Goal: Task Accomplishment & Management: Manage account settings

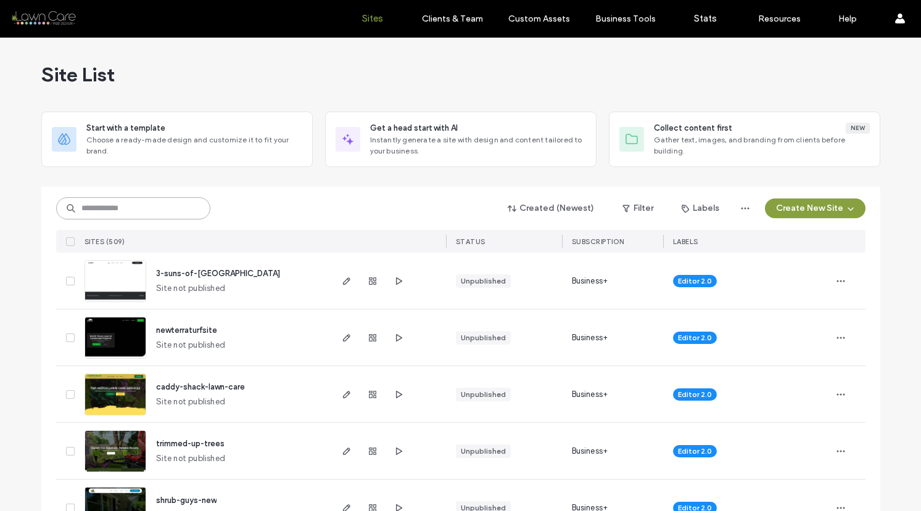
click at [162, 213] on input at bounding box center [133, 208] width 154 height 22
click at [104, 209] on input at bounding box center [133, 208] width 154 height 22
click at [132, 211] on input at bounding box center [133, 208] width 154 height 22
click at [136, 213] on input at bounding box center [133, 208] width 154 height 22
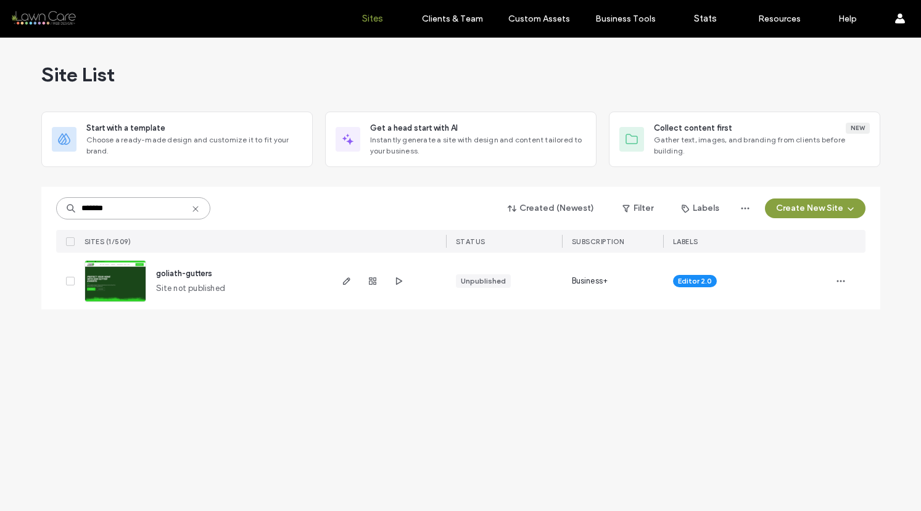
type input "*******"
click at [184, 272] on span "goliath-gutters" at bounding box center [184, 273] width 56 height 9
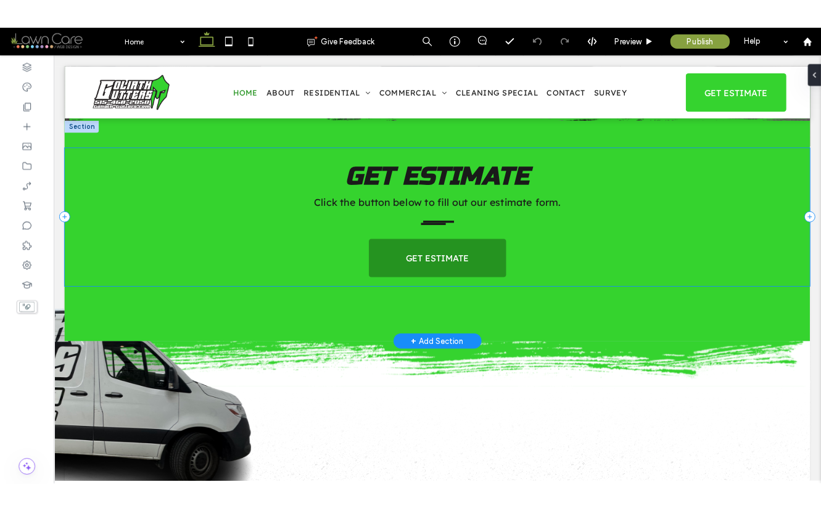
scroll to position [78, 0]
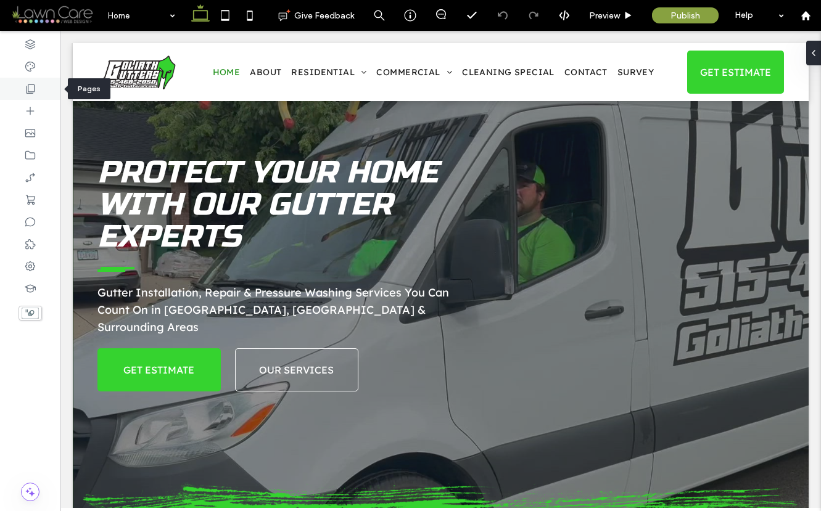
click at [28, 88] on use at bounding box center [31, 89] width 9 height 9
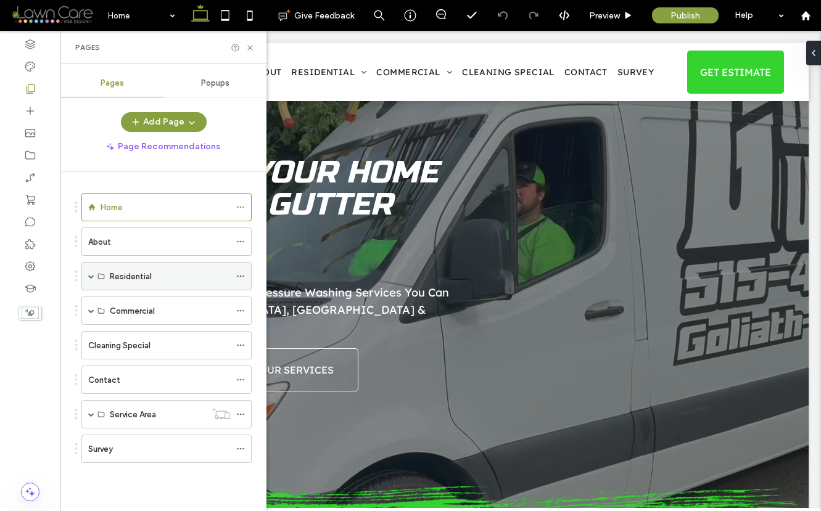
click at [90, 272] on span at bounding box center [91, 276] width 6 height 27
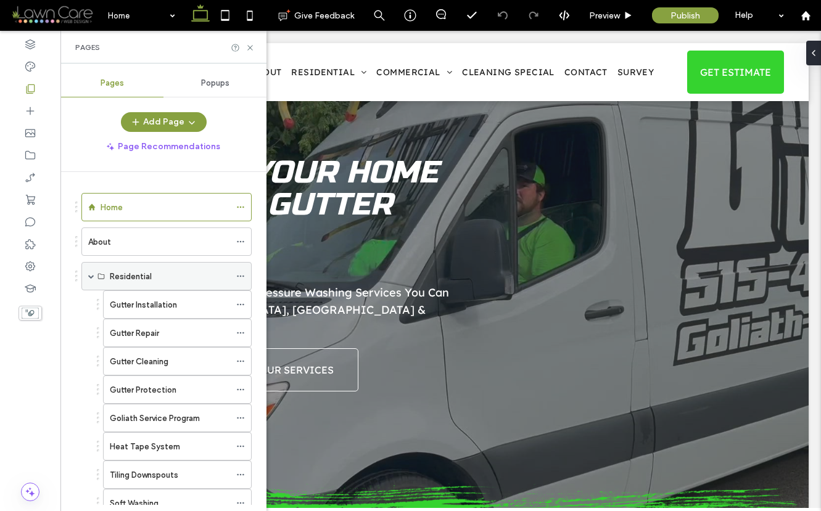
click at [90, 272] on span at bounding box center [91, 276] width 6 height 27
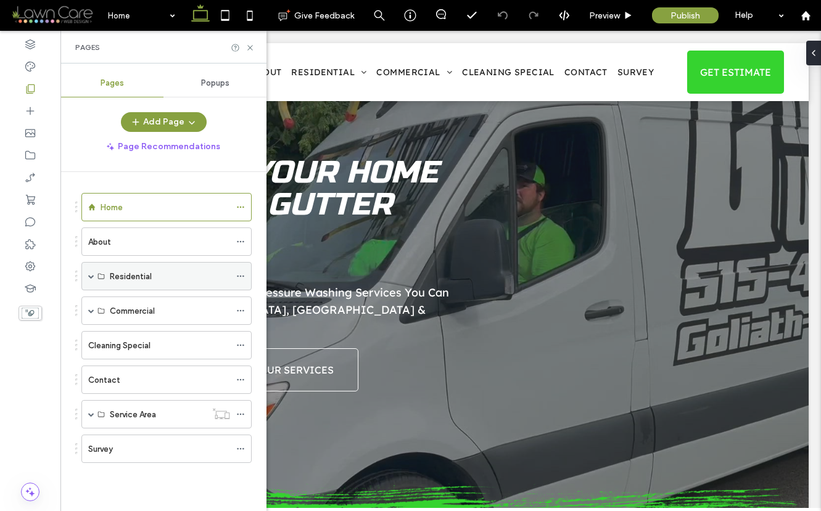
click at [93, 277] on span at bounding box center [91, 276] width 6 height 6
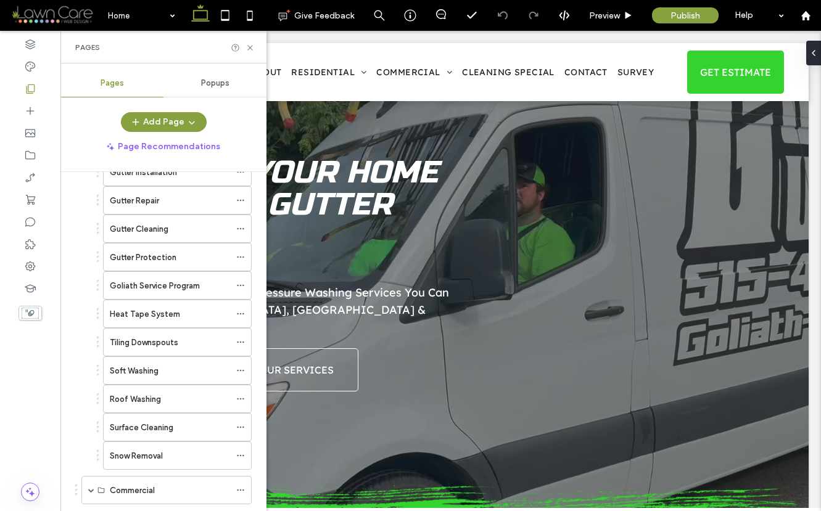
scroll to position [0, 0]
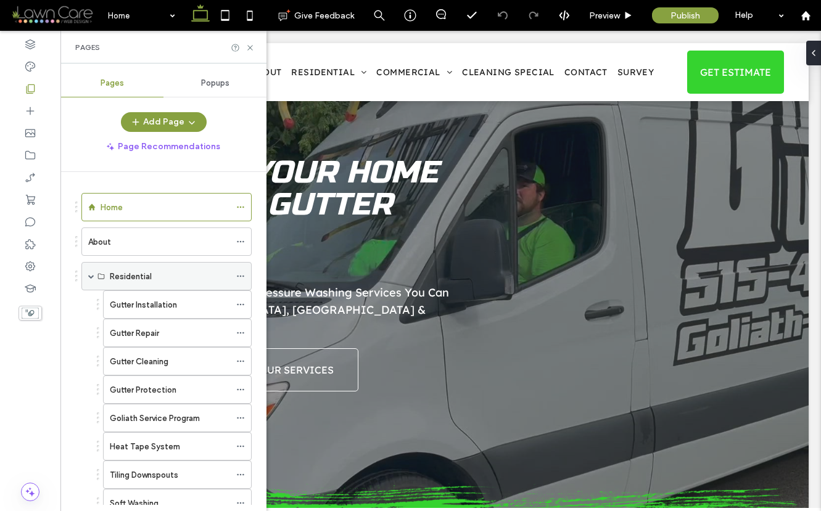
click at [91, 275] on span at bounding box center [91, 276] width 6 height 6
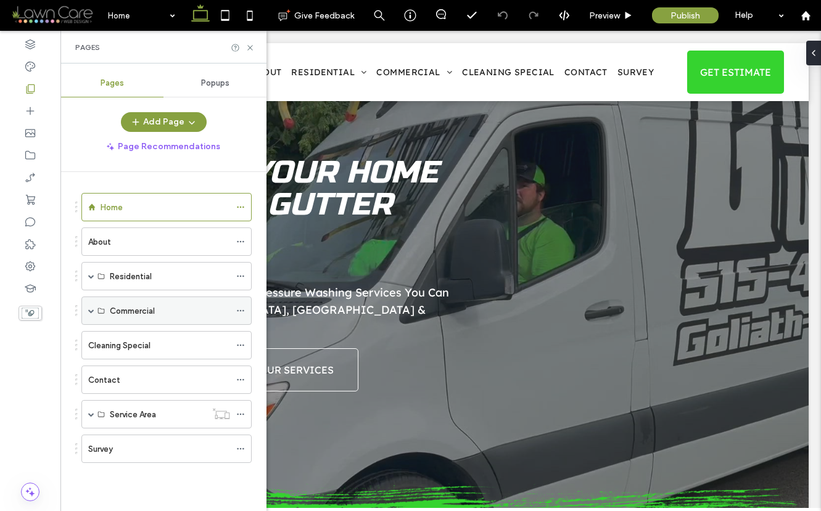
click at [91, 311] on span at bounding box center [91, 311] width 6 height 6
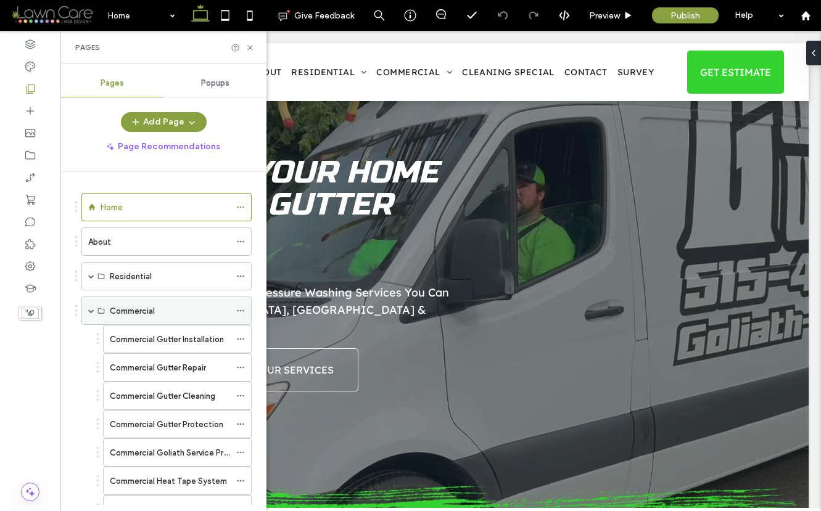
click at [91, 311] on span at bounding box center [91, 311] width 6 height 6
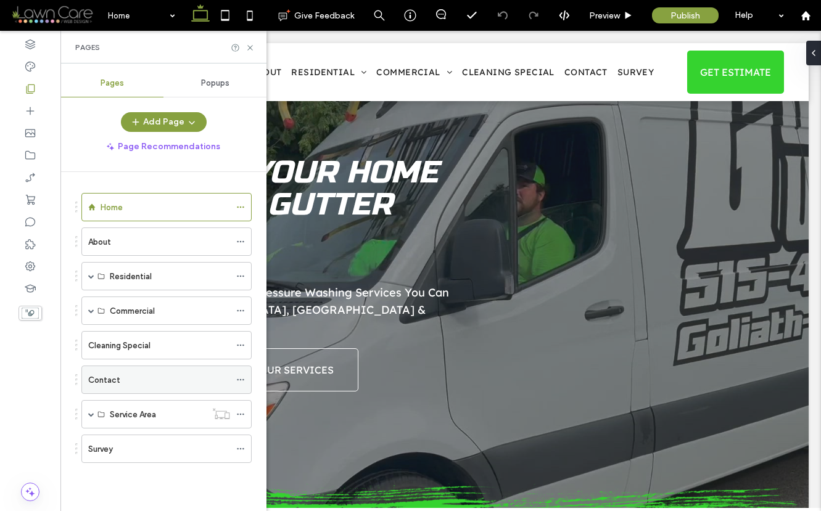
click at [121, 386] on div "Contact" at bounding box center [159, 380] width 142 height 13
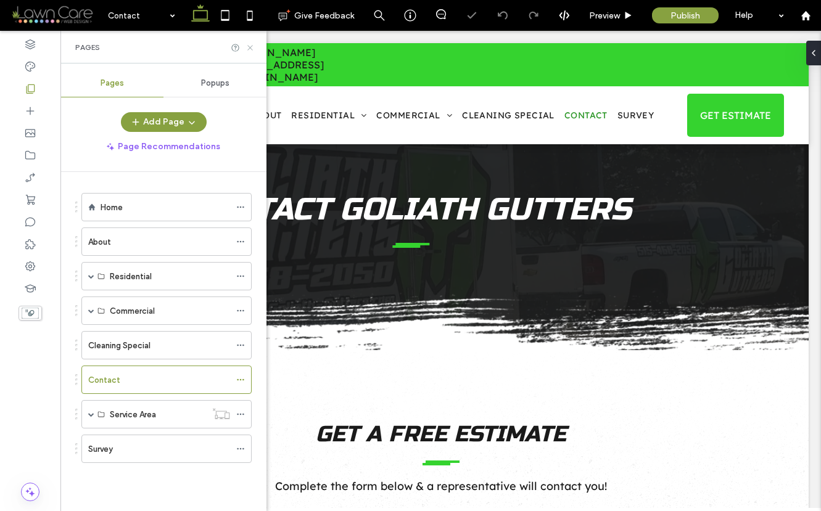
click at [252, 46] on use at bounding box center [249, 47] width 5 height 5
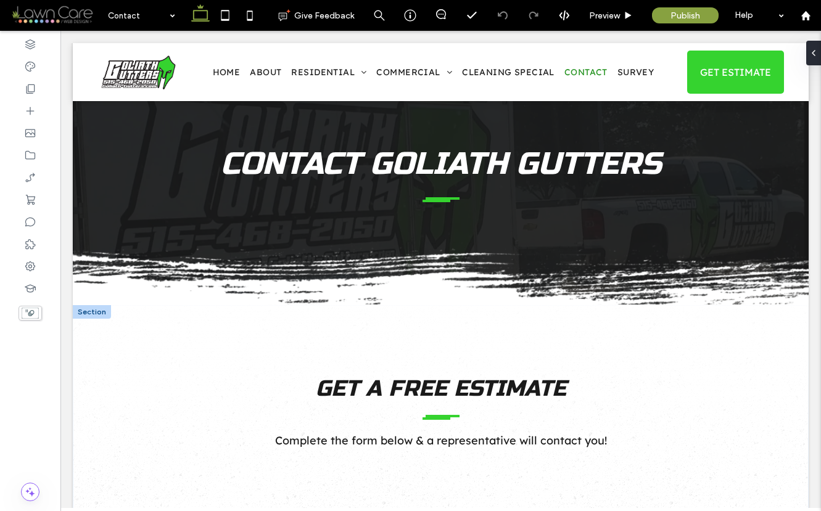
scroll to position [434, 0]
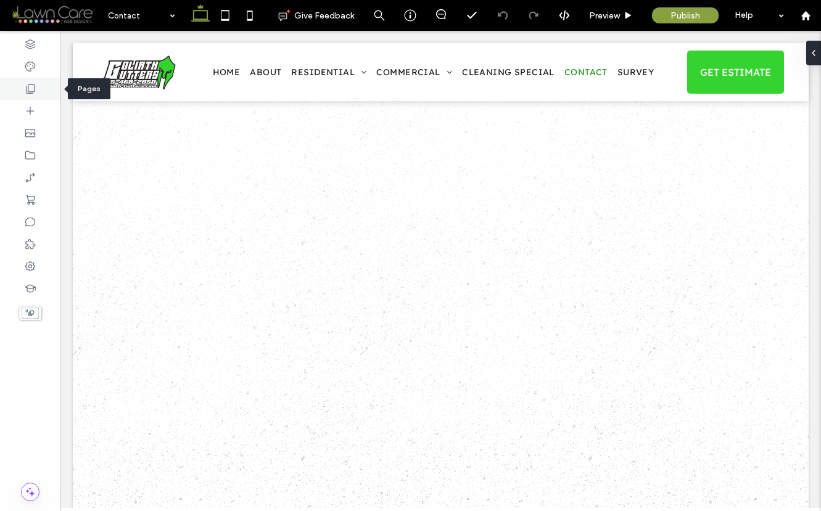
click at [39, 84] on div at bounding box center [30, 89] width 60 height 22
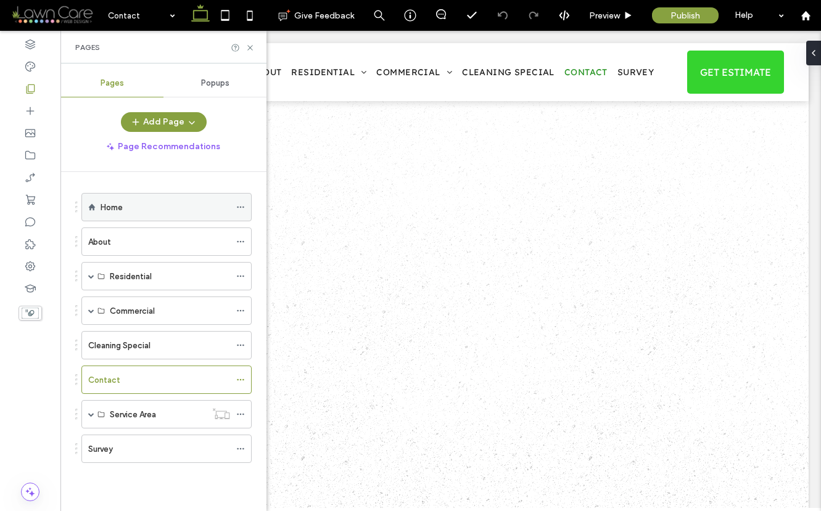
click at [117, 202] on label "Home" at bounding box center [112, 208] width 22 height 22
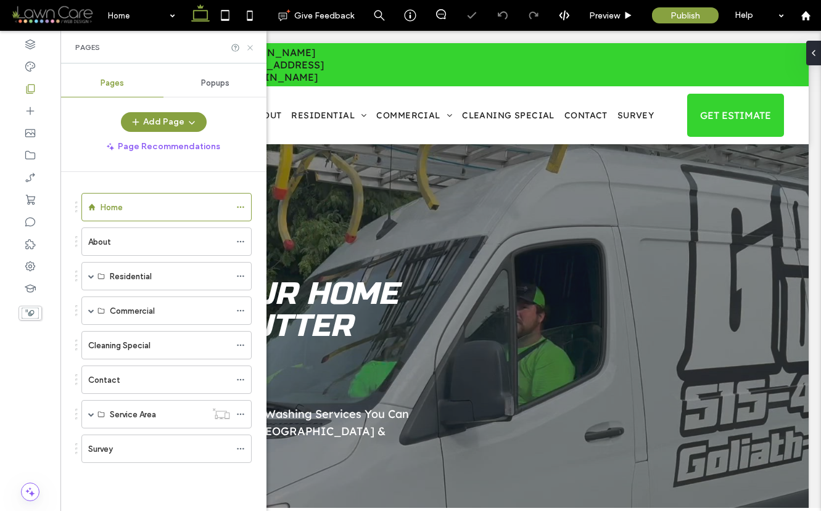
click at [251, 46] on icon at bounding box center [250, 47] width 9 height 9
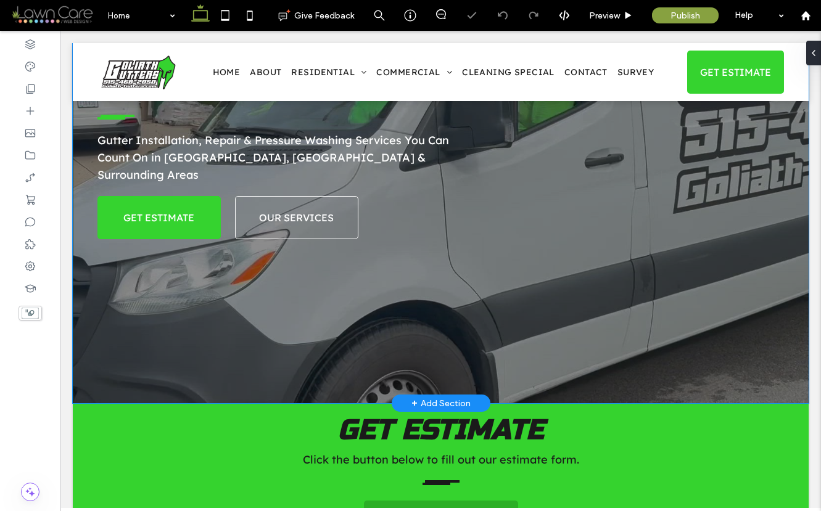
scroll to position [481, 0]
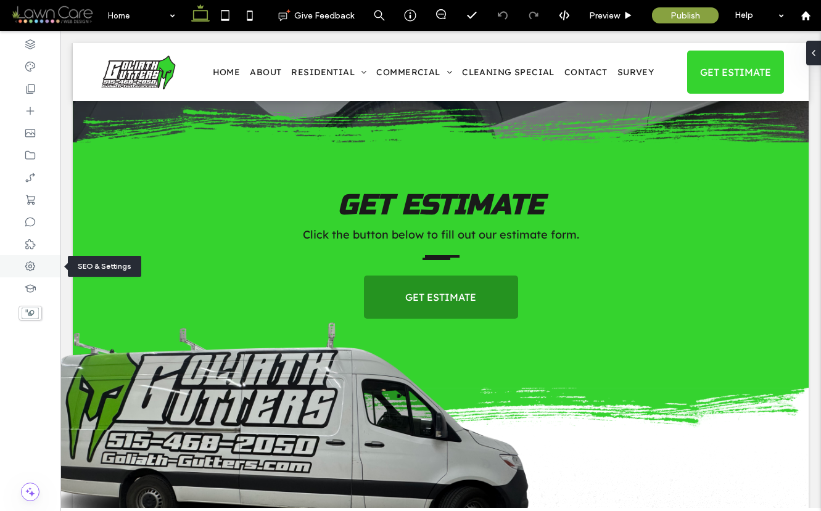
click at [27, 271] on icon at bounding box center [30, 266] width 12 height 12
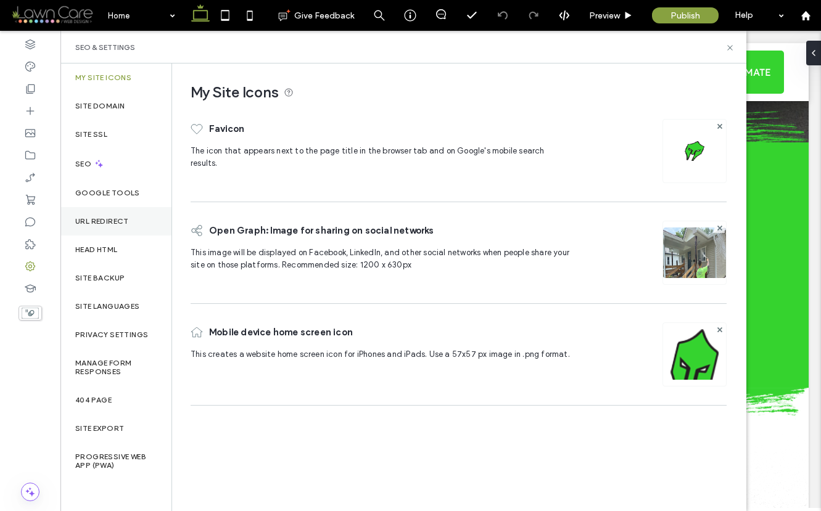
click at [133, 214] on div "URL Redirect" at bounding box center [115, 221] width 111 height 28
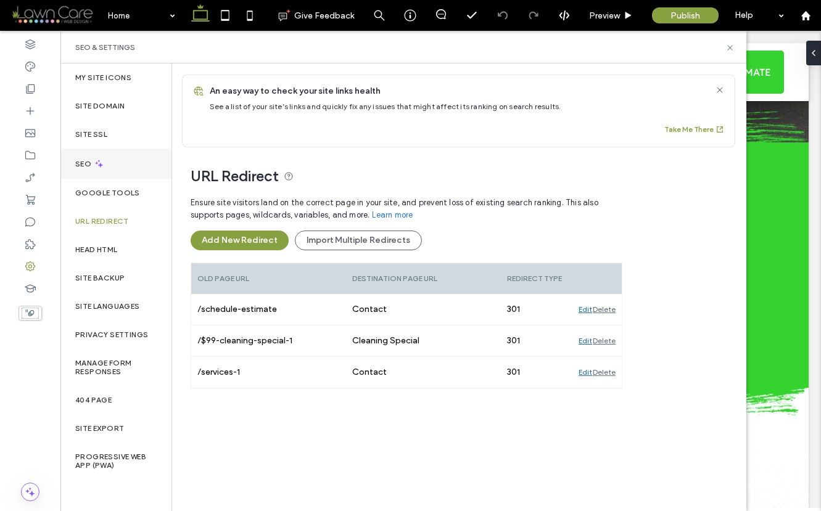
click at [109, 162] on div "SEO" at bounding box center [115, 164] width 111 height 30
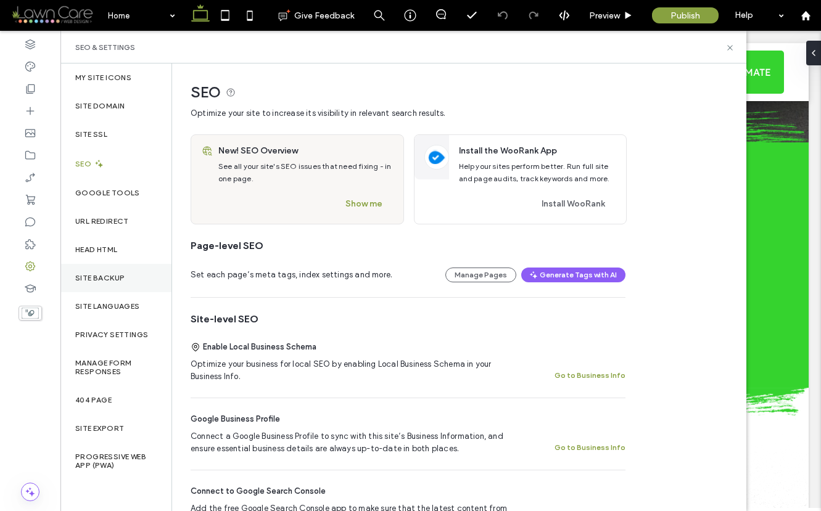
click at [116, 285] on div "Site Backup" at bounding box center [115, 278] width 111 height 28
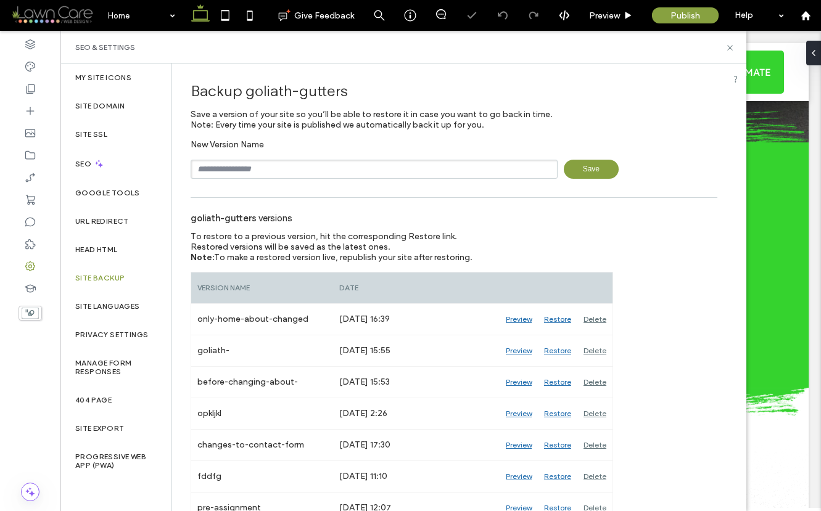
click at [316, 178] on input "text" at bounding box center [374, 169] width 367 height 19
type input "**********"
click at [574, 175] on span "Save" at bounding box center [591, 169] width 55 height 19
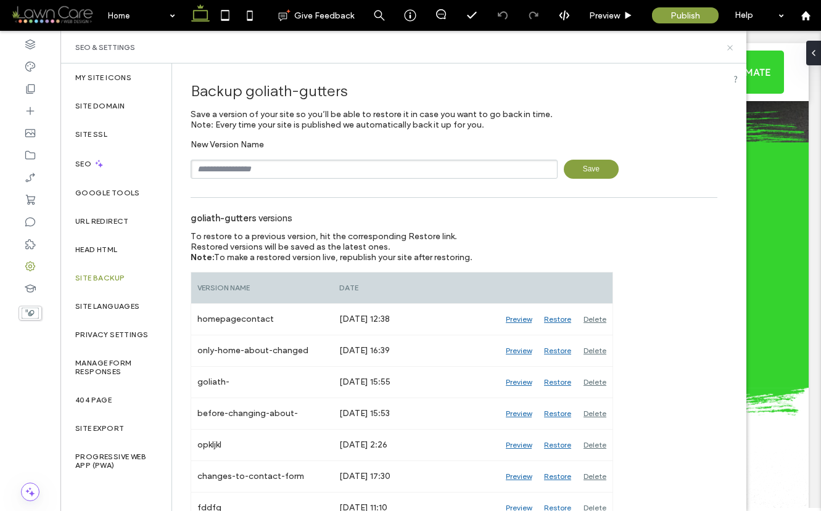
click at [734, 49] on icon at bounding box center [730, 47] width 9 height 9
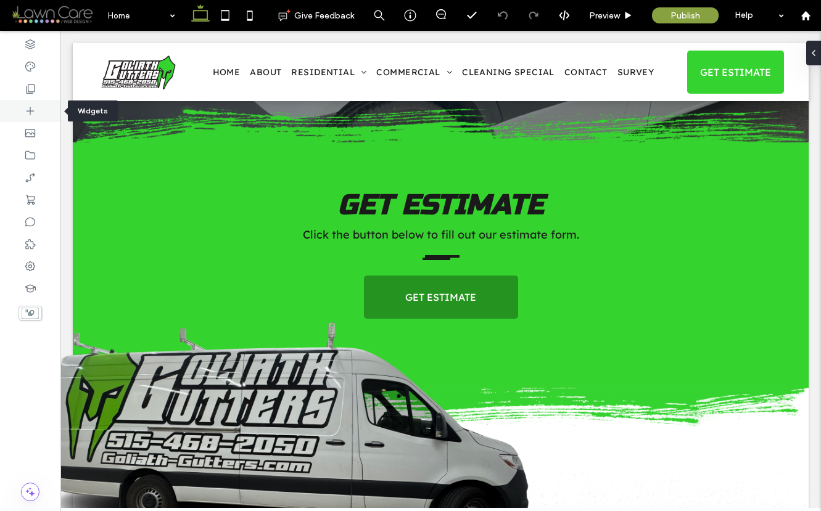
click at [33, 107] on icon at bounding box center [30, 111] width 12 height 12
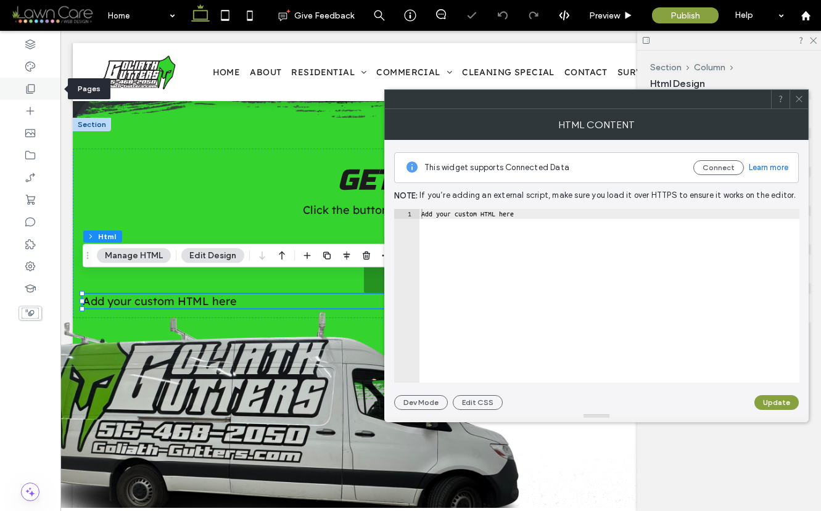
click at [31, 88] on icon at bounding box center [30, 89] width 12 height 12
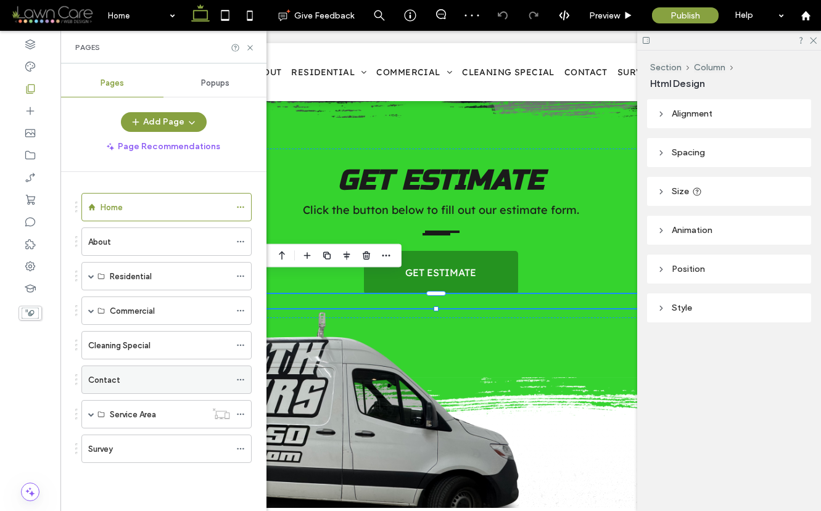
click at [155, 372] on div "Contact" at bounding box center [159, 379] width 142 height 27
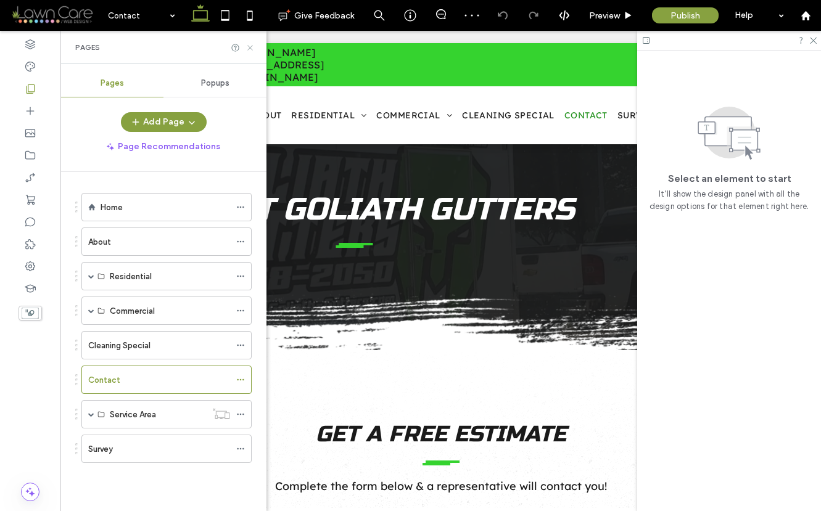
click at [248, 48] on icon at bounding box center [250, 47] width 9 height 9
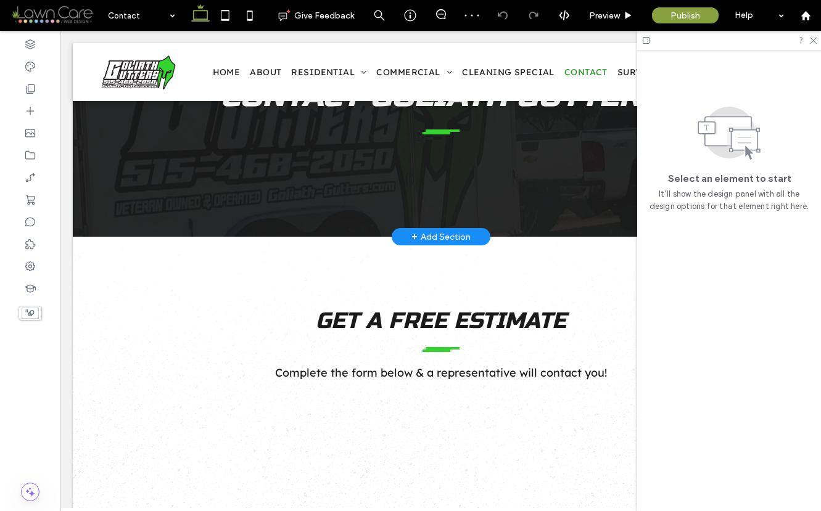
scroll to position [178, 0]
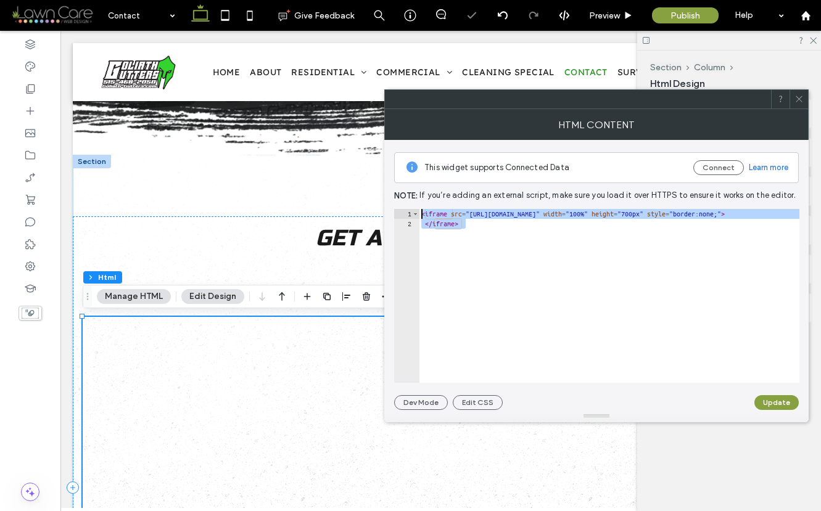
drag, startPoint x: 450, startPoint y: 223, endPoint x: 399, endPoint y: 215, distance: 51.8
click at [399, 215] on div "********* 1 2 < iframe src = "https://online-booking.workiz.com/?ac=054da594272…" at bounding box center [596, 296] width 405 height 174
type textarea "**********"
click at [30, 87] on icon at bounding box center [30, 89] width 12 height 12
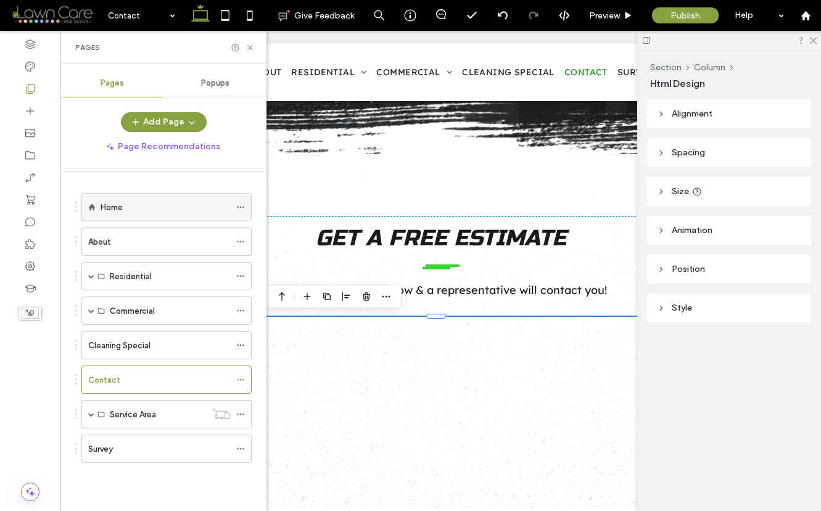
click at [182, 209] on div "Home" at bounding box center [166, 207] width 130 height 13
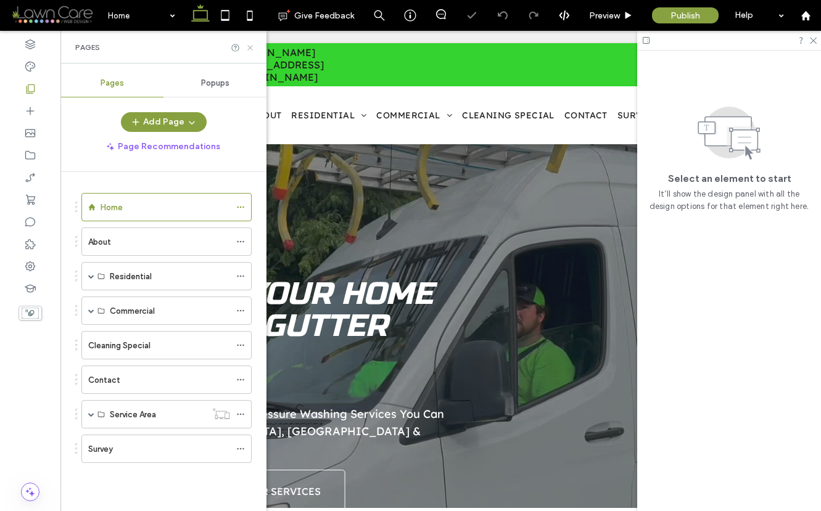
click at [251, 46] on icon at bounding box center [250, 47] width 9 height 9
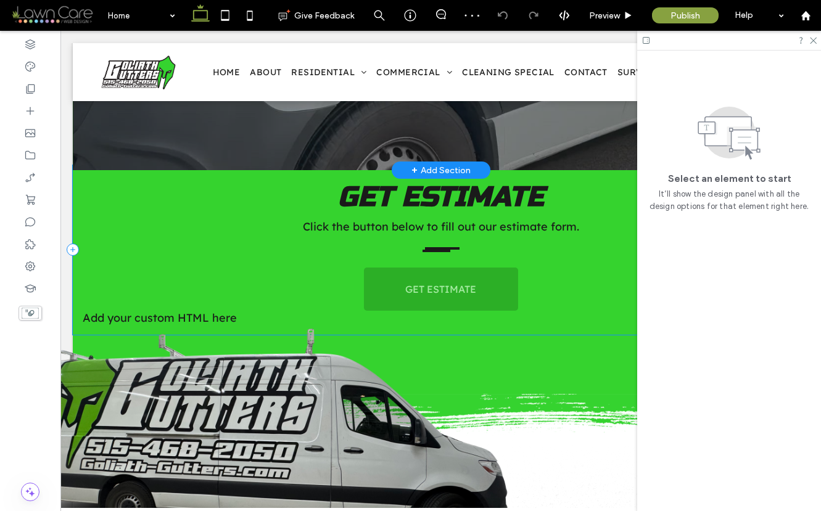
scroll to position [512, 0]
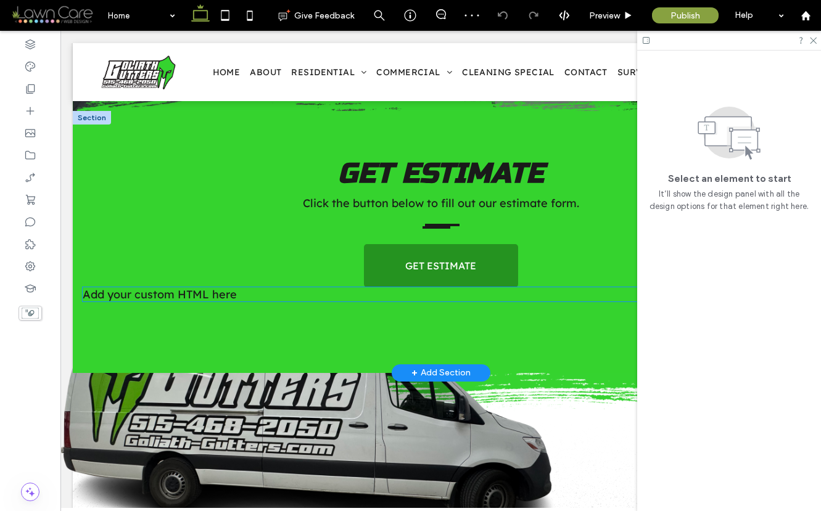
click at [329, 287] on div "Add your custom HTML here" at bounding box center [441, 294] width 716 height 14
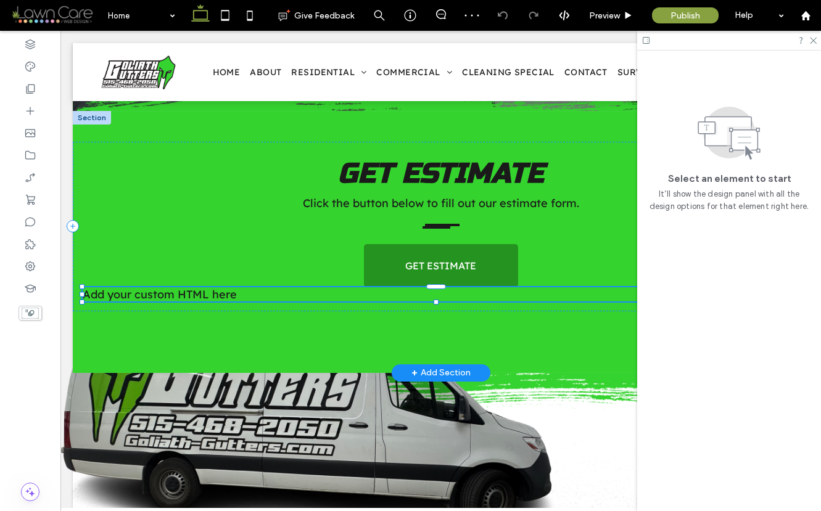
click at [329, 287] on div "Add your custom HTML here" at bounding box center [441, 294] width 716 height 14
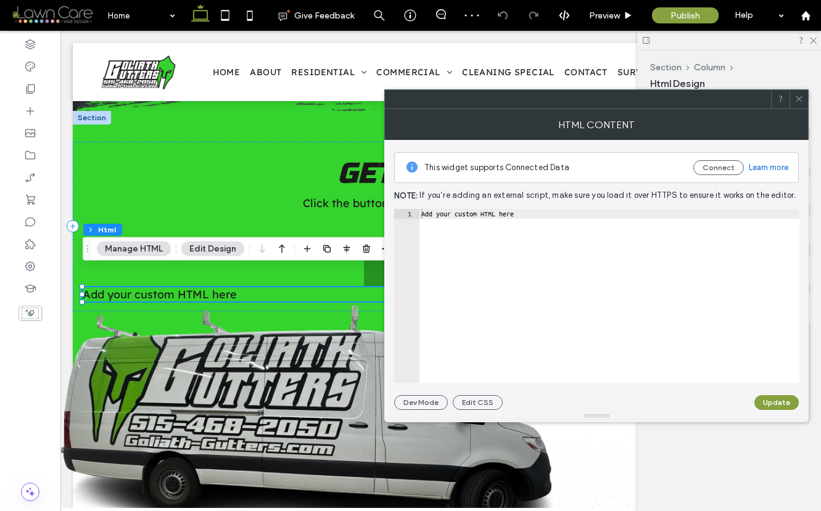
click at [453, 211] on div "Add your custom HTML here" at bounding box center [609, 306] width 381 height 194
paste textarea "Cursor at row 1"
type textarea "*********"
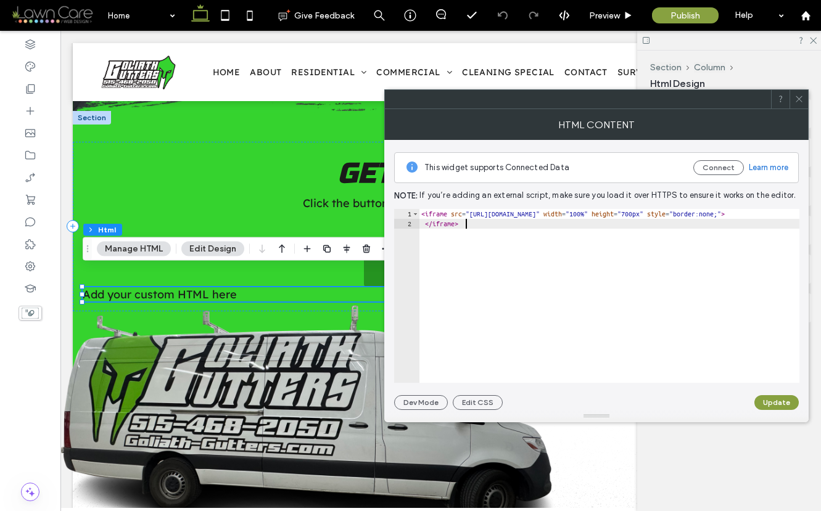
click at [782, 411] on div at bounding box center [596, 416] width 424 height 12
click at [781, 404] on button "Update" at bounding box center [777, 402] width 44 height 15
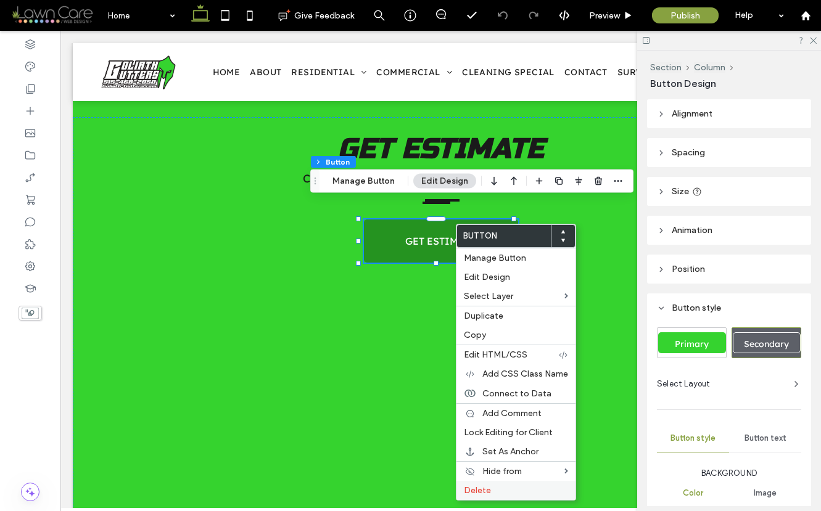
click at [495, 488] on label "Delete" at bounding box center [516, 491] width 104 height 10
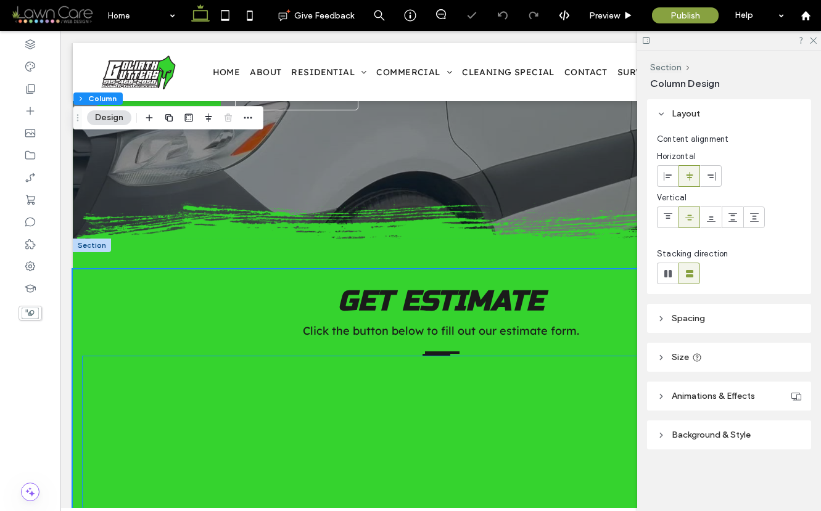
scroll to position [355, 0]
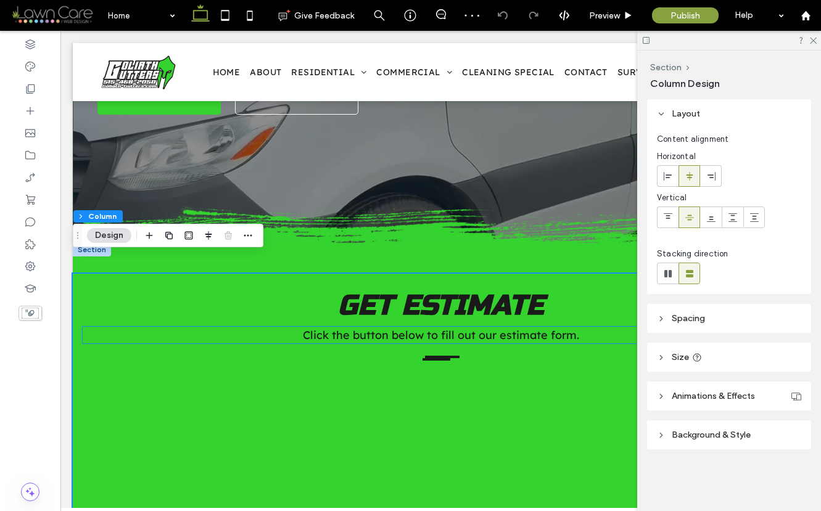
click at [490, 328] on span "Click the button below to fill out our estimate form." at bounding box center [441, 335] width 276 height 14
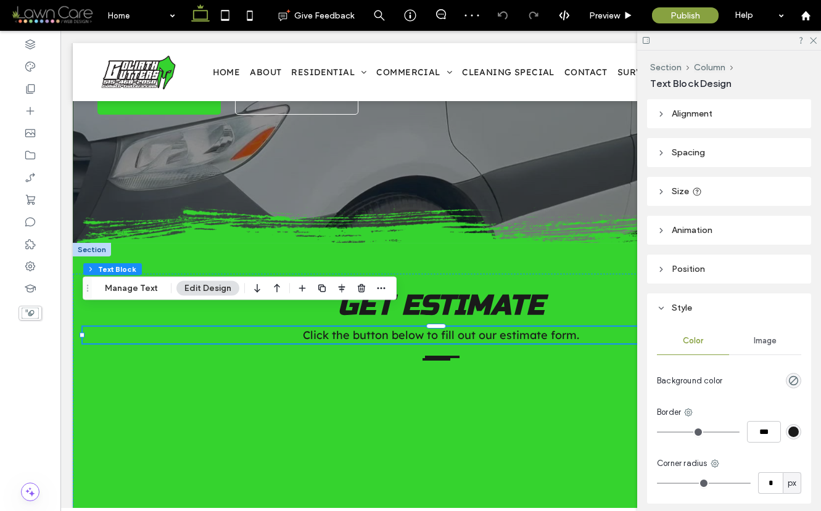
click at [479, 328] on span "Click the button below to fill out our estimate form." at bounding box center [441, 335] width 276 height 14
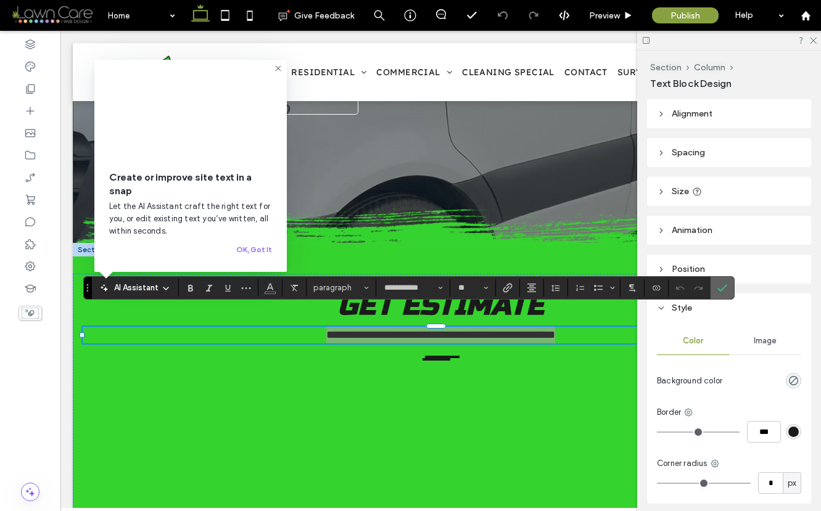
click at [723, 283] on icon "Confirm" at bounding box center [723, 288] width 10 height 10
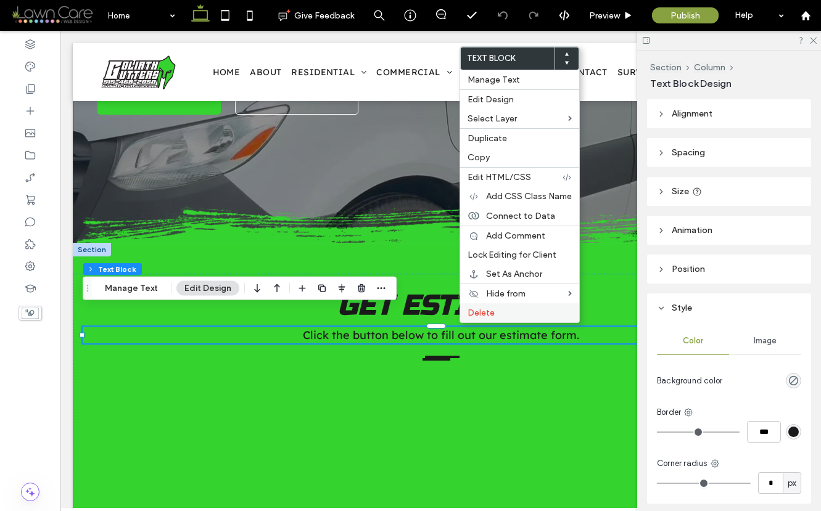
click at [481, 314] on span "Delete" at bounding box center [481, 313] width 27 height 10
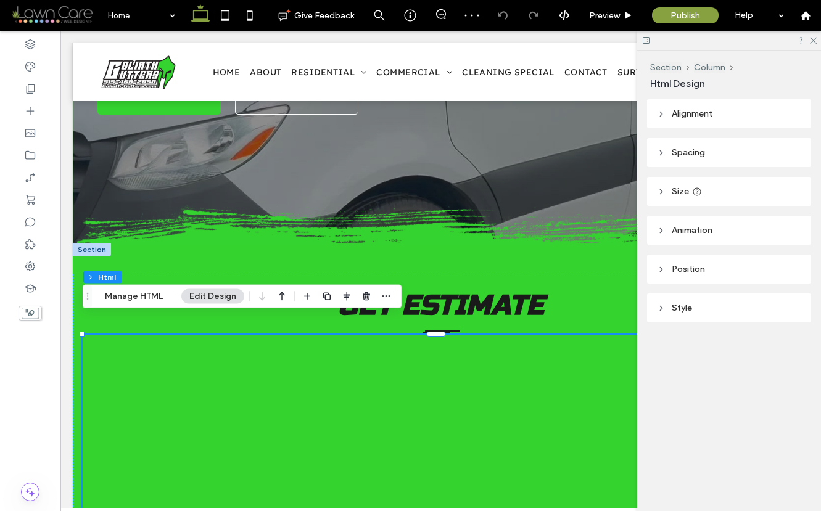
click at [730, 118] on header "Alignment" at bounding box center [729, 113] width 164 height 29
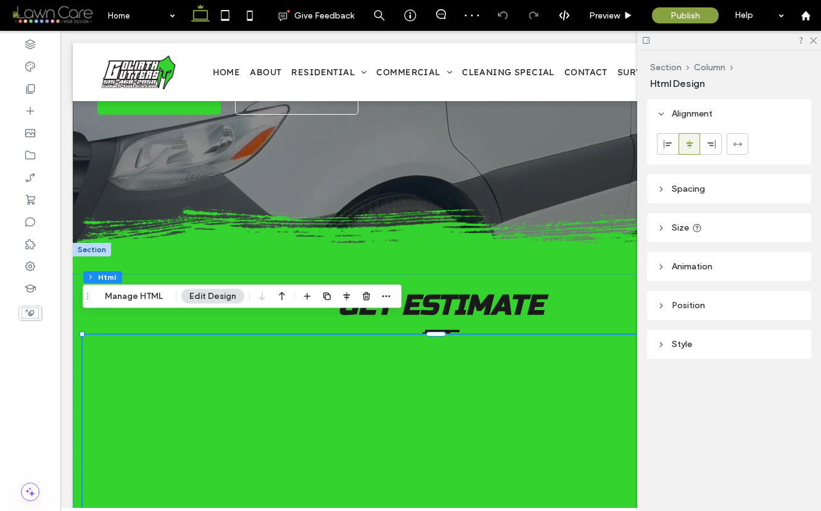
click at [701, 178] on header "Spacing" at bounding box center [729, 189] width 164 height 29
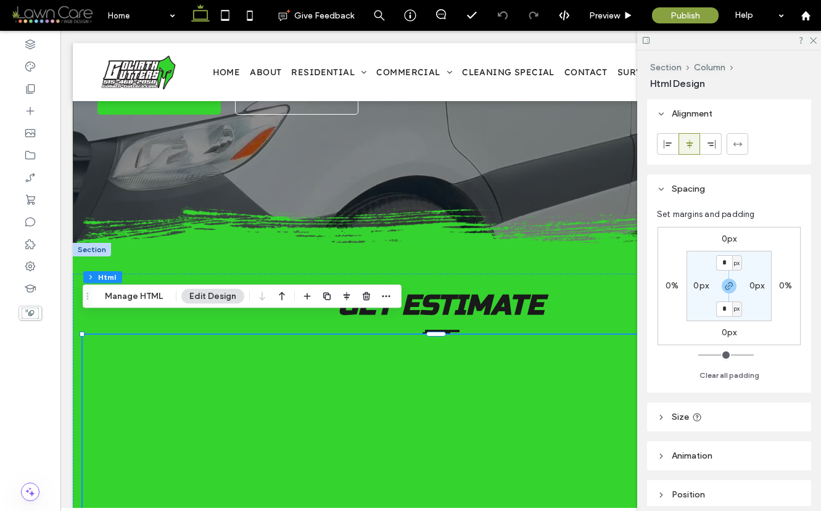
click at [722, 237] on label "0px" at bounding box center [729, 239] width 15 height 10
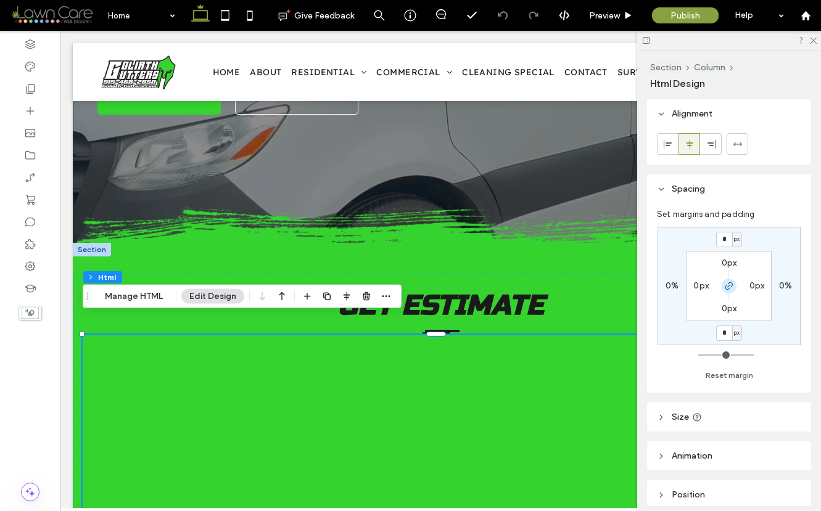
click at [727, 284] on icon "button" at bounding box center [729, 286] width 10 height 10
click at [724, 240] on input "*" at bounding box center [724, 239] width 16 height 15
type input "**"
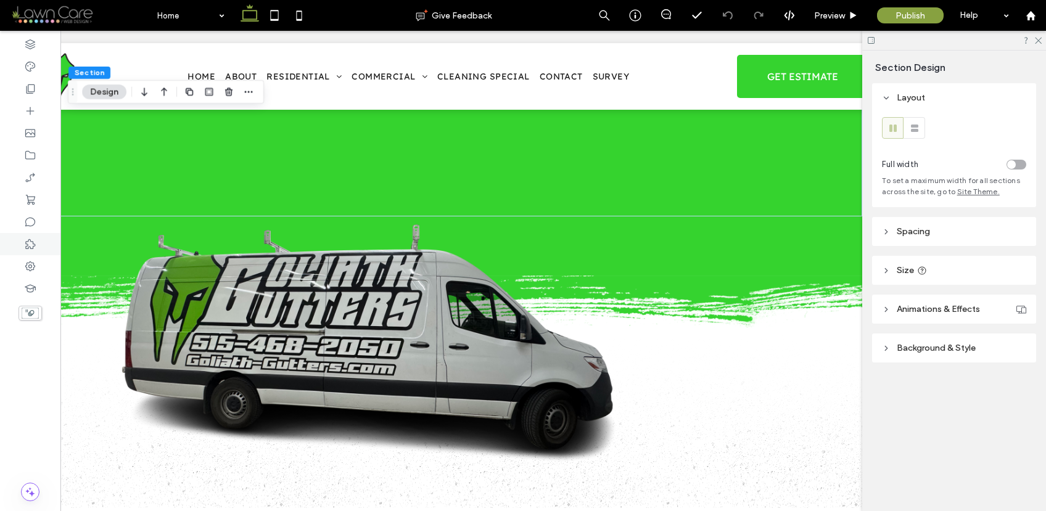
scroll to position [943, 0]
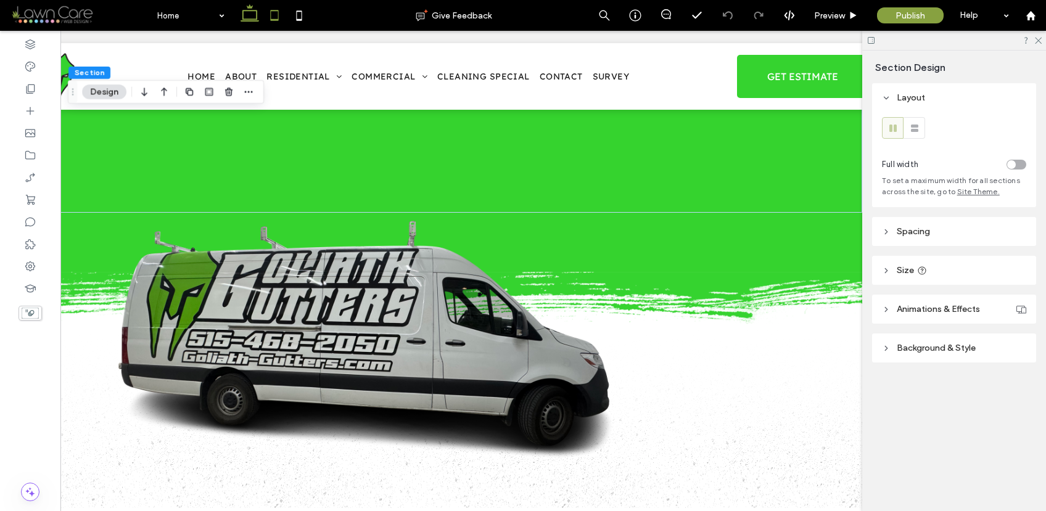
click at [275, 15] on icon at bounding box center [274, 15] width 25 height 25
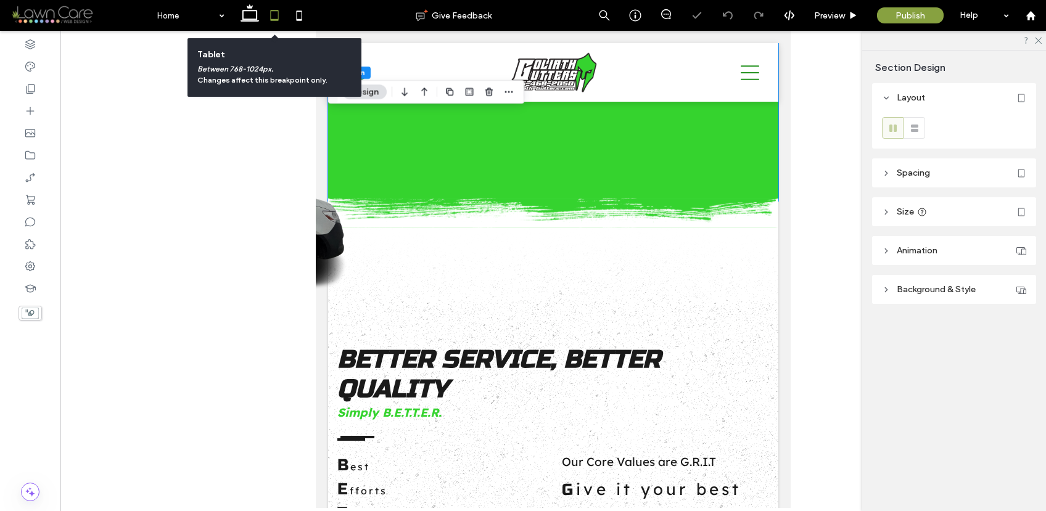
type input "*"
type input "***"
type input "*"
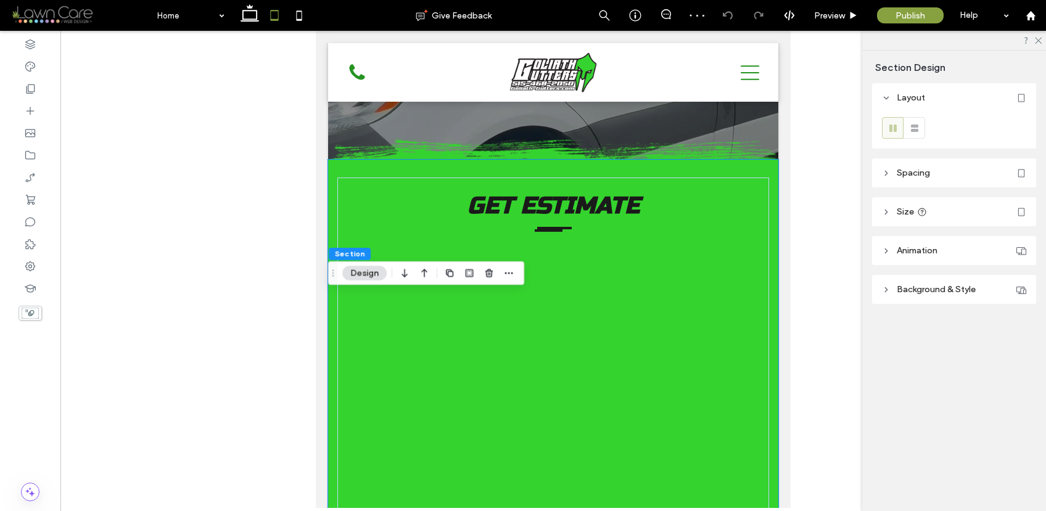
scroll to position [191, 0]
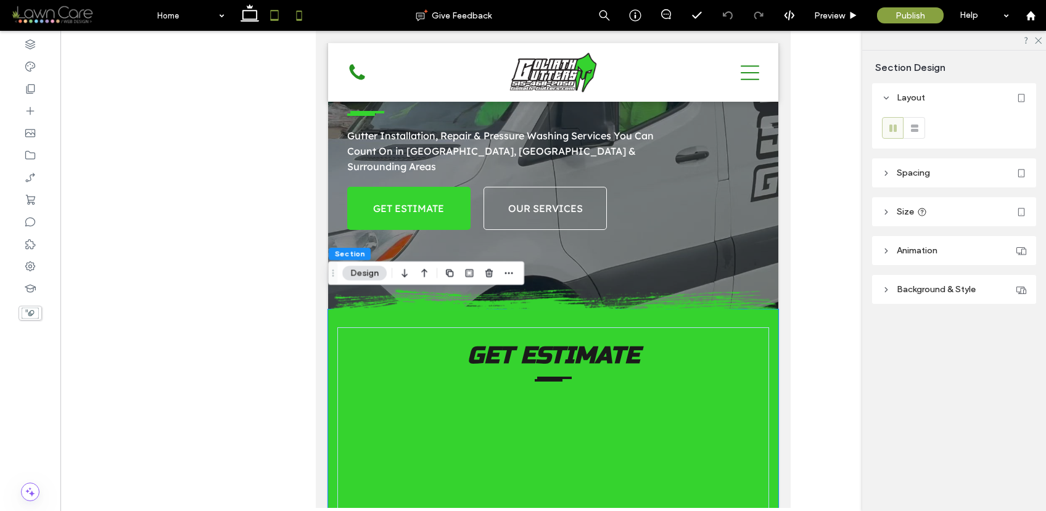
click at [303, 10] on icon at bounding box center [299, 15] width 25 height 25
type input "*"
type input "**"
type input "*"
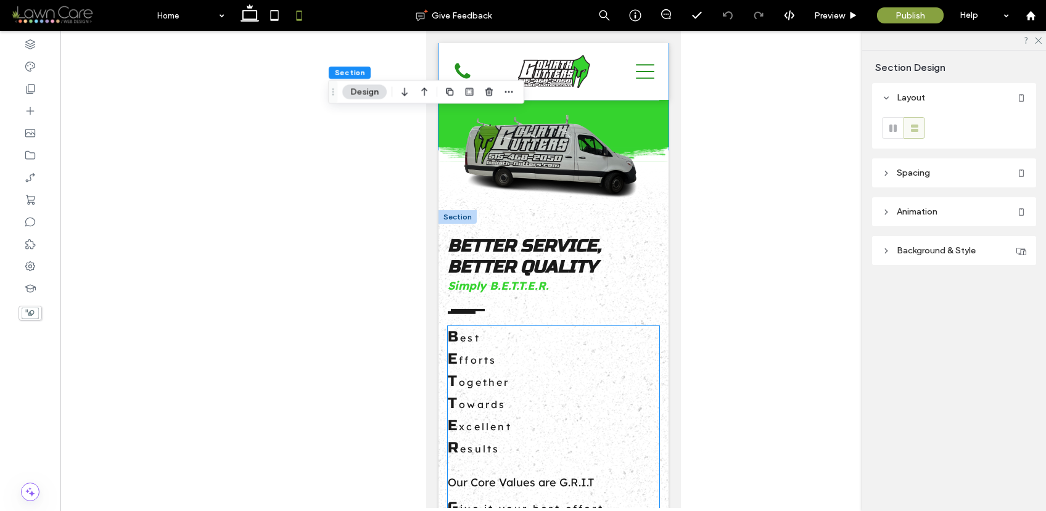
scroll to position [782, 0]
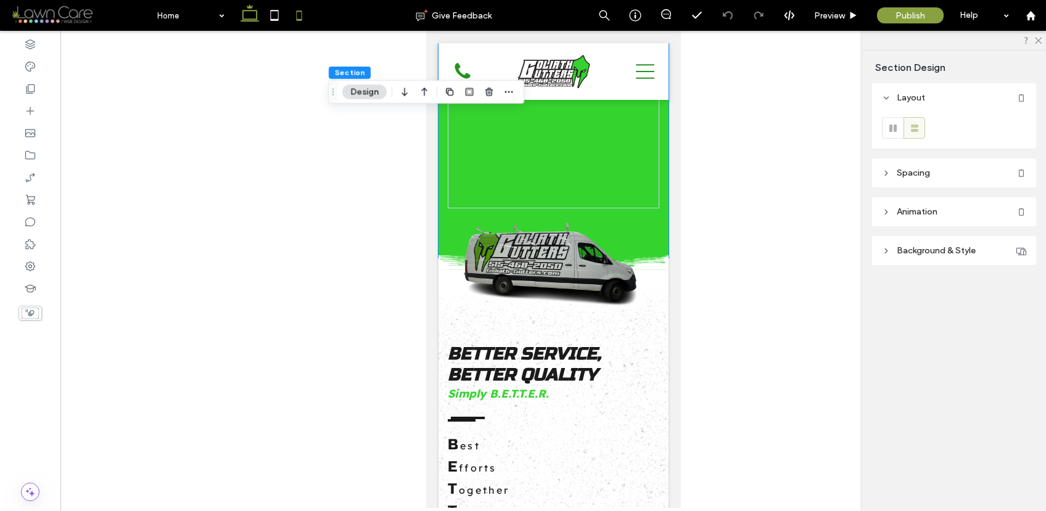
click at [251, 18] on icon at bounding box center [250, 15] width 25 height 25
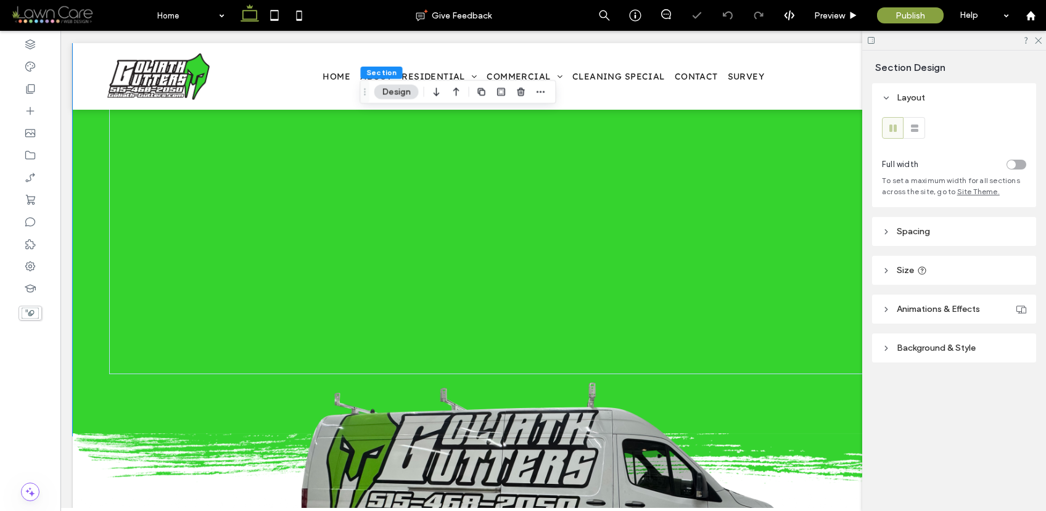
type input "**"
type input "***"
type input "**"
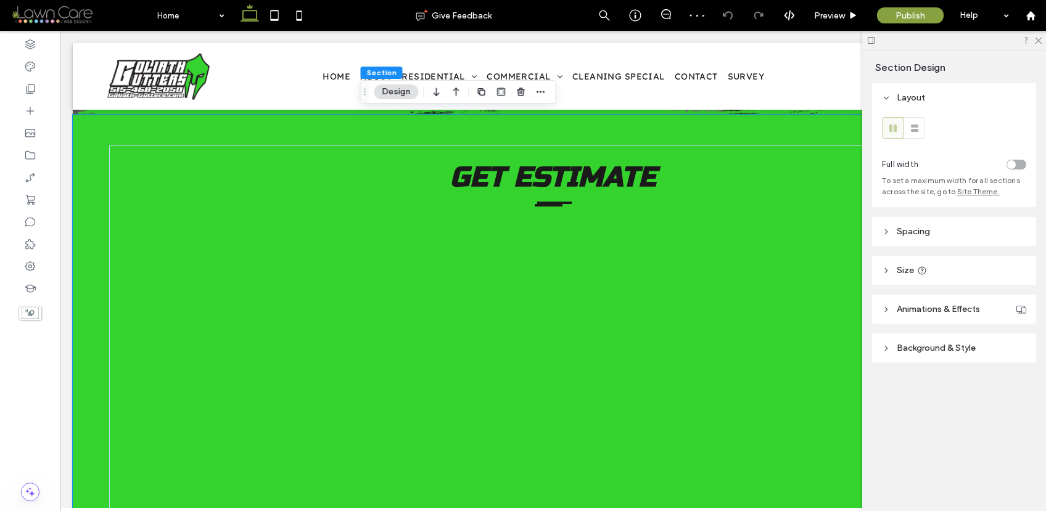
scroll to position [487, 0]
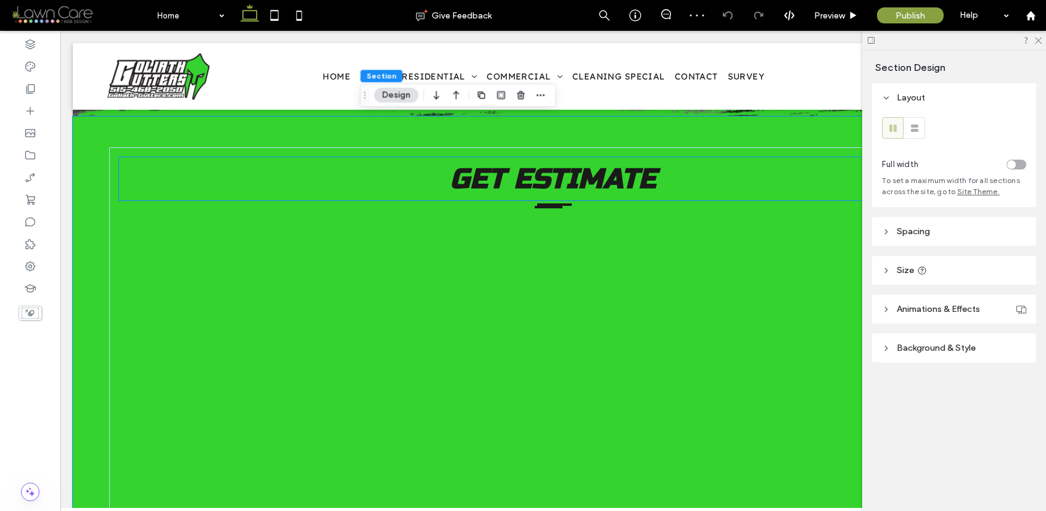
click at [552, 185] on strong "Get Estimate" at bounding box center [553, 179] width 206 height 34
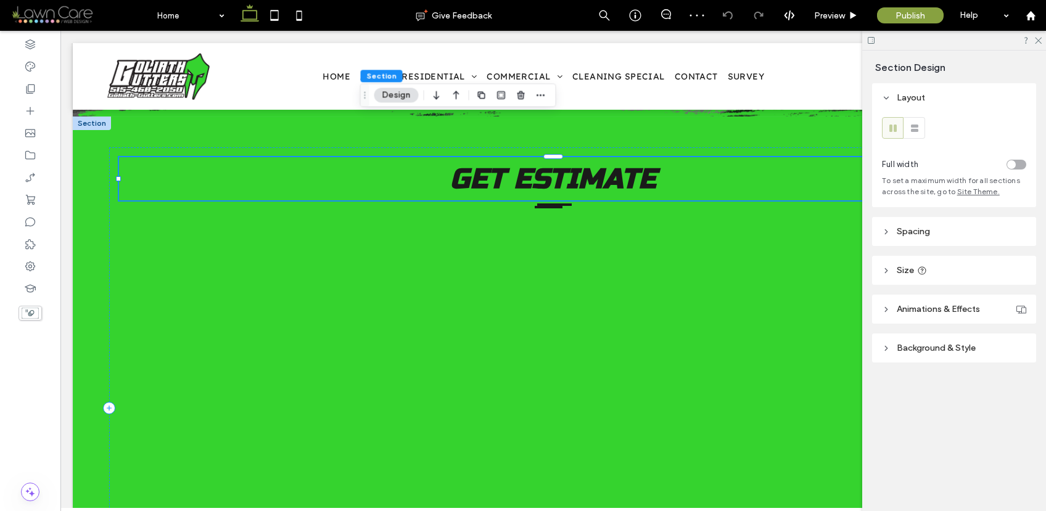
click at [552, 185] on div "Get Estimate" at bounding box center [553, 178] width 869 height 43
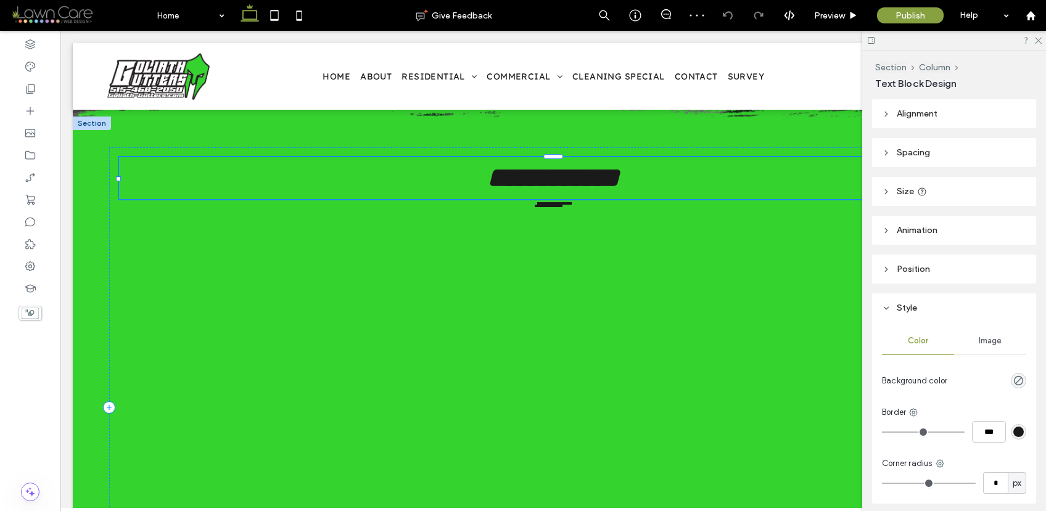
type input "*********"
type input "**"
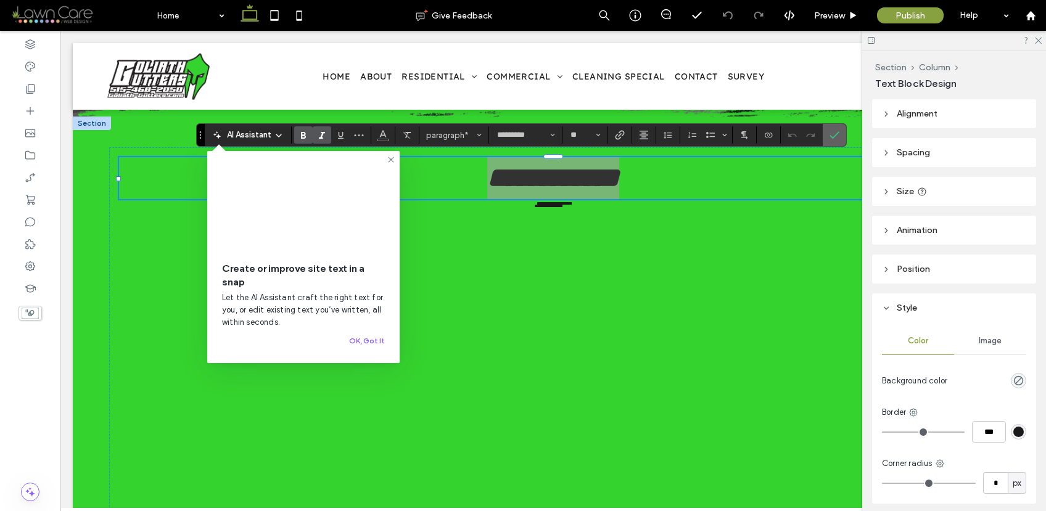
click at [835, 132] on icon "Confirm" at bounding box center [835, 135] width 10 height 10
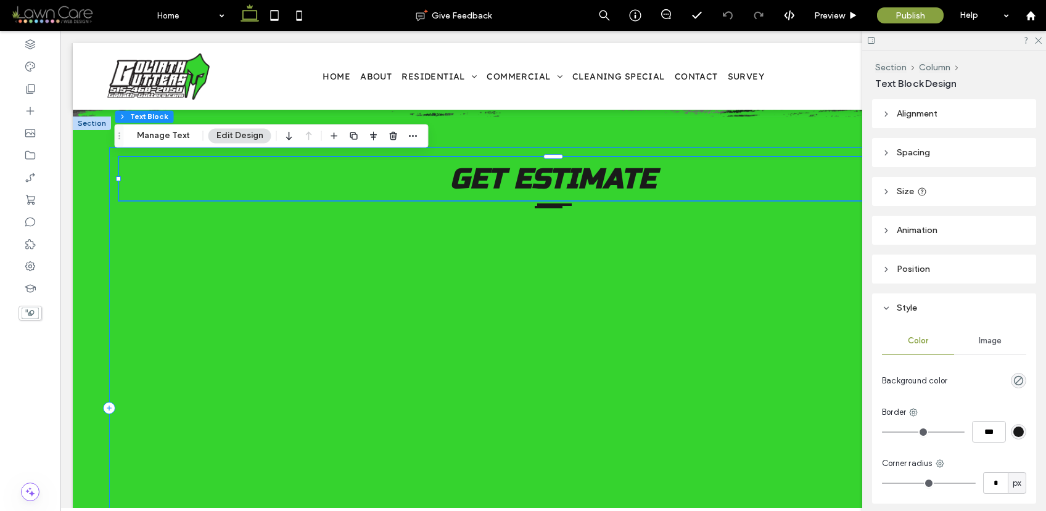
click at [109, 187] on div "Get Estimate" at bounding box center [553, 407] width 888 height 521
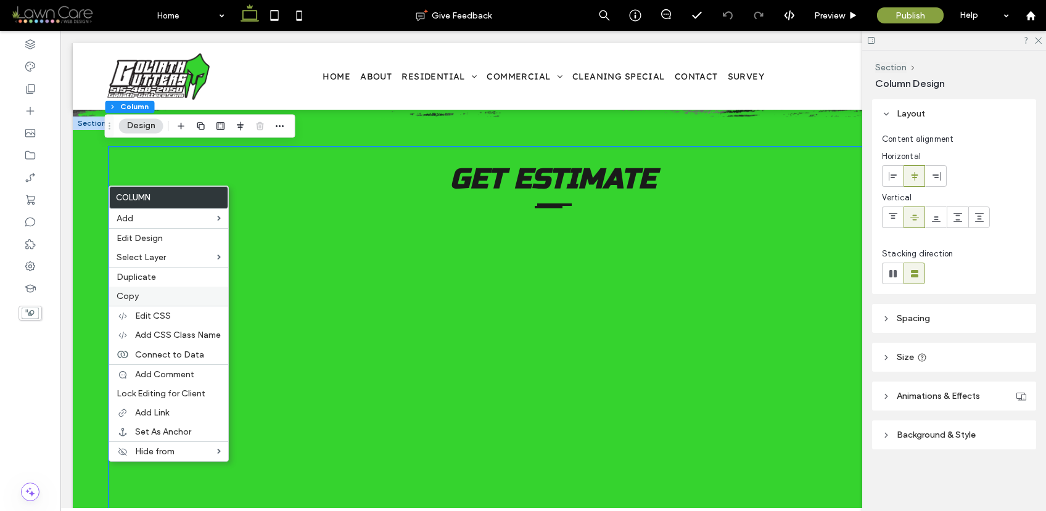
click at [147, 295] on label "Copy" at bounding box center [169, 296] width 104 height 10
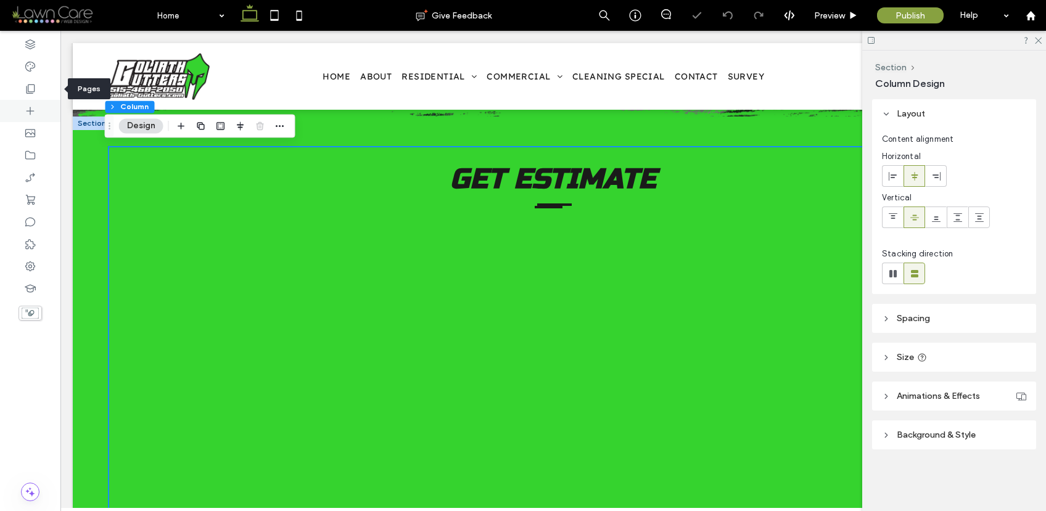
click at [31, 101] on div at bounding box center [30, 111] width 60 height 22
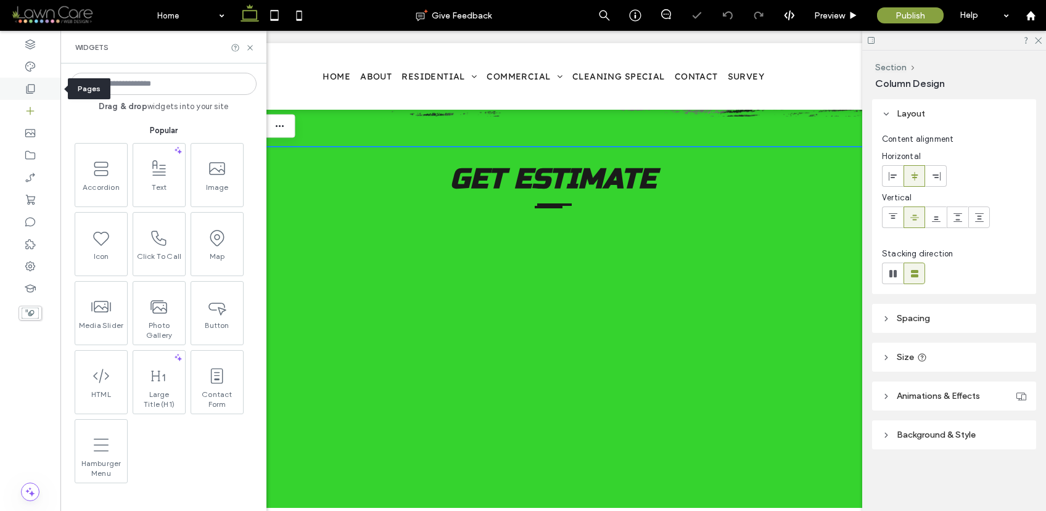
click at [32, 91] on icon at bounding box center [30, 89] width 12 height 12
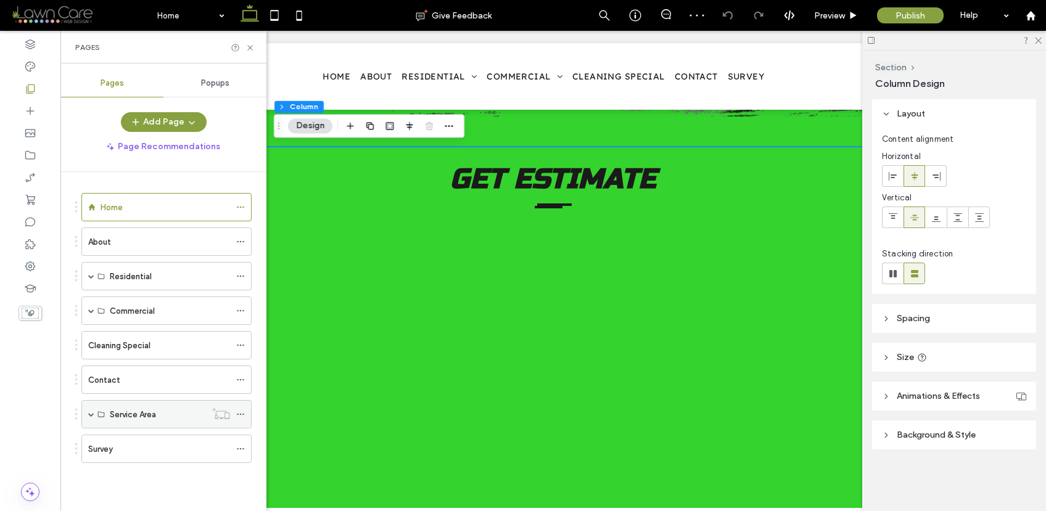
click at [91, 415] on span at bounding box center [91, 415] width 6 height 6
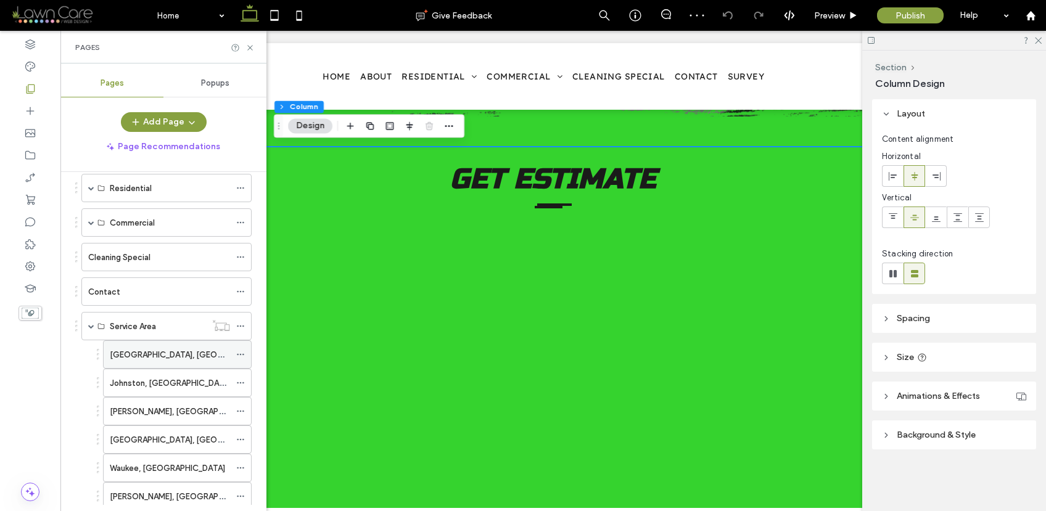
scroll to position [97, 0]
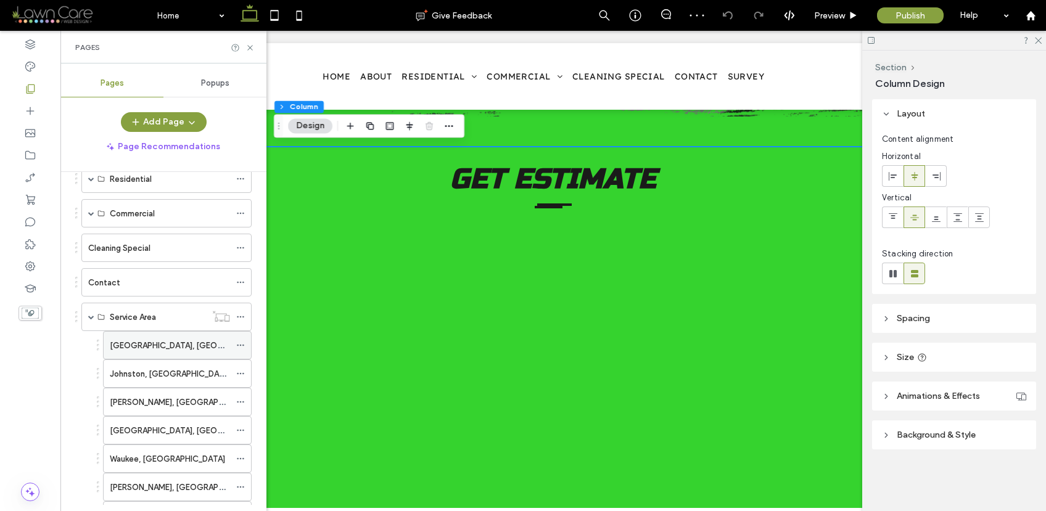
click at [143, 346] on label "Des Moines, IA" at bounding box center [194, 346] width 169 height 22
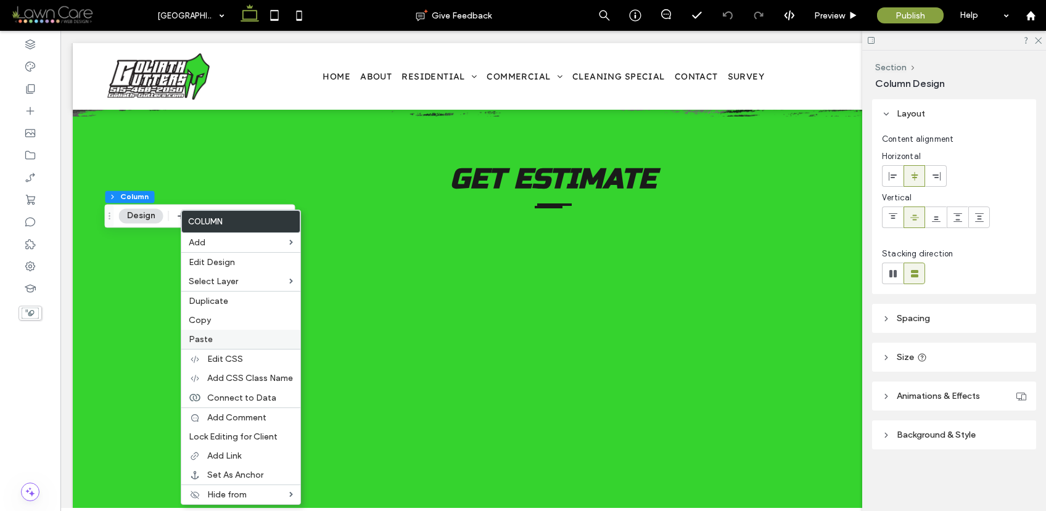
click at [212, 340] on label "Paste" at bounding box center [241, 339] width 104 height 10
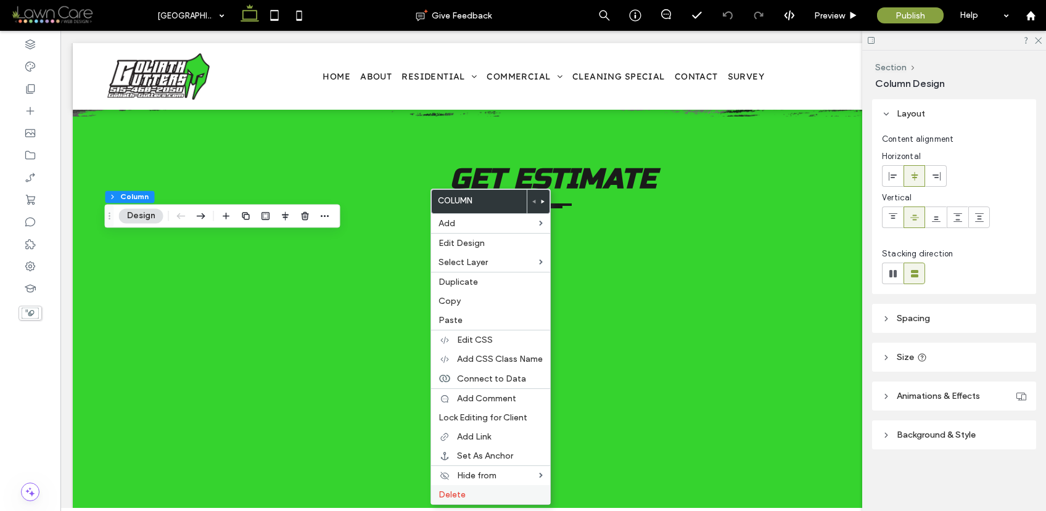
click at [497, 497] on label "Delete" at bounding box center [491, 495] width 104 height 10
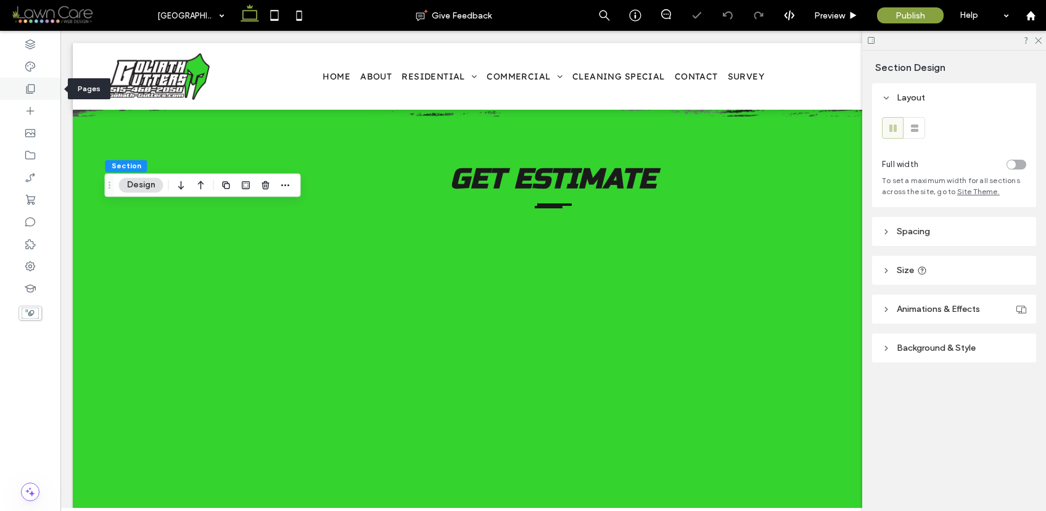
click at [30, 89] on icon at bounding box center [30, 89] width 12 height 12
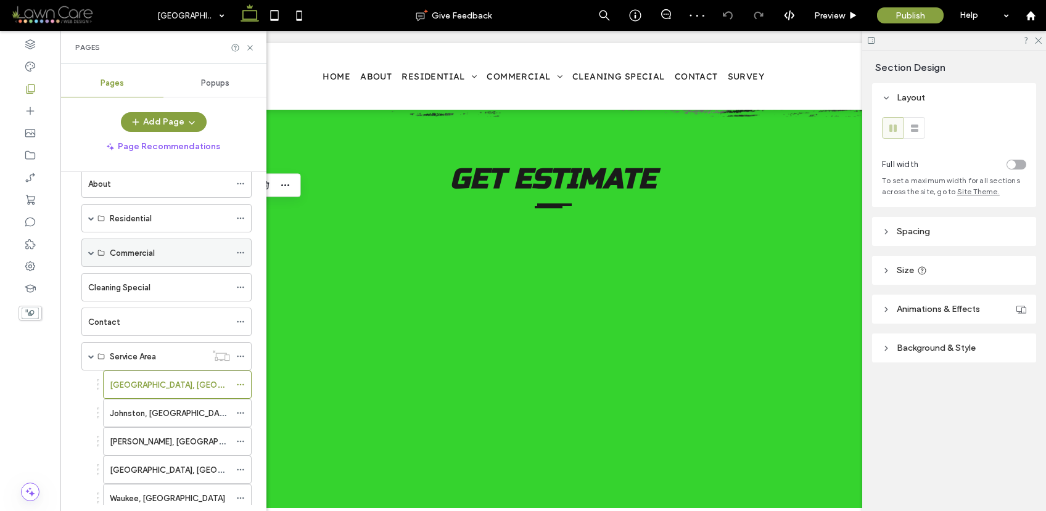
scroll to position [79, 0]
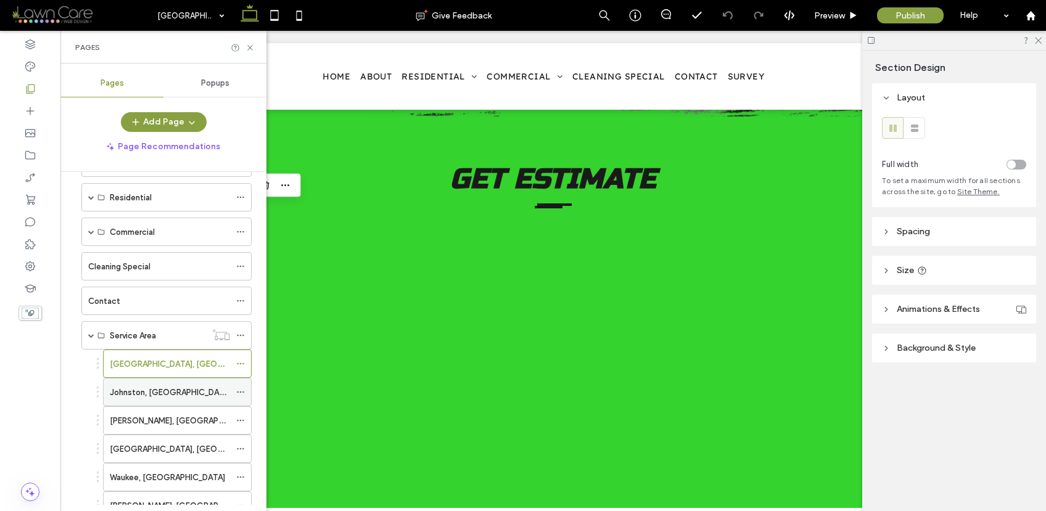
click at [173, 394] on div "Johnston, IA" at bounding box center [170, 392] width 120 height 13
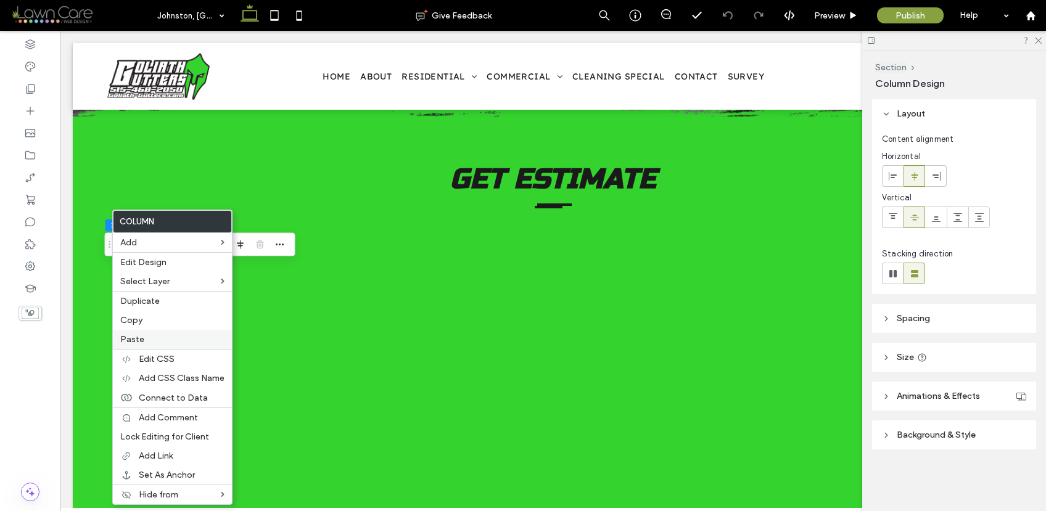
click at [138, 337] on span "Paste" at bounding box center [132, 339] width 24 height 10
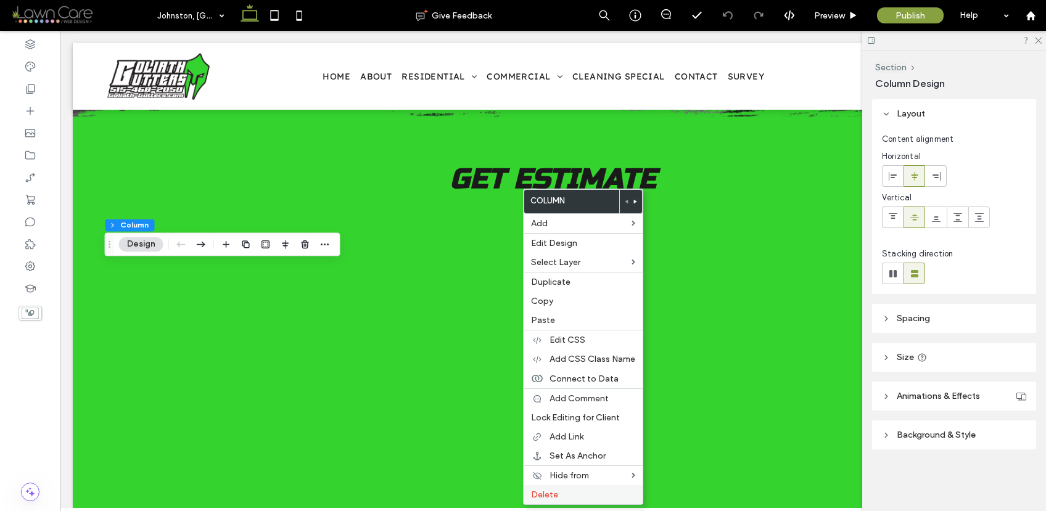
click at [579, 492] on label "Delete" at bounding box center [583, 495] width 104 height 10
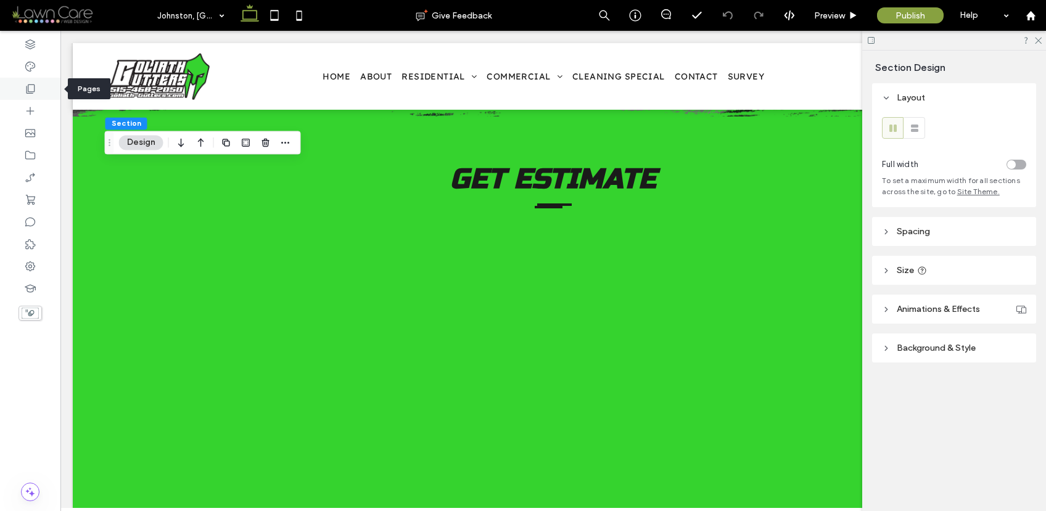
click at [27, 91] on use at bounding box center [31, 89] width 9 height 9
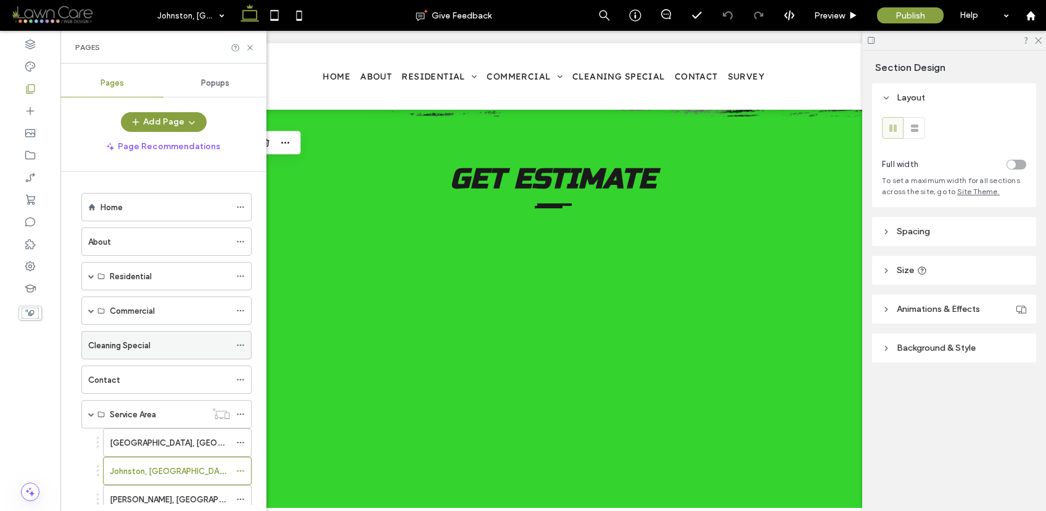
scroll to position [249, 0]
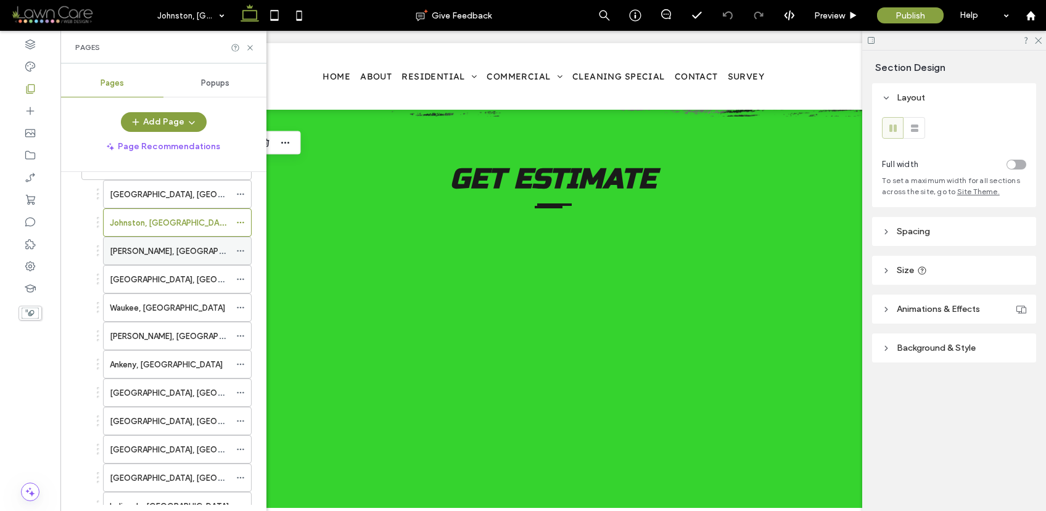
click at [157, 250] on div "Clive, IA" at bounding box center [170, 251] width 120 height 13
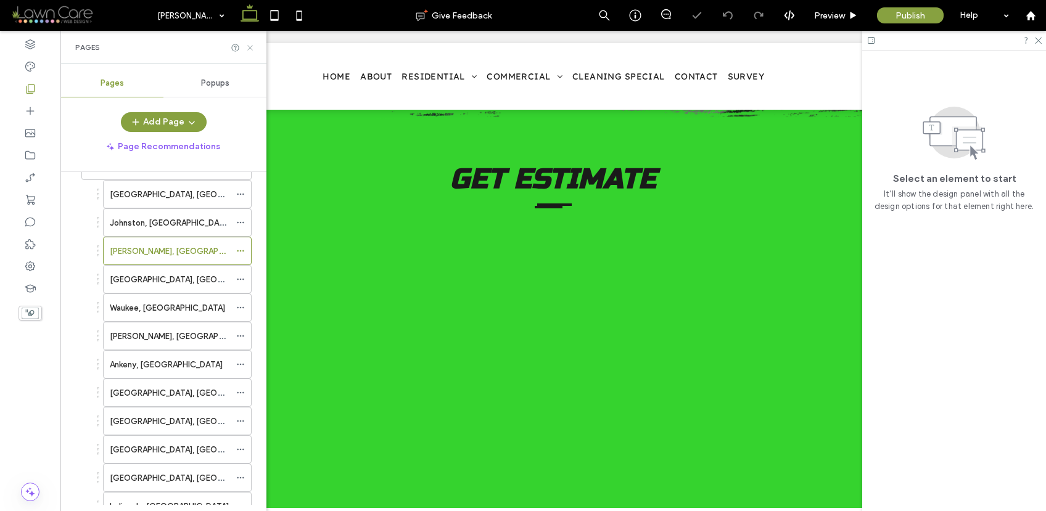
click at [250, 48] on icon at bounding box center [250, 47] width 9 height 9
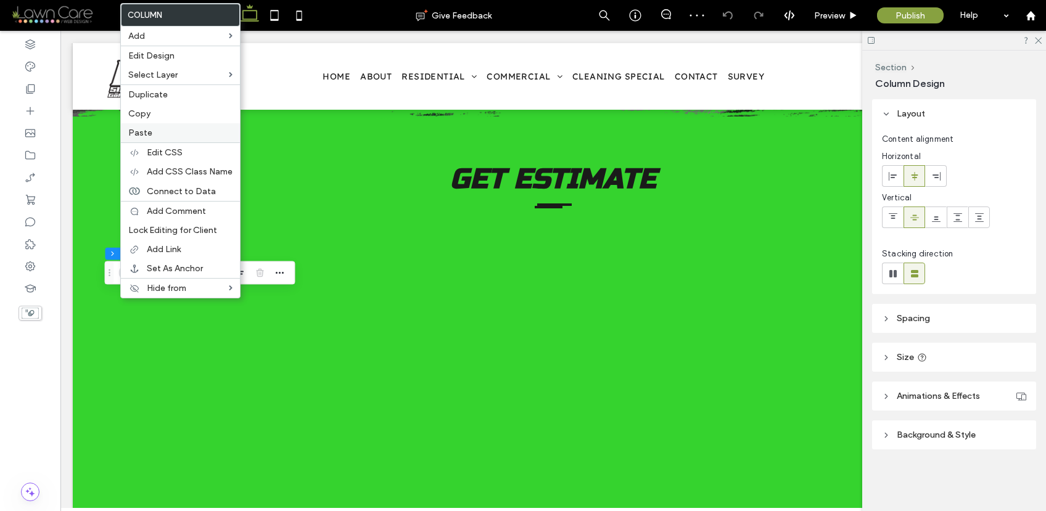
click at [173, 134] on label "Paste" at bounding box center [180, 133] width 104 height 10
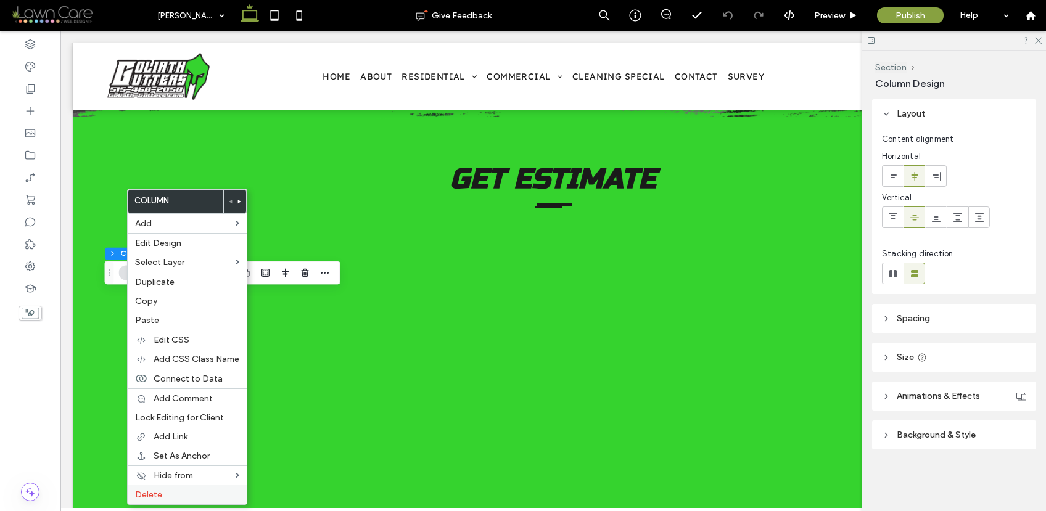
click at [189, 495] on label "Delete" at bounding box center [187, 495] width 104 height 10
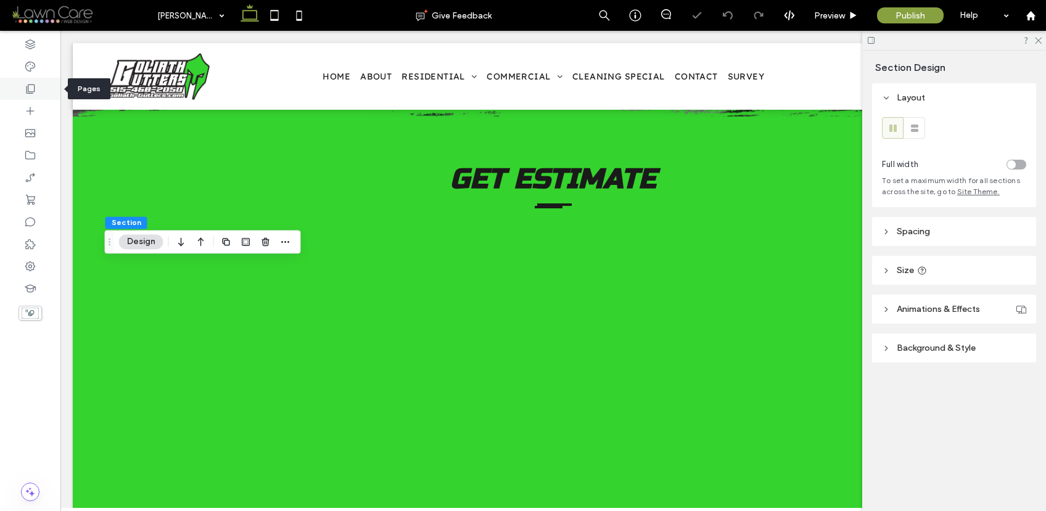
click at [36, 92] on icon at bounding box center [30, 89] width 12 height 12
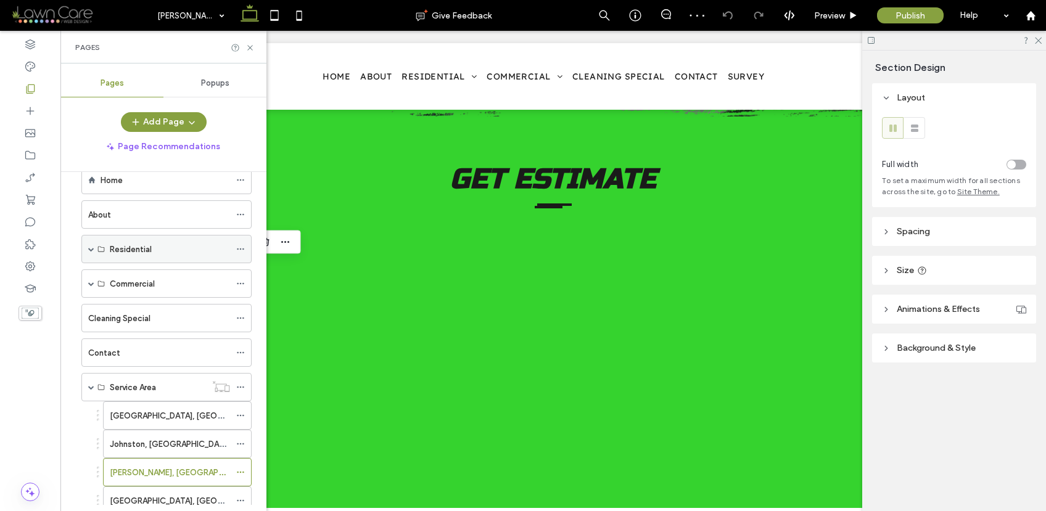
scroll to position [91, 0]
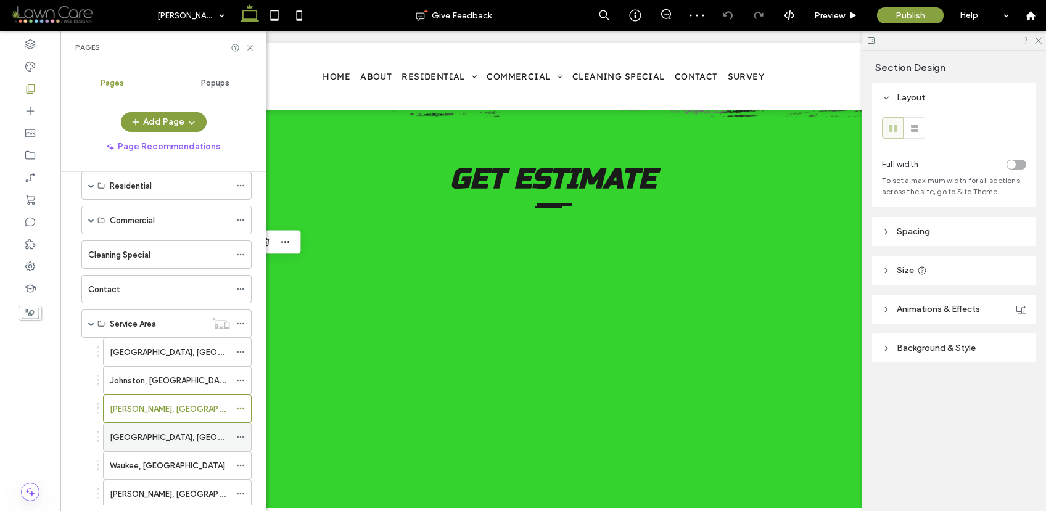
click at [176, 439] on div "Urbandale, IA" at bounding box center [170, 437] width 120 height 13
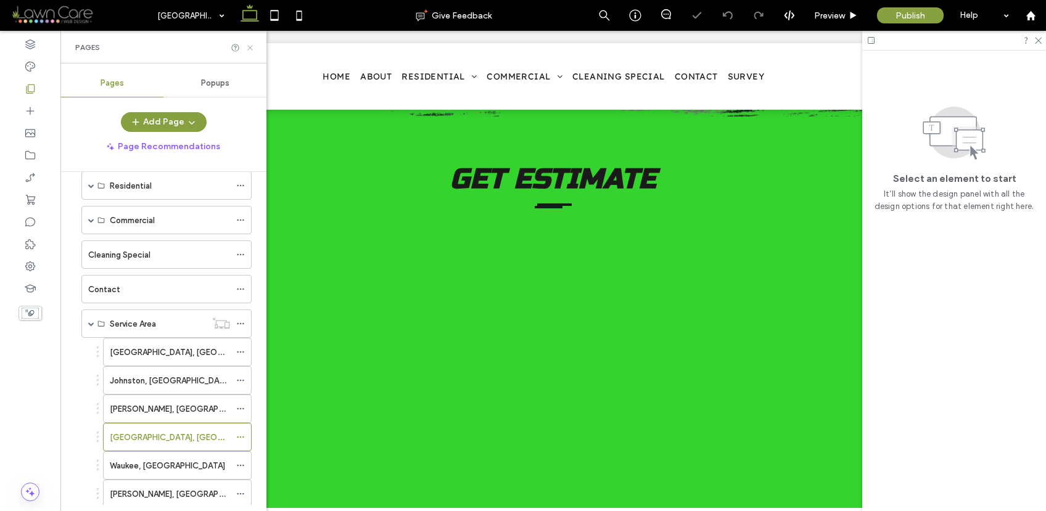
click at [252, 43] on icon at bounding box center [250, 47] width 9 height 9
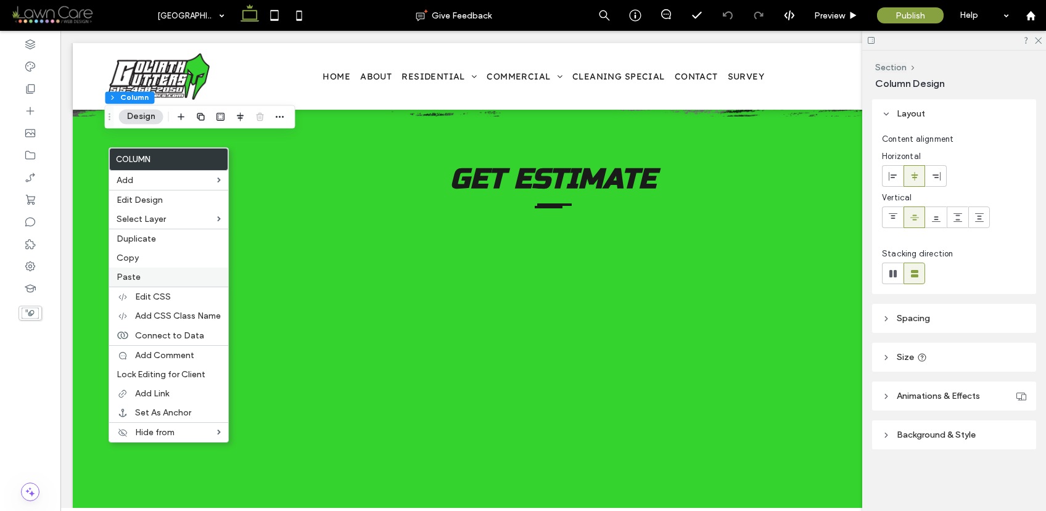
click at [136, 276] on span "Paste" at bounding box center [129, 277] width 24 height 10
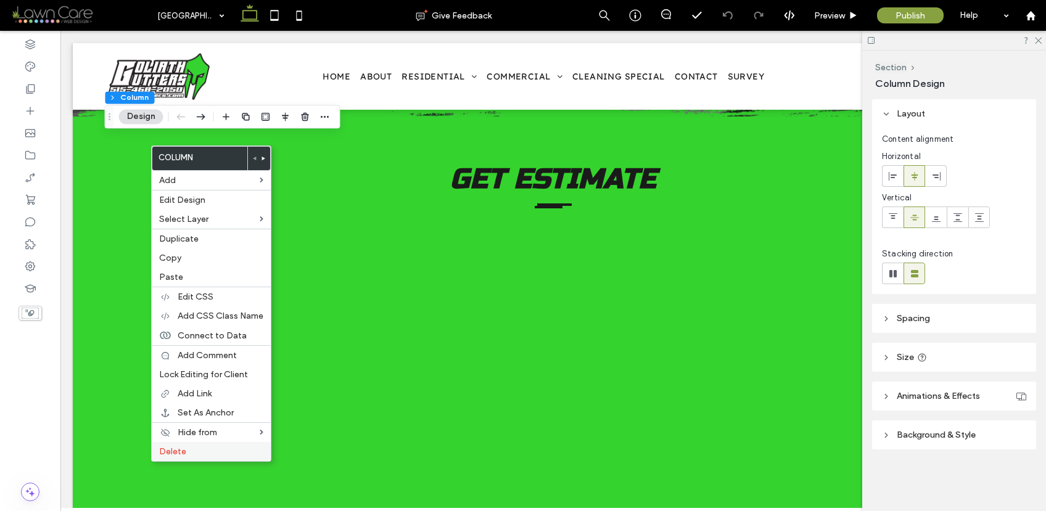
click at [182, 452] on span "Delete" at bounding box center [172, 452] width 27 height 10
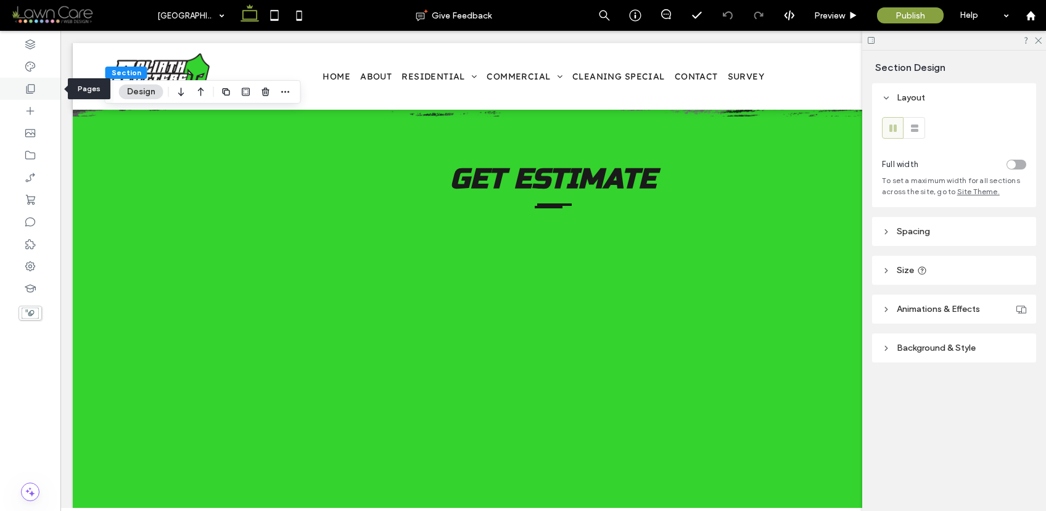
click at [30, 88] on icon at bounding box center [30, 89] width 12 height 12
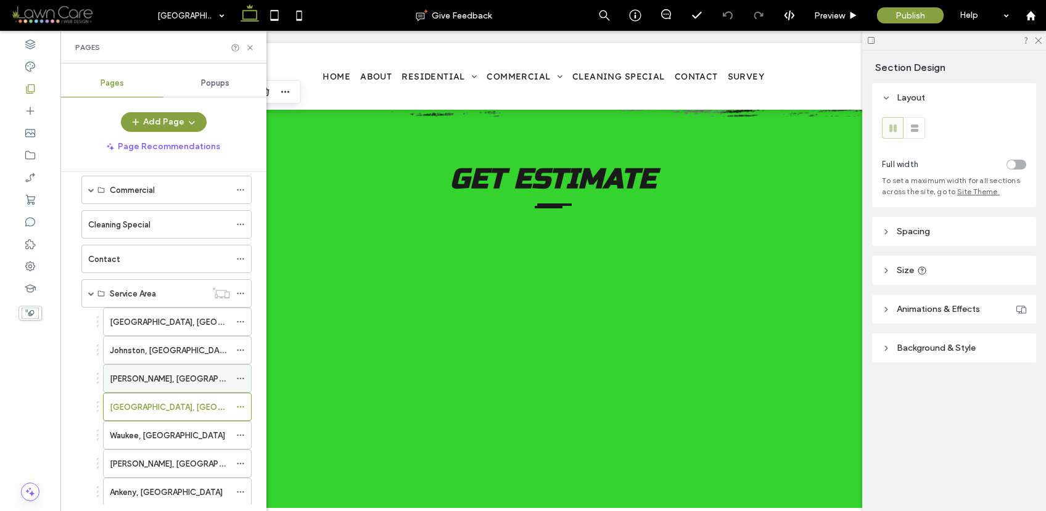
scroll to position [133, 0]
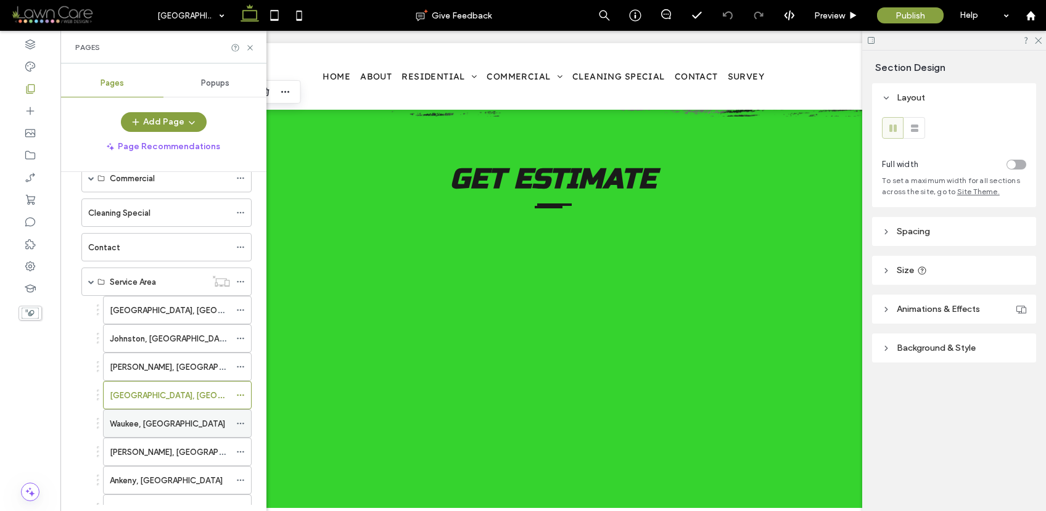
click at [157, 430] on div "Waukee, IA" at bounding box center [170, 424] width 120 height 13
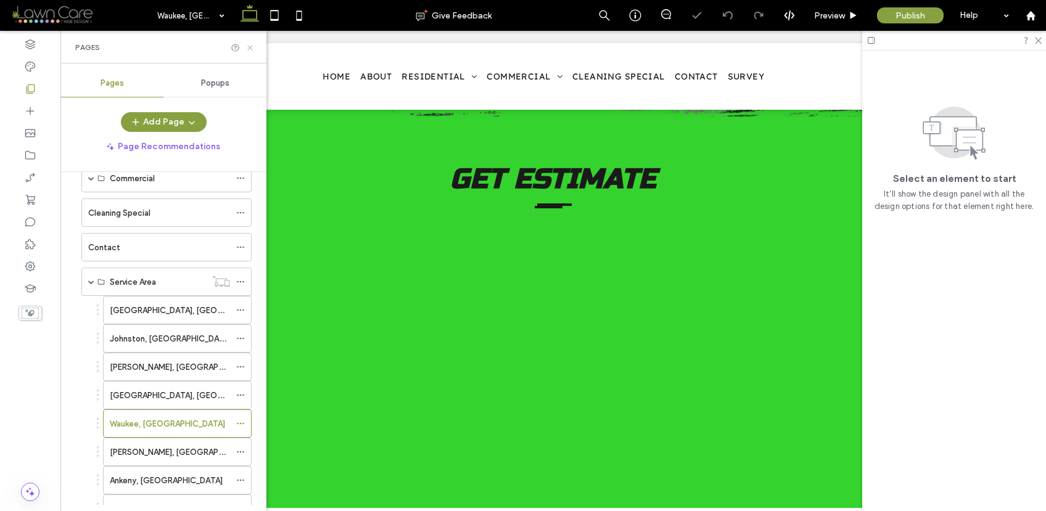
click at [246, 47] on icon at bounding box center [250, 47] width 9 height 9
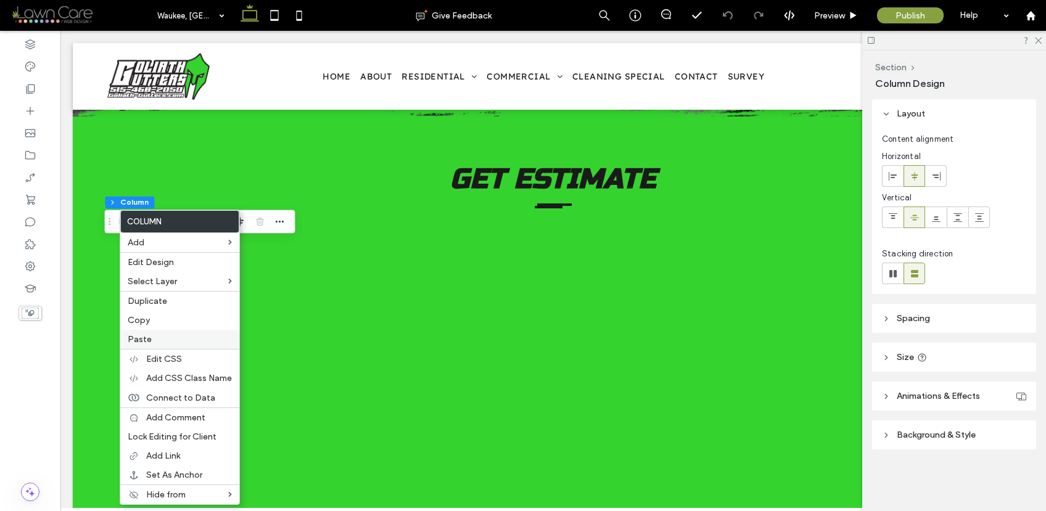
click at [155, 339] on label "Paste" at bounding box center [180, 339] width 104 height 10
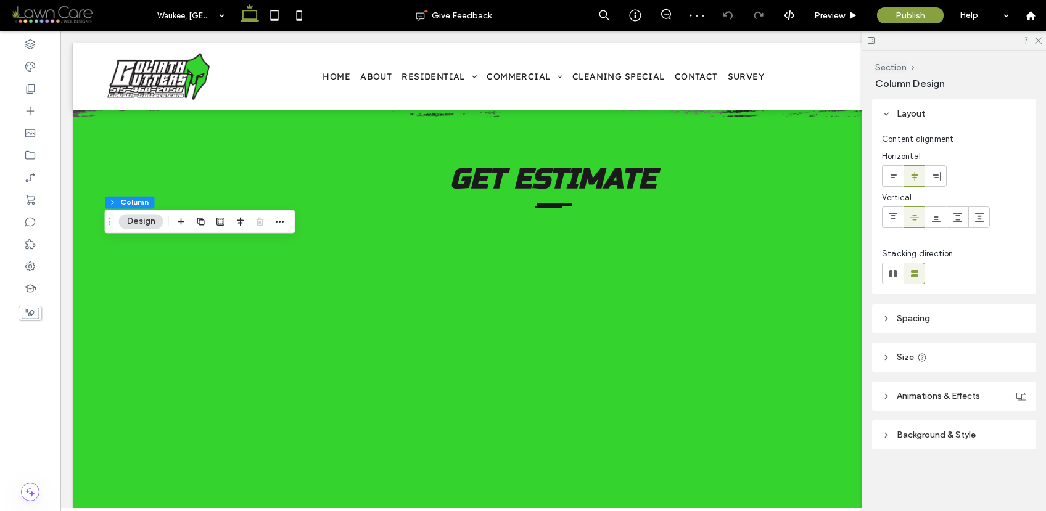
type input "**"
type input "***"
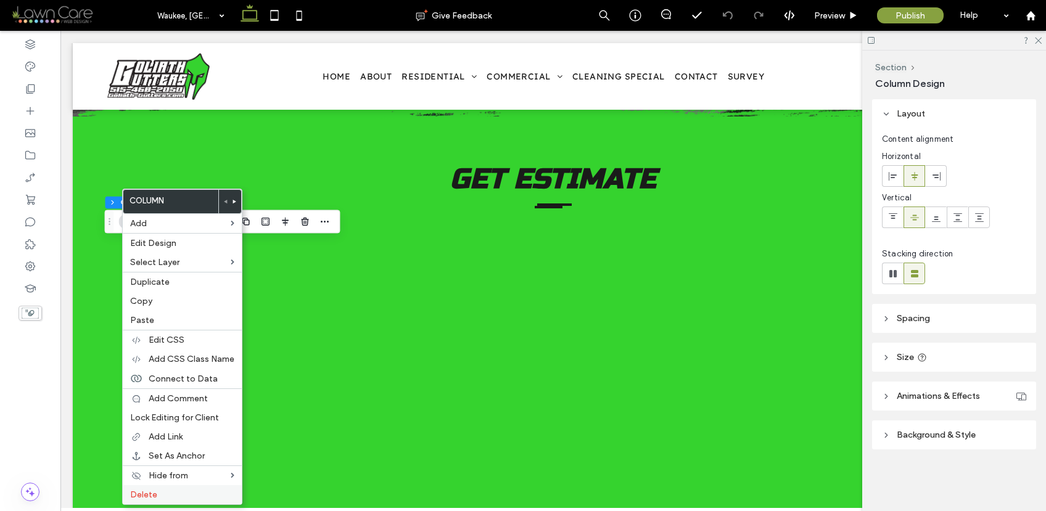
click at [188, 494] on label "Delete" at bounding box center [182, 495] width 104 height 10
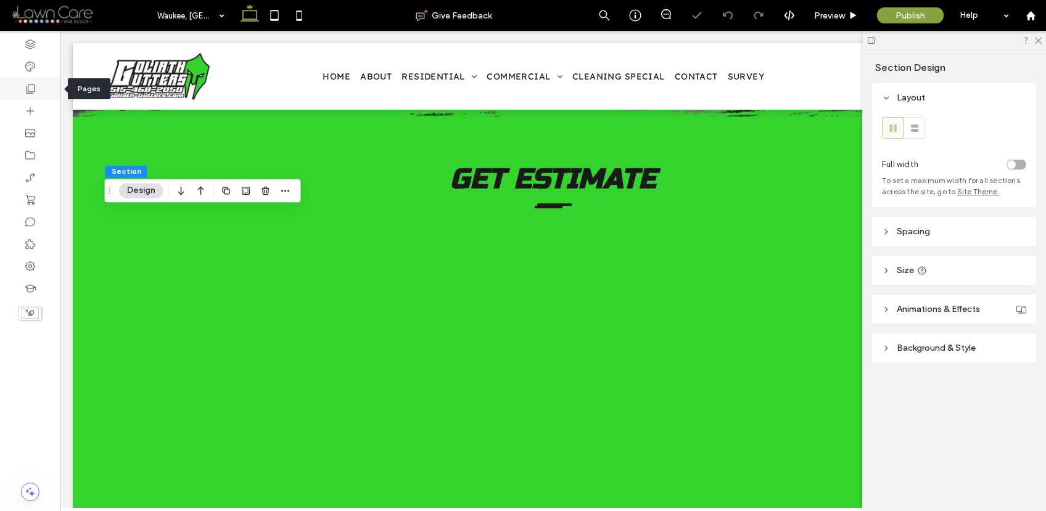
click at [34, 93] on icon at bounding box center [30, 89] width 12 height 12
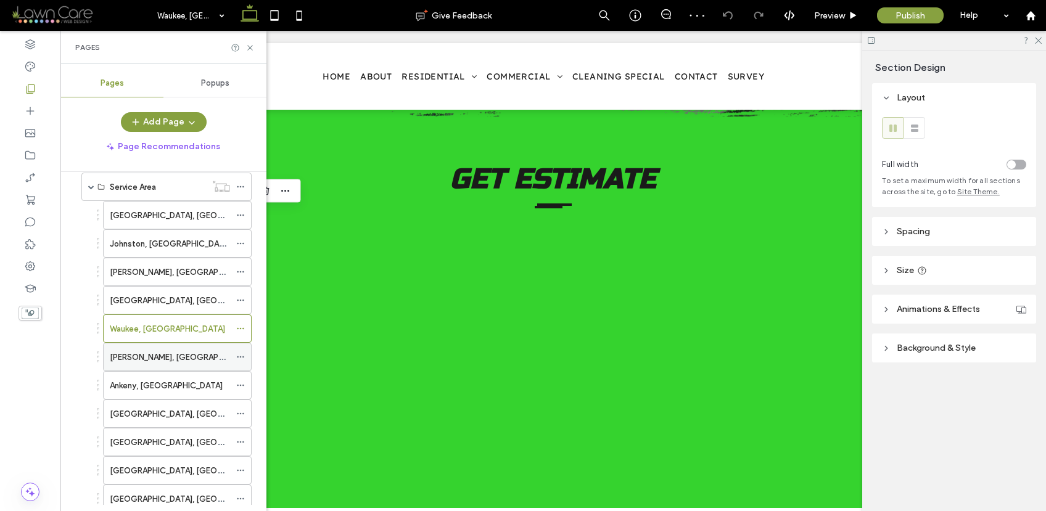
scroll to position [230, 0]
click at [166, 355] on div "Grimes, IA" at bounding box center [170, 355] width 120 height 13
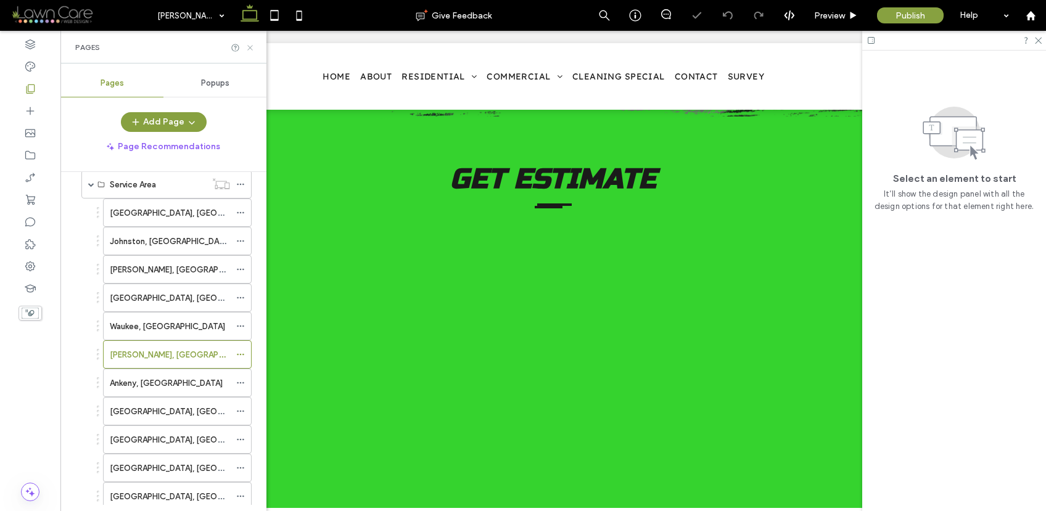
click at [247, 47] on icon at bounding box center [250, 47] width 9 height 9
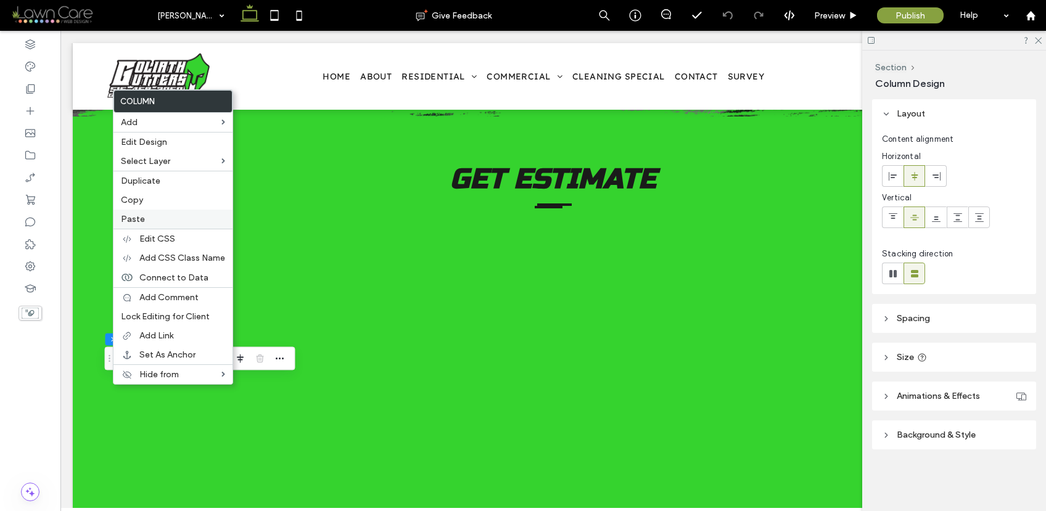
click at [144, 223] on label "Paste" at bounding box center [173, 219] width 104 height 10
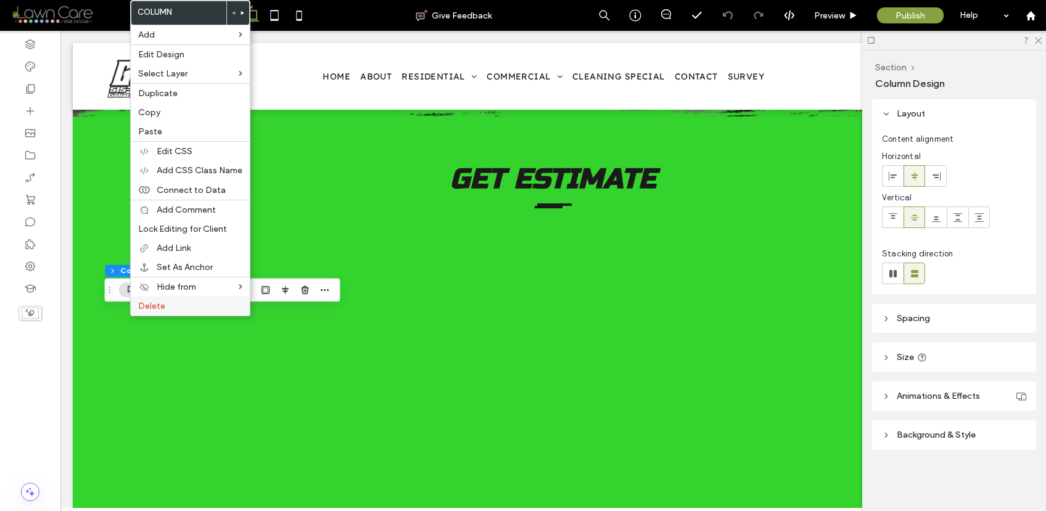
click at [168, 307] on label "Delete" at bounding box center [190, 306] width 104 height 10
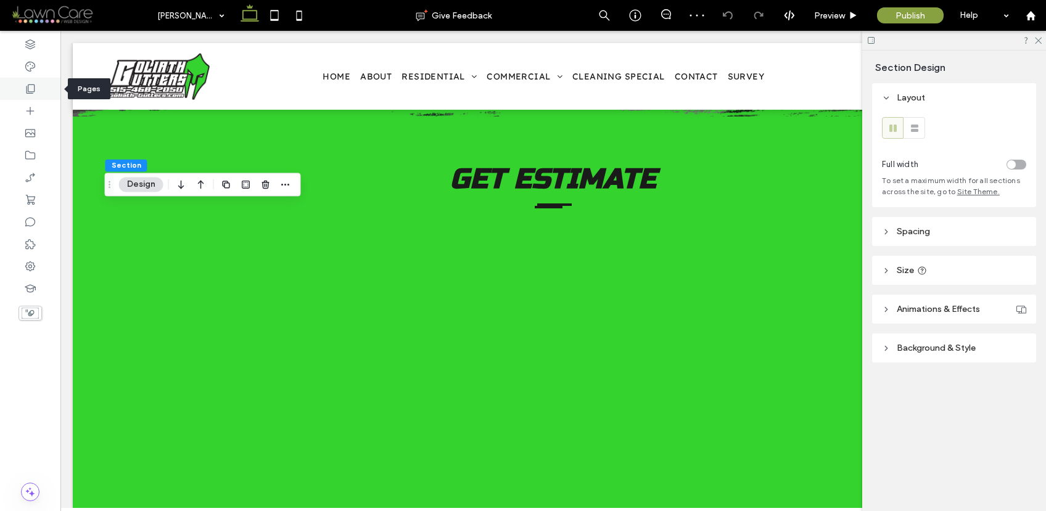
click at [38, 93] on div at bounding box center [30, 89] width 60 height 22
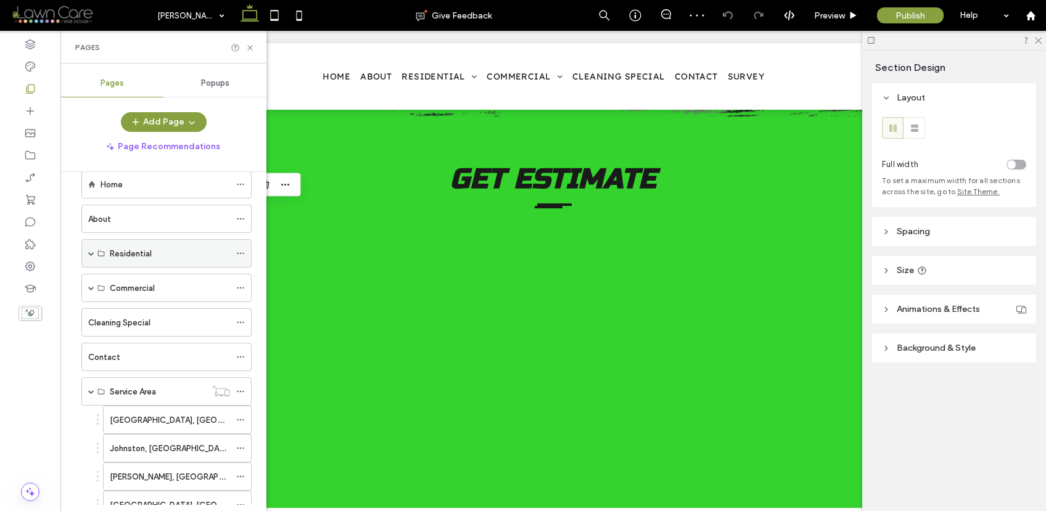
scroll to position [186, 0]
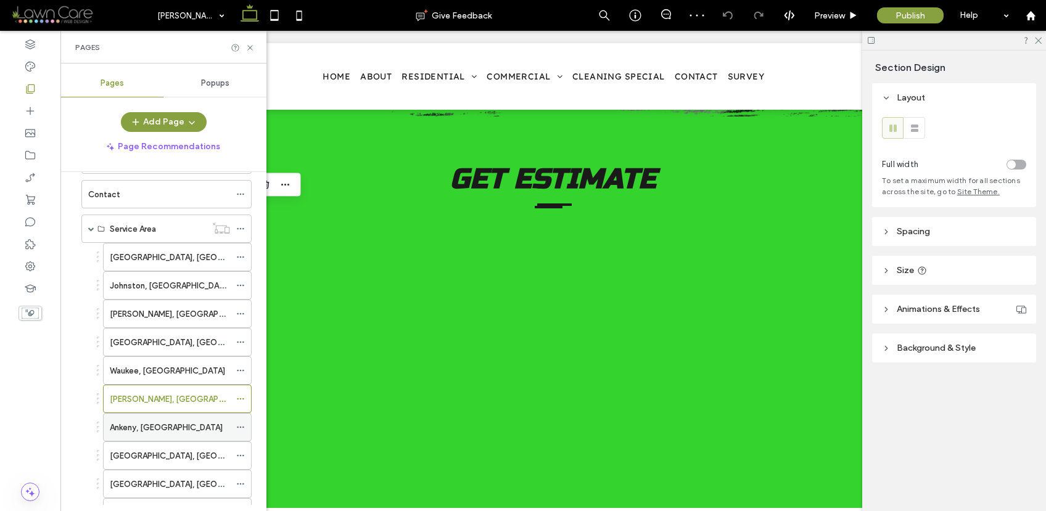
click at [173, 434] on div "Ankeny, IA" at bounding box center [170, 427] width 120 height 27
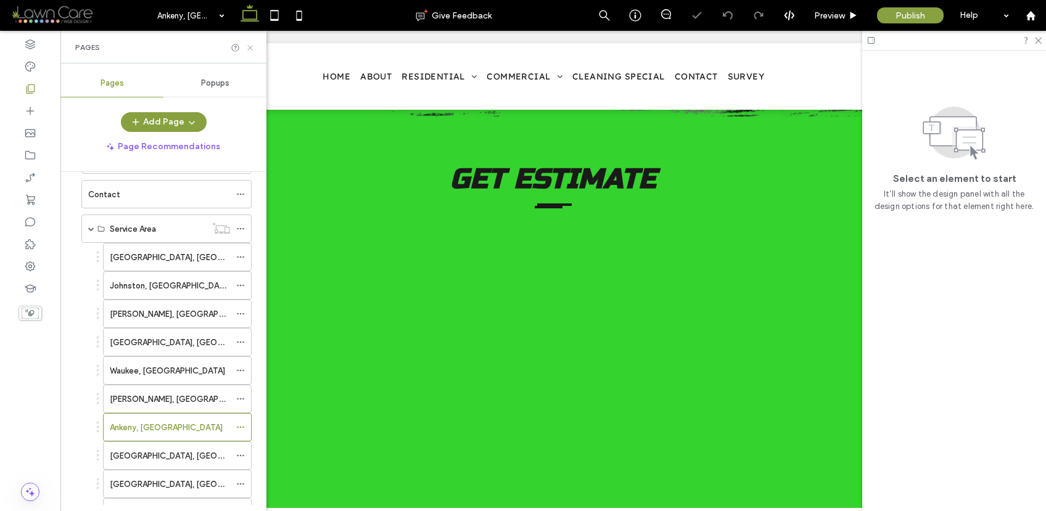
click at [250, 48] on use at bounding box center [249, 47] width 5 height 5
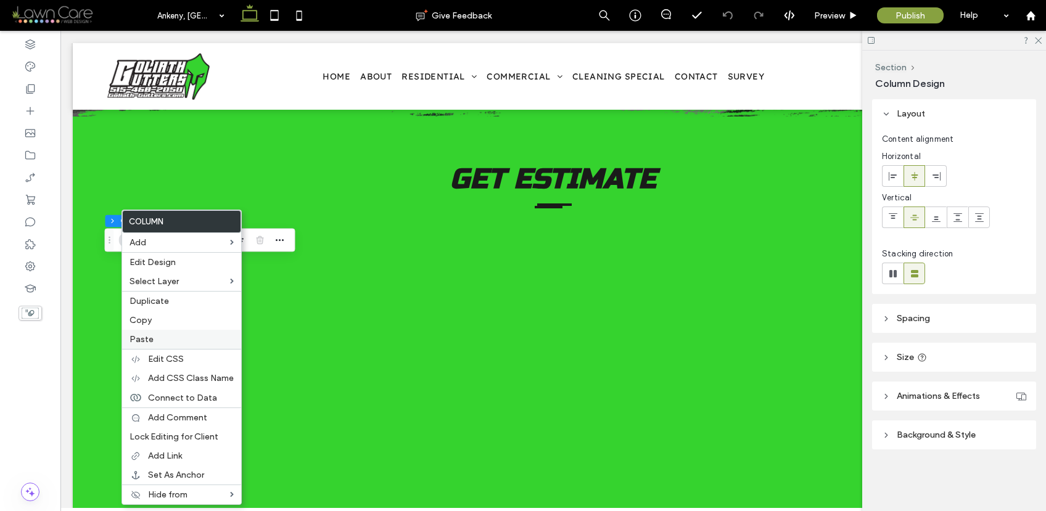
click at [169, 343] on label "Paste" at bounding box center [182, 339] width 104 height 10
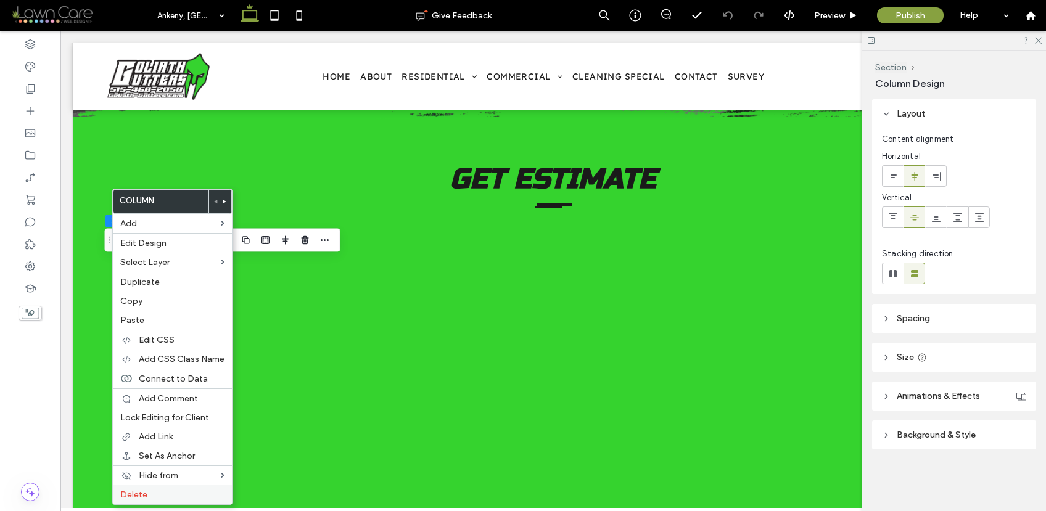
click at [202, 493] on label "Delete" at bounding box center [172, 495] width 104 height 10
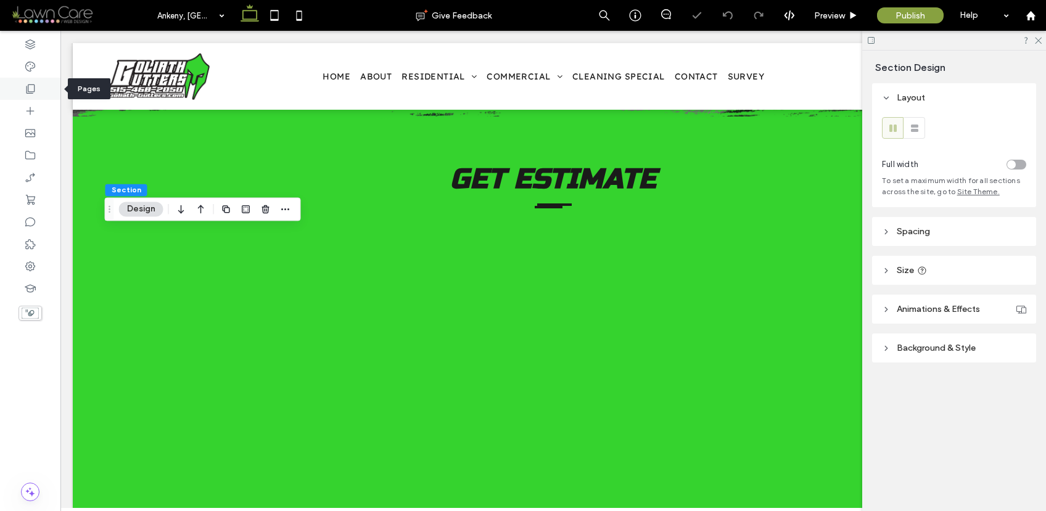
click at [29, 93] on use at bounding box center [31, 89] width 9 height 9
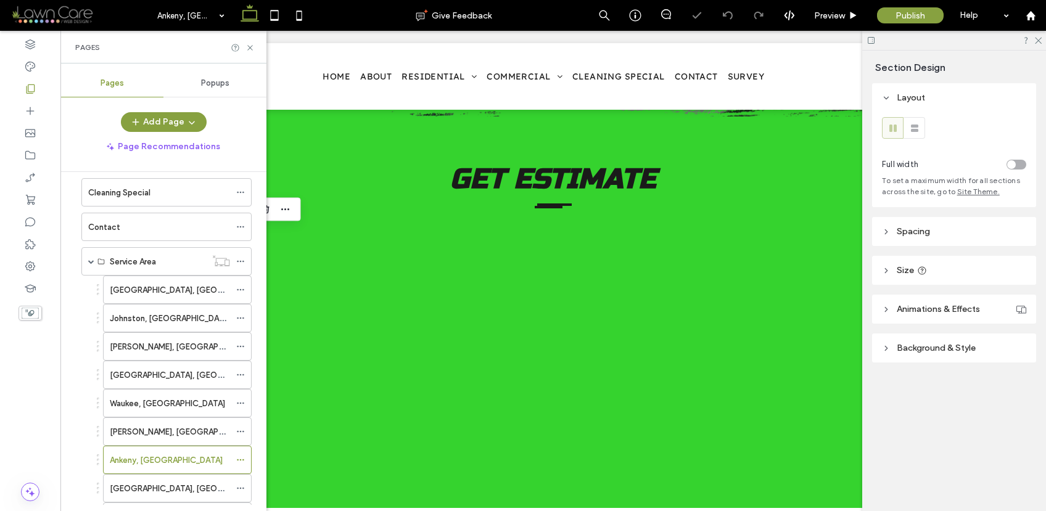
scroll to position [250, 0]
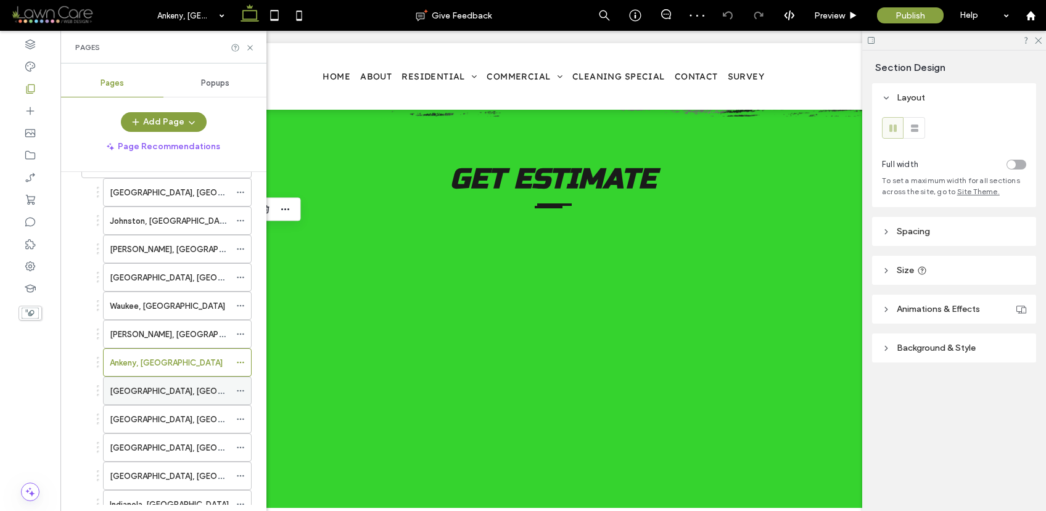
click at [149, 394] on label "Pleasant Hill, IA" at bounding box center [194, 392] width 169 height 22
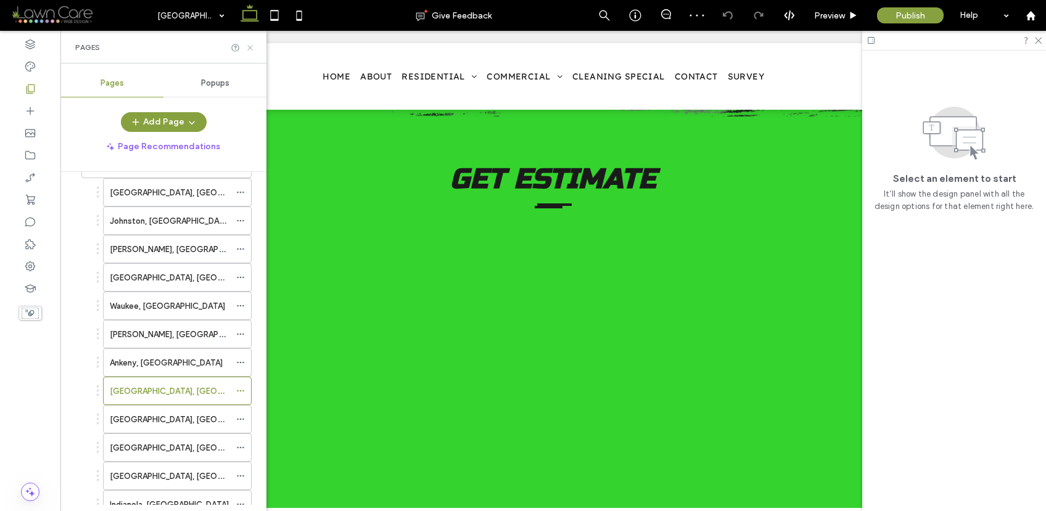
click at [248, 49] on use at bounding box center [249, 47] width 5 height 5
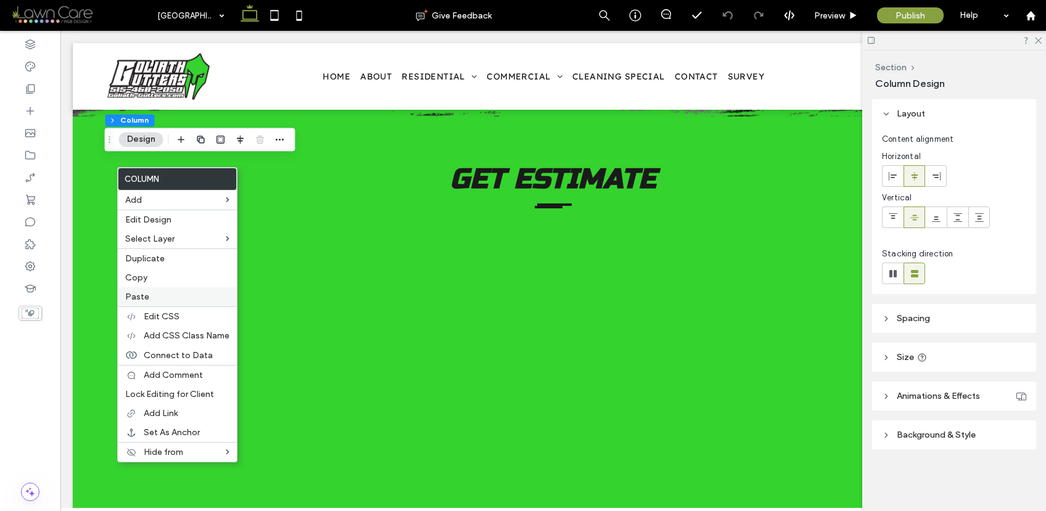
click at [175, 294] on label "Paste" at bounding box center [177, 297] width 104 height 10
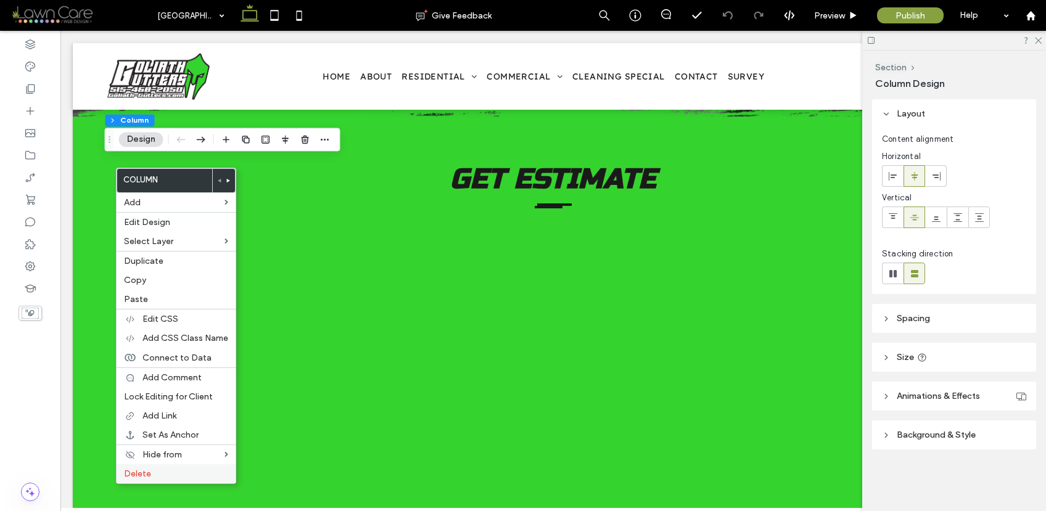
click at [175, 474] on label "Delete" at bounding box center [176, 474] width 104 height 10
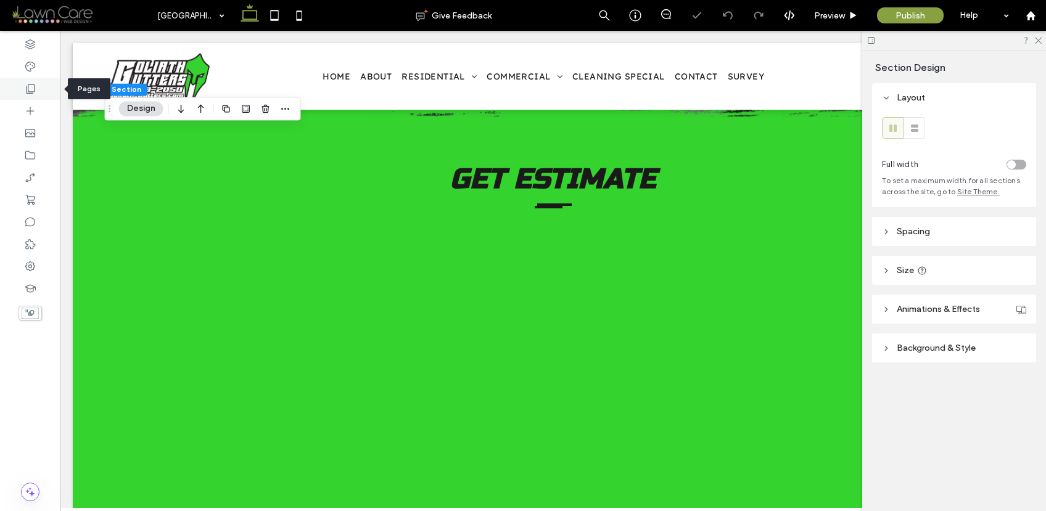
click at [34, 93] on icon at bounding box center [30, 89] width 12 height 12
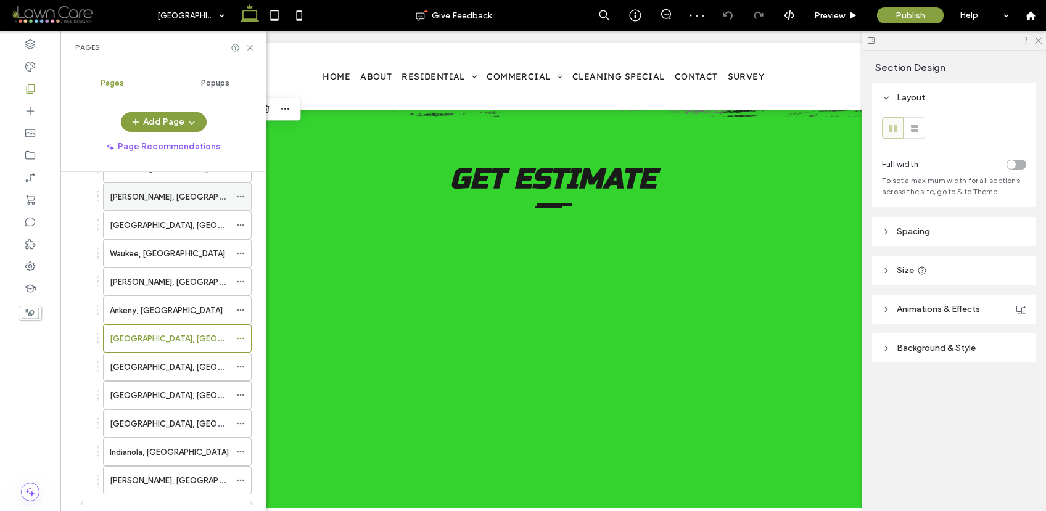
scroll to position [322, 0]
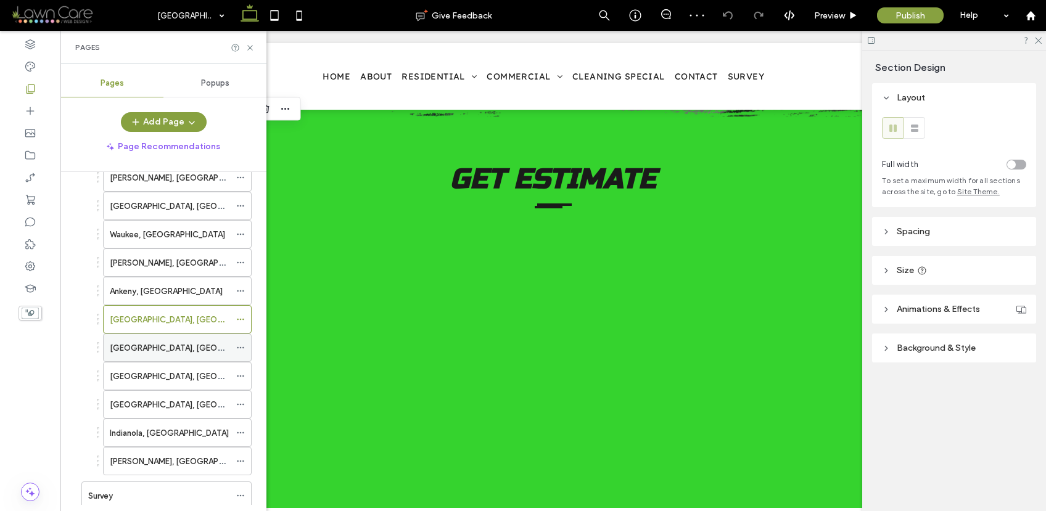
click at [152, 348] on div "Altoona, IA" at bounding box center [170, 348] width 120 height 13
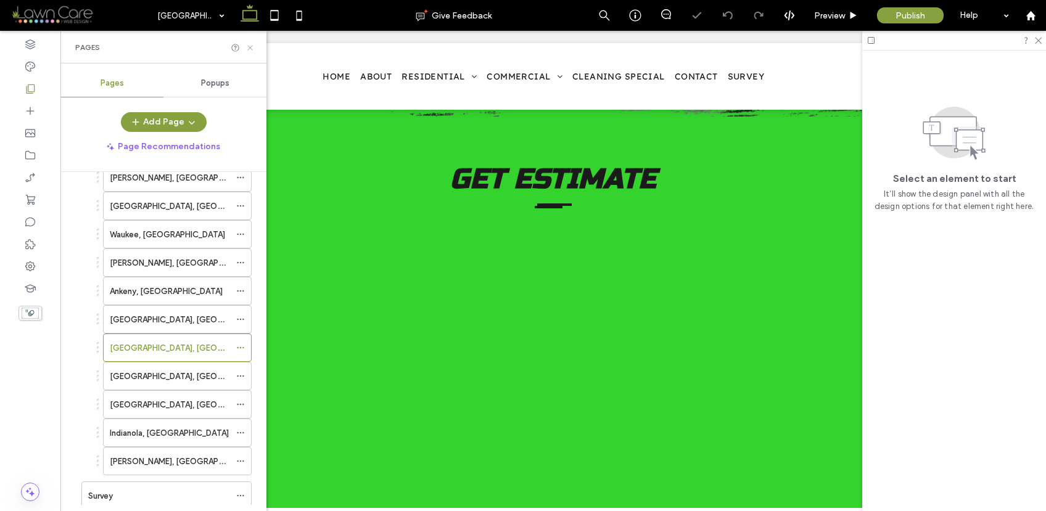
click at [252, 48] on icon at bounding box center [250, 47] width 9 height 9
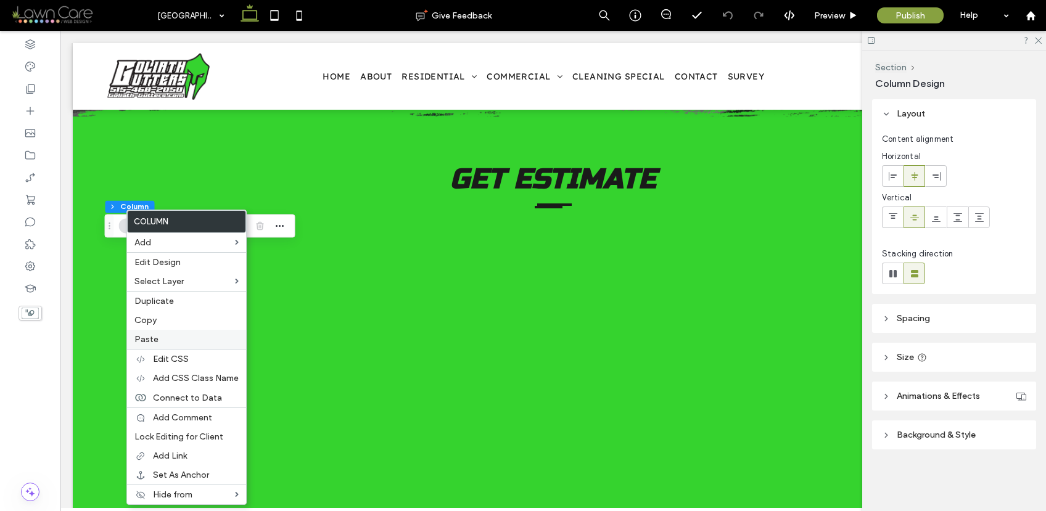
click at [162, 339] on label "Paste" at bounding box center [186, 339] width 104 height 10
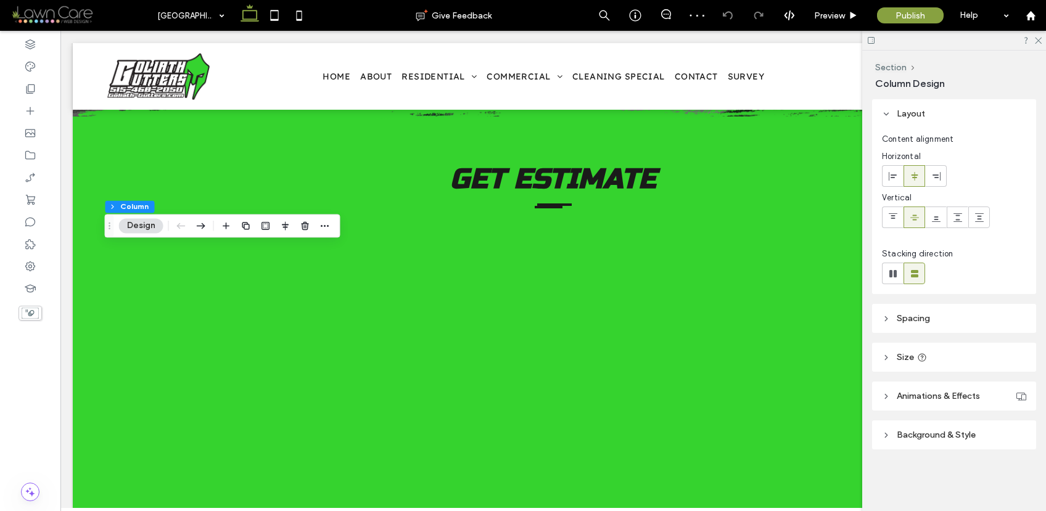
type input "**"
type input "***"
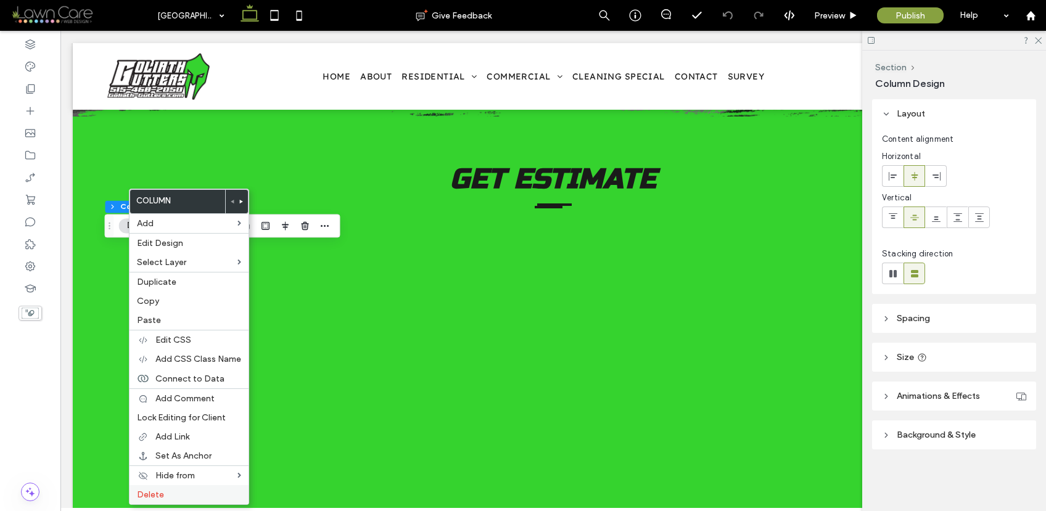
click at [167, 499] on label "Delete" at bounding box center [189, 495] width 104 height 10
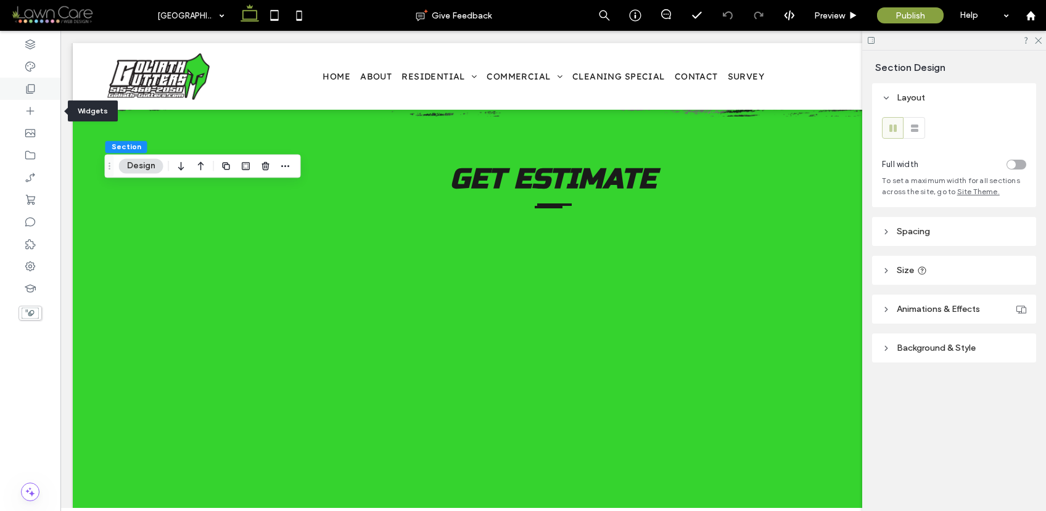
click at [37, 91] on div at bounding box center [30, 89] width 60 height 22
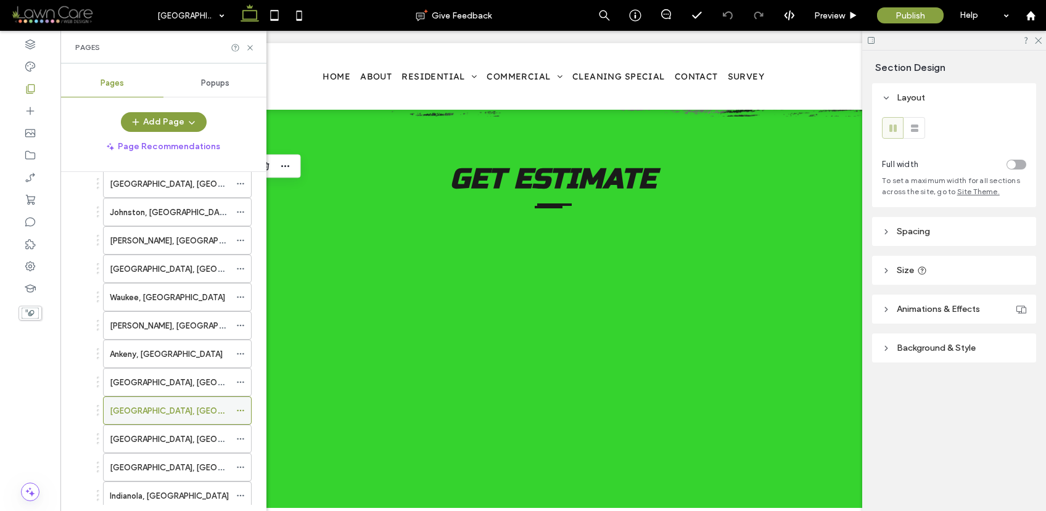
scroll to position [271, 0]
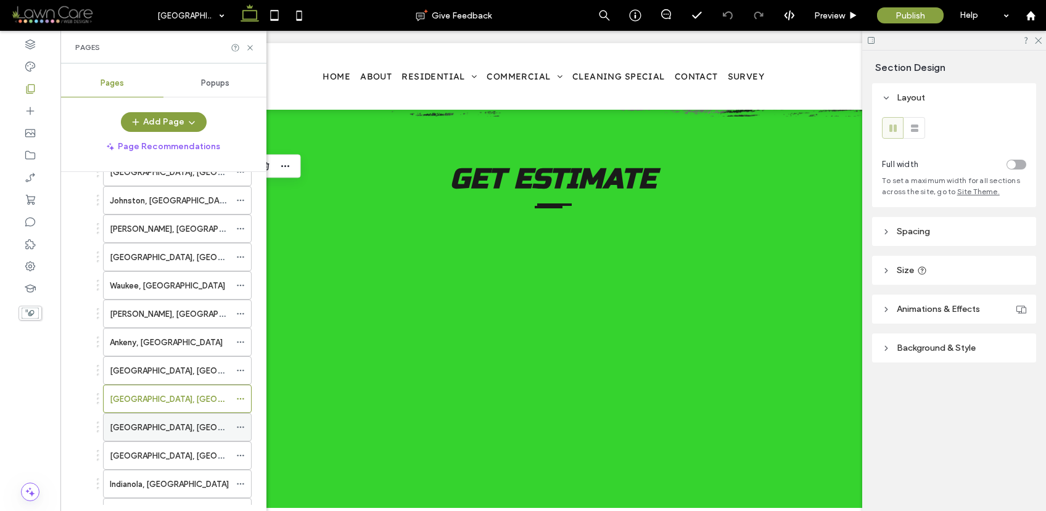
click at [151, 429] on div "Ames, IA" at bounding box center [170, 427] width 120 height 13
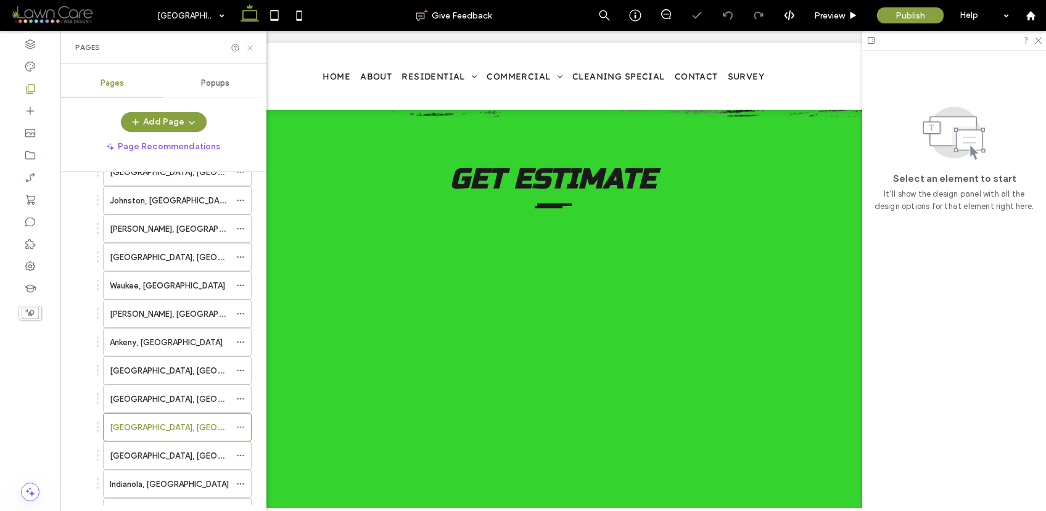
click at [250, 49] on icon at bounding box center [250, 47] width 9 height 9
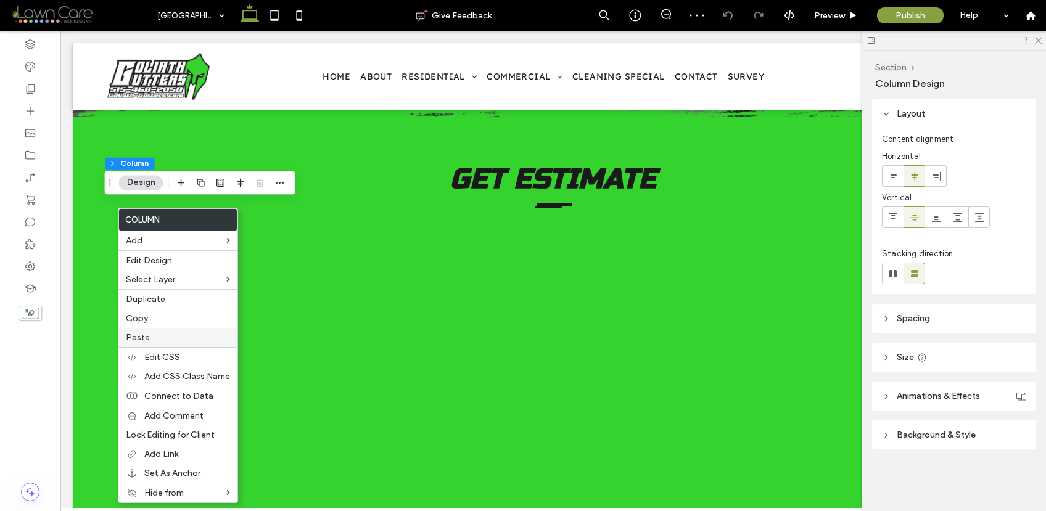
click at [172, 337] on label "Paste" at bounding box center [178, 338] width 104 height 10
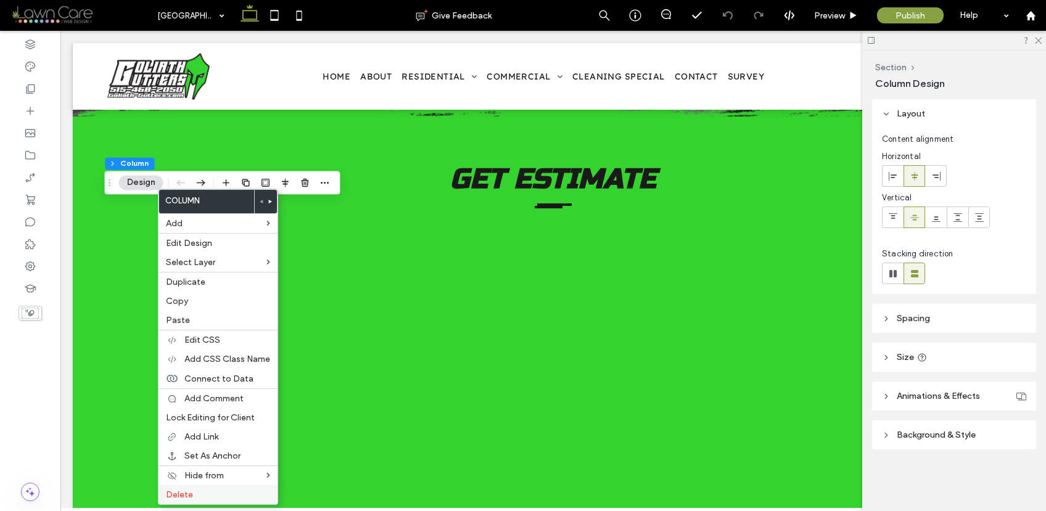
click at [204, 496] on label "Delete" at bounding box center [218, 495] width 104 height 10
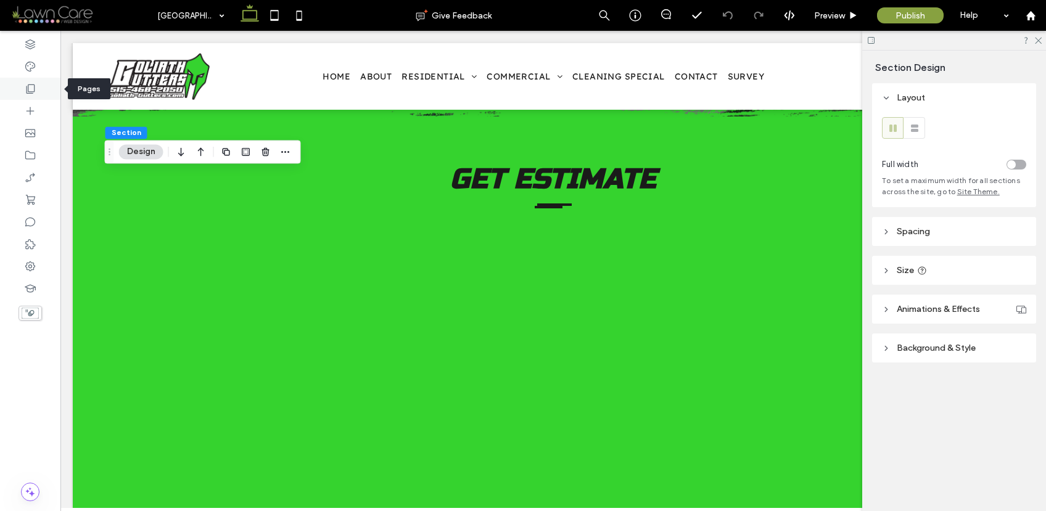
click at [30, 91] on icon at bounding box center [30, 89] width 12 height 12
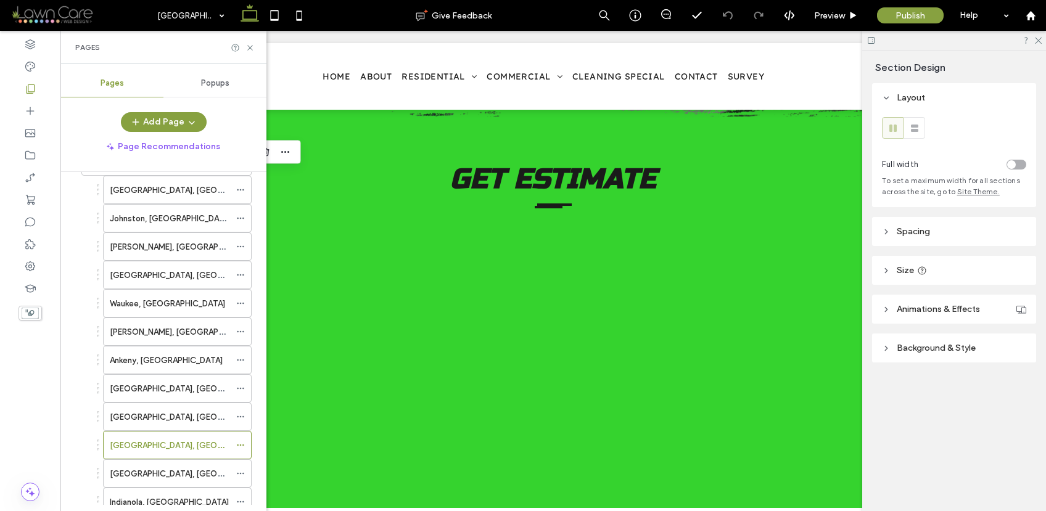
scroll to position [275, 0]
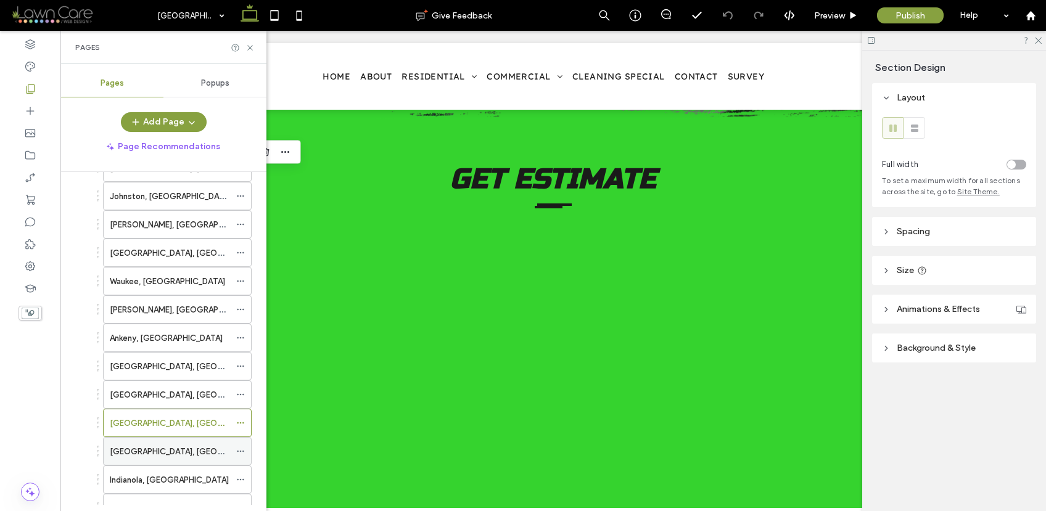
click at [181, 444] on div "Windsor Heights, IA" at bounding box center [170, 451] width 120 height 27
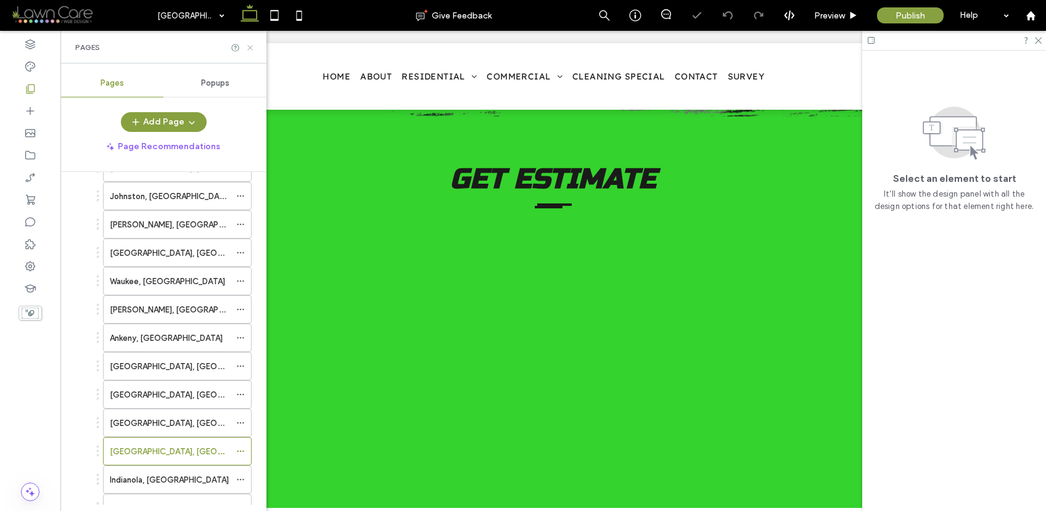
click at [247, 48] on icon at bounding box center [250, 47] width 9 height 9
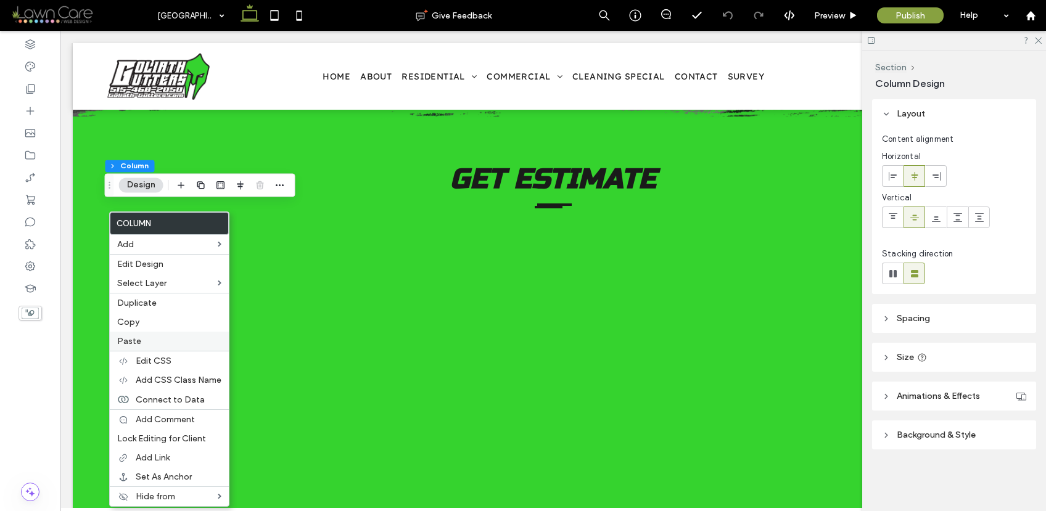
click at [142, 337] on label "Paste" at bounding box center [169, 341] width 104 height 10
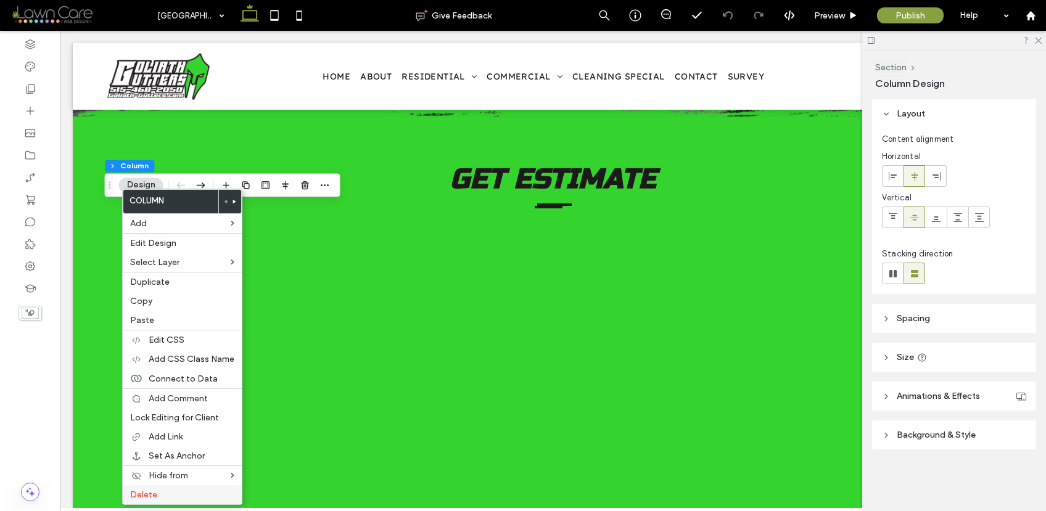
click at [173, 493] on label "Delete" at bounding box center [182, 495] width 104 height 10
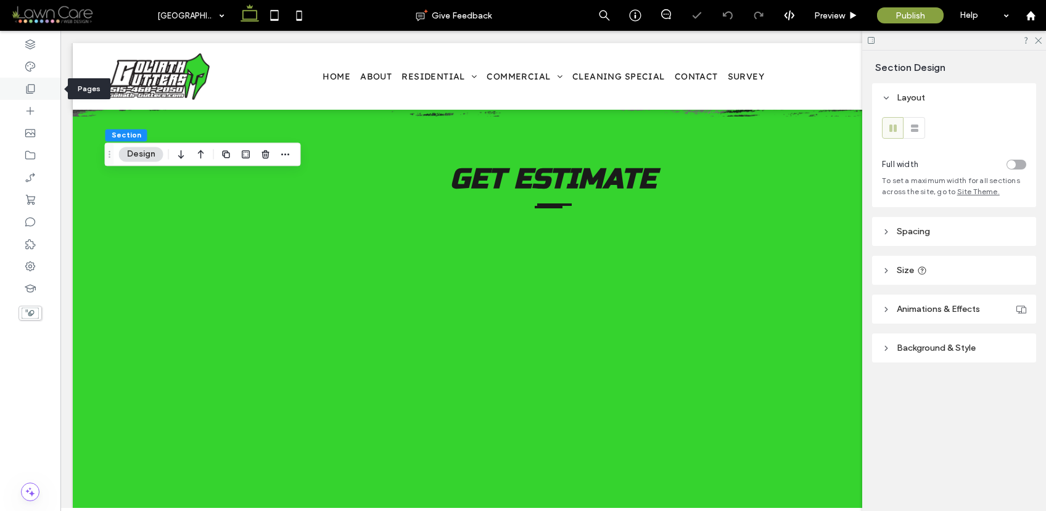
click at [30, 82] on div at bounding box center [30, 89] width 60 height 22
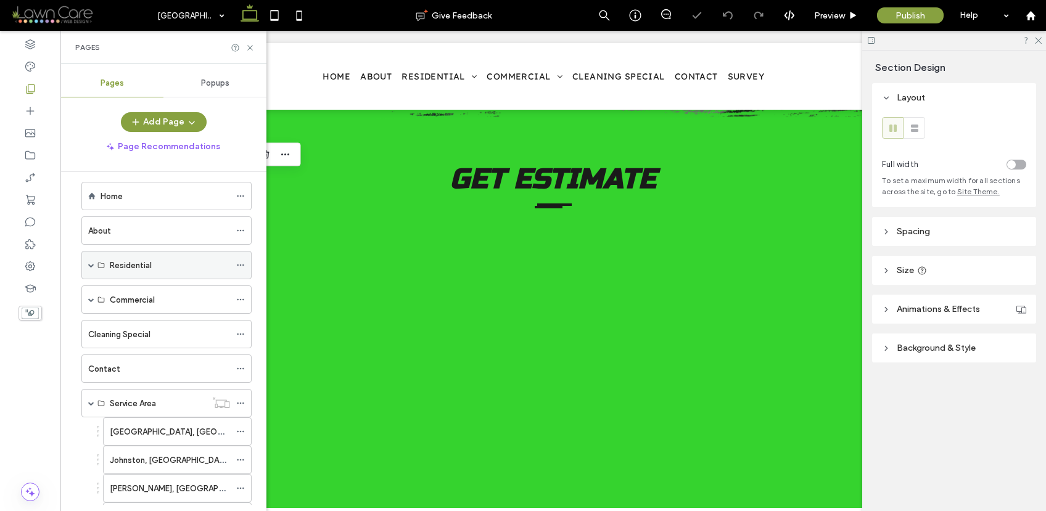
scroll to position [358, 0]
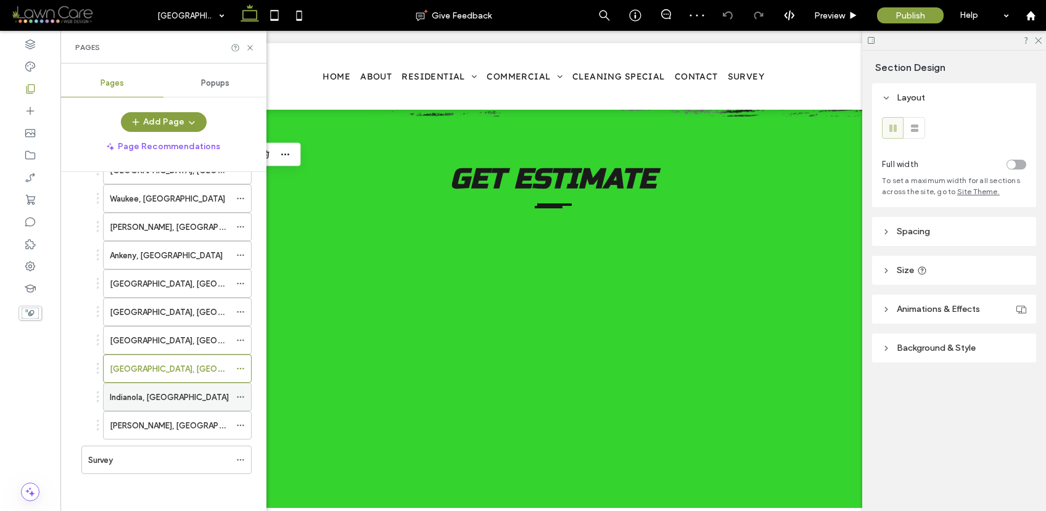
click at [169, 406] on div "Indianola, IA" at bounding box center [170, 397] width 120 height 27
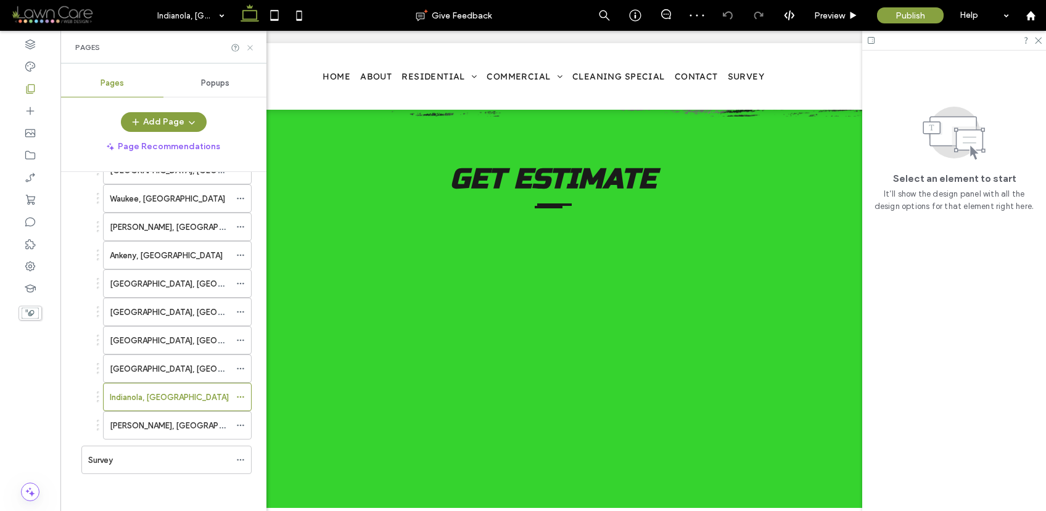
click at [249, 45] on icon at bounding box center [250, 47] width 9 height 9
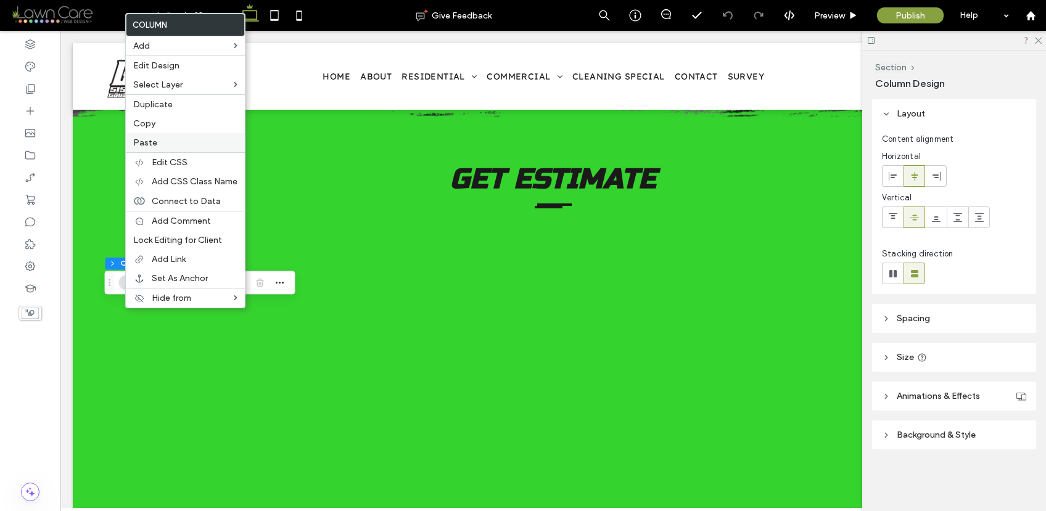
click at [159, 146] on label "Paste" at bounding box center [185, 143] width 104 height 10
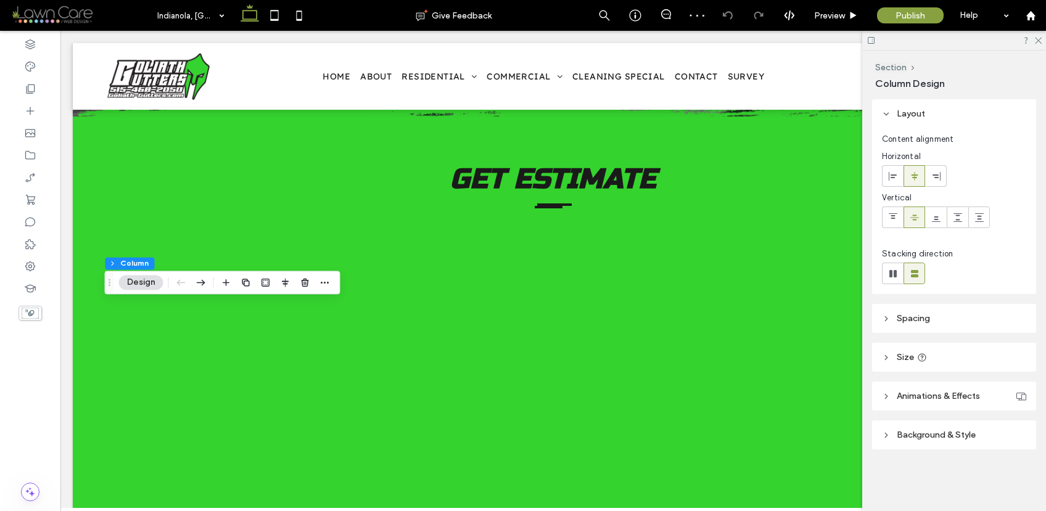
type input "**"
type input "***"
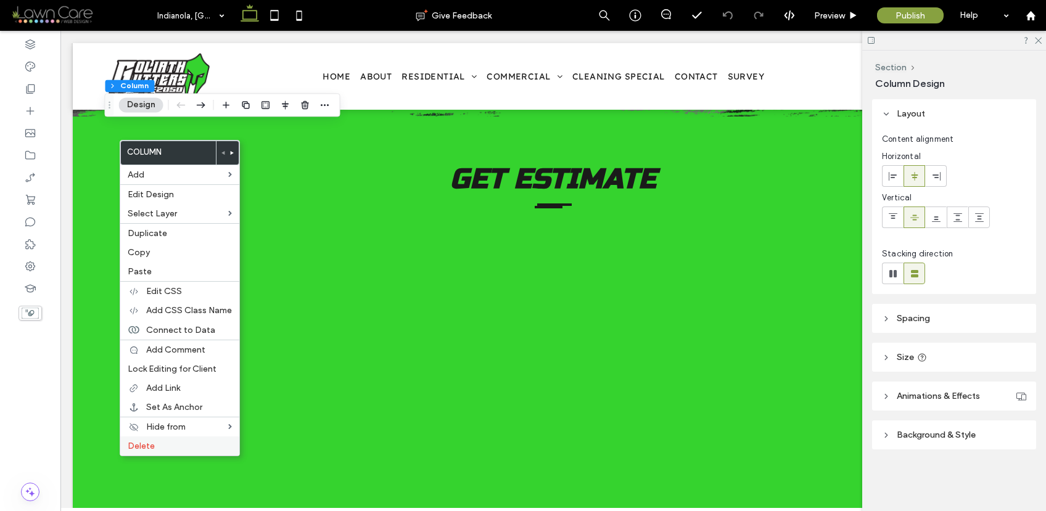
click at [187, 445] on label "Delete" at bounding box center [180, 446] width 104 height 10
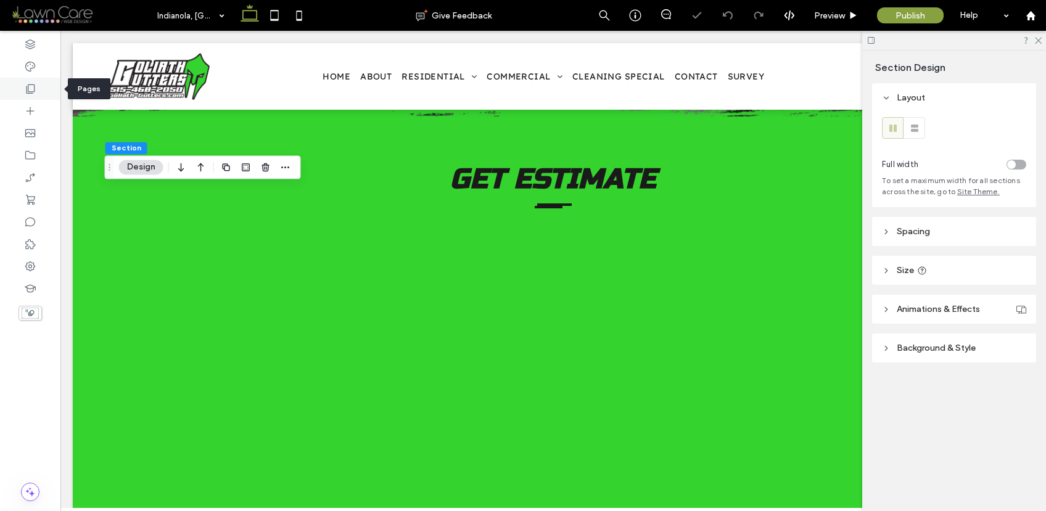
click at [38, 91] on div at bounding box center [30, 89] width 60 height 22
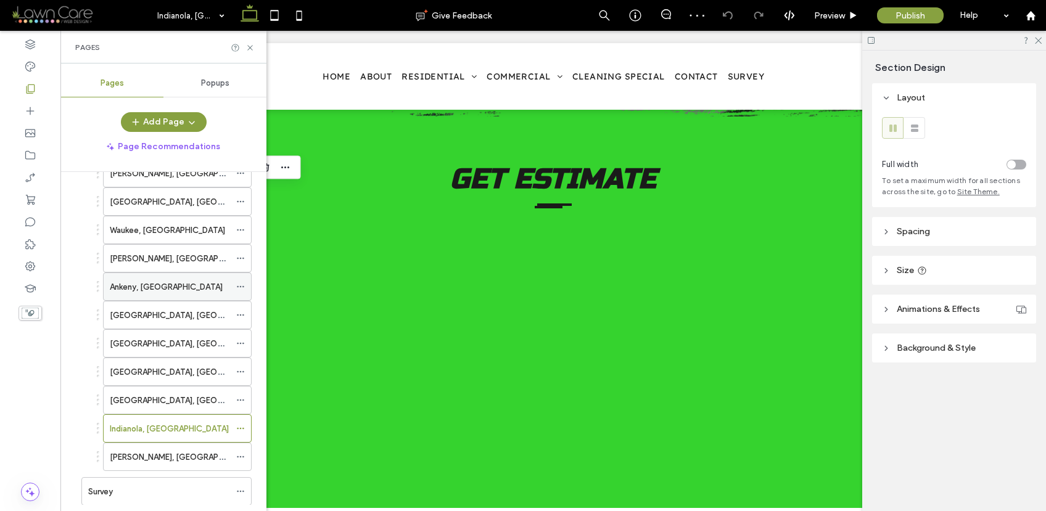
scroll to position [358, 0]
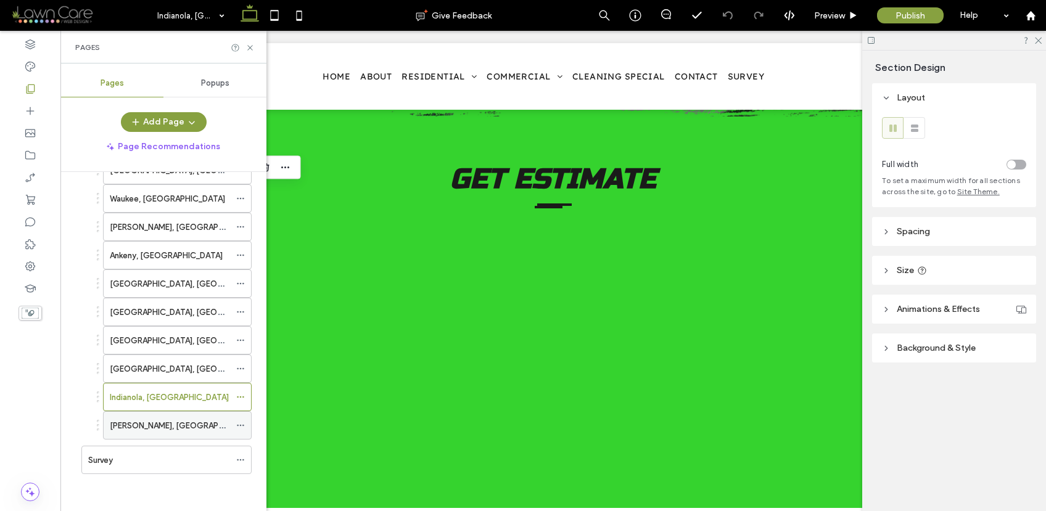
click at [191, 421] on div "Bondurant, IA" at bounding box center [170, 426] width 120 height 13
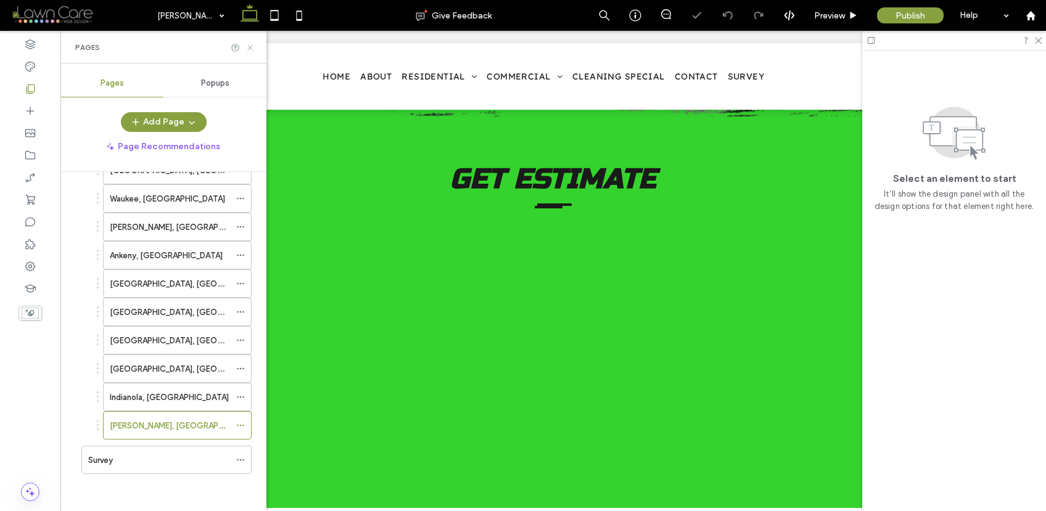
click at [249, 46] on icon at bounding box center [250, 47] width 9 height 9
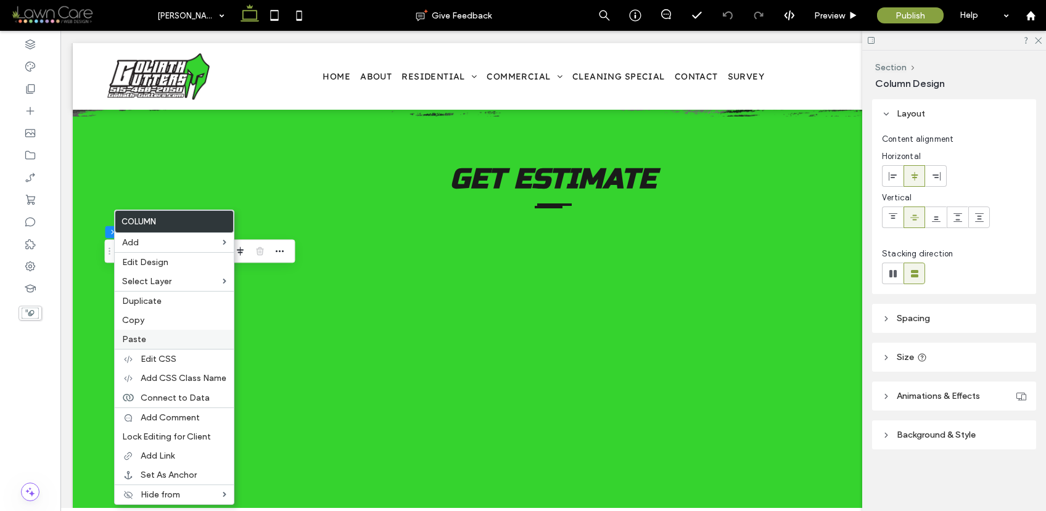
click at [139, 339] on span "Paste" at bounding box center [134, 339] width 24 height 10
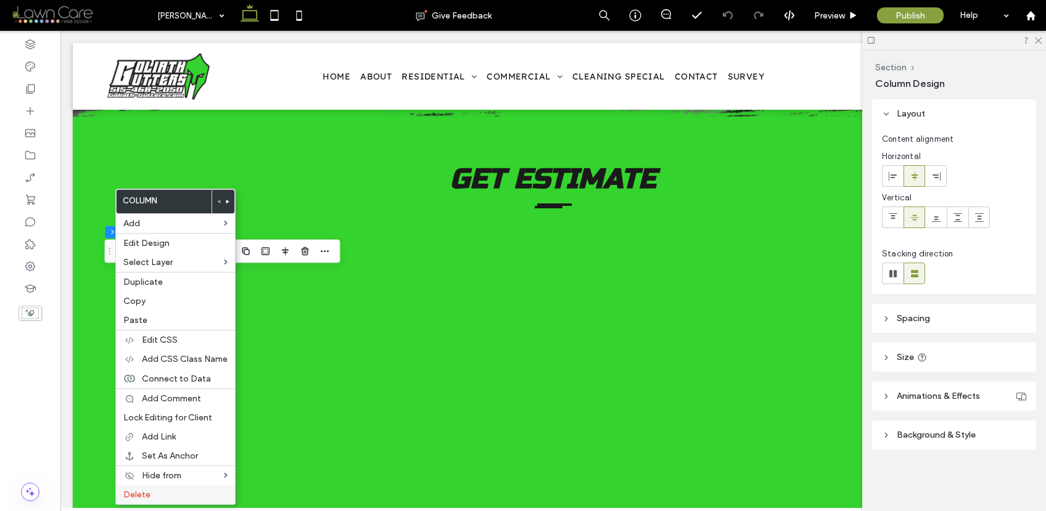
click at [174, 492] on label "Delete" at bounding box center [175, 495] width 104 height 10
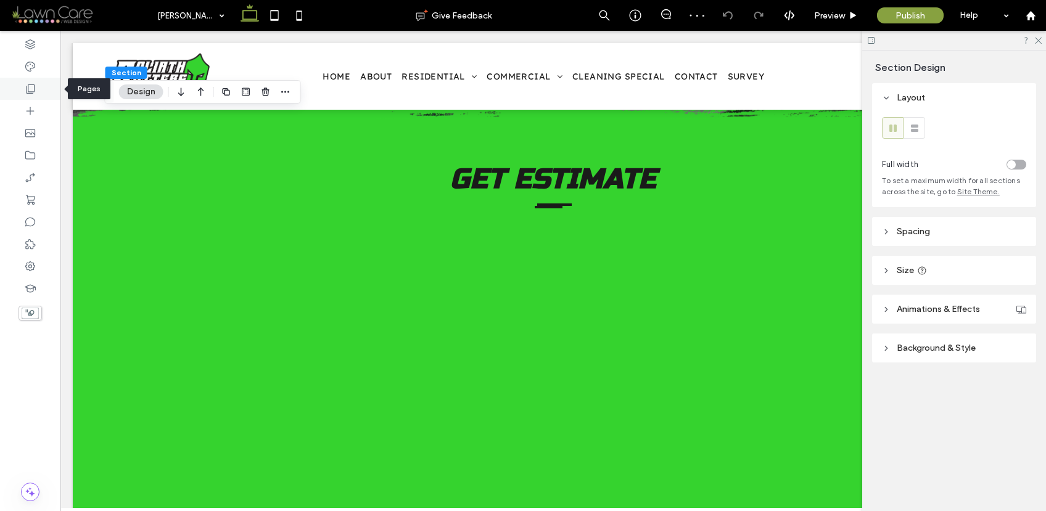
click at [33, 92] on icon at bounding box center [30, 89] width 12 height 12
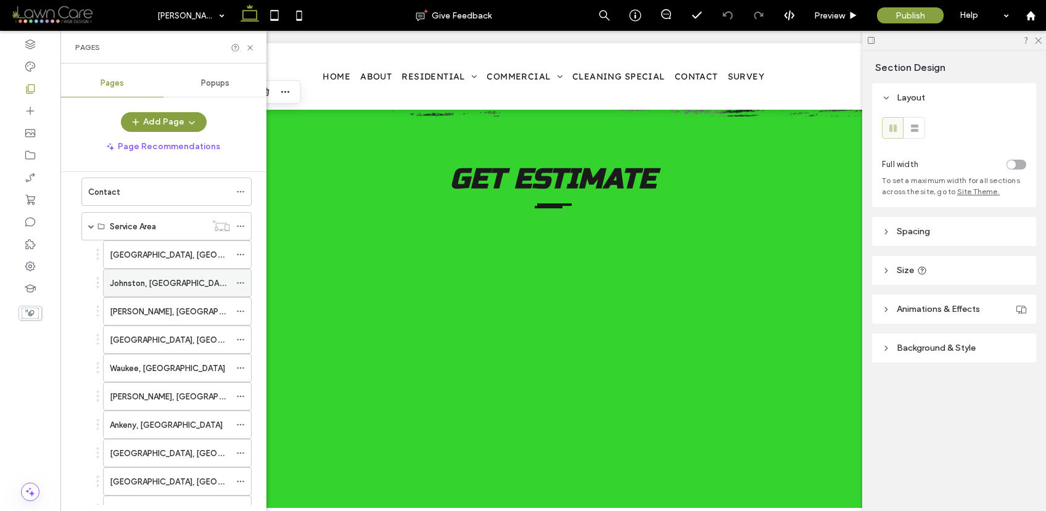
scroll to position [163, 0]
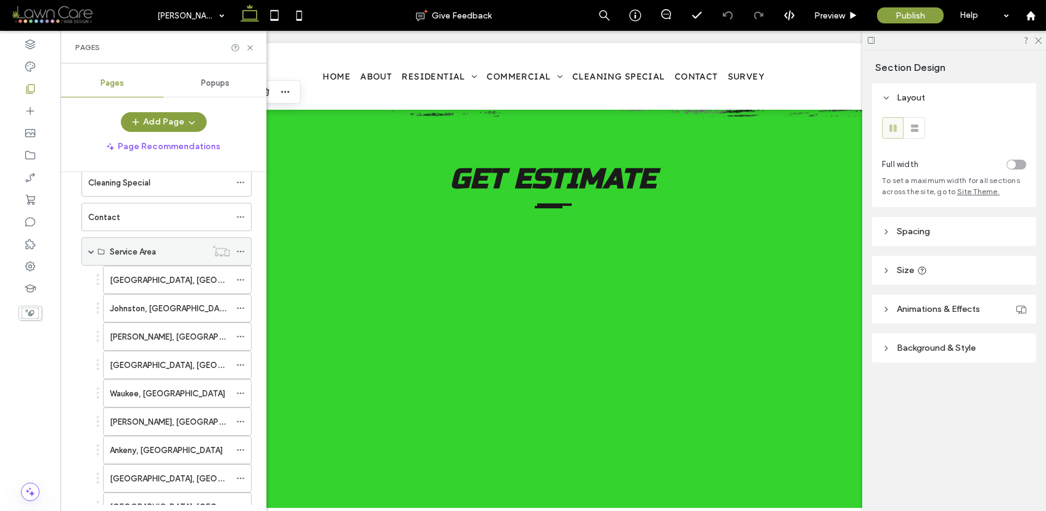
click at [92, 252] on span at bounding box center [91, 252] width 6 height 6
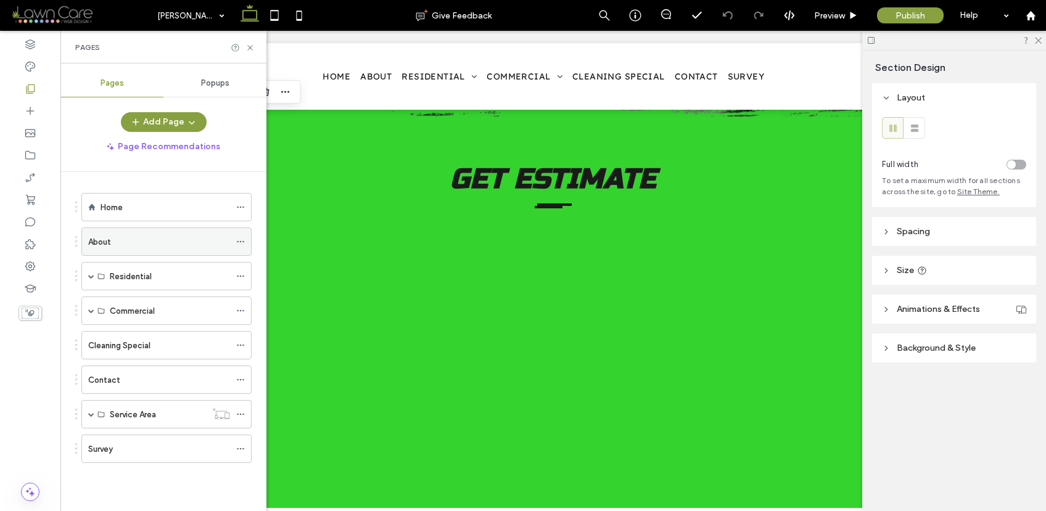
scroll to position [0, 0]
click at [250, 45] on icon at bounding box center [250, 47] width 9 height 9
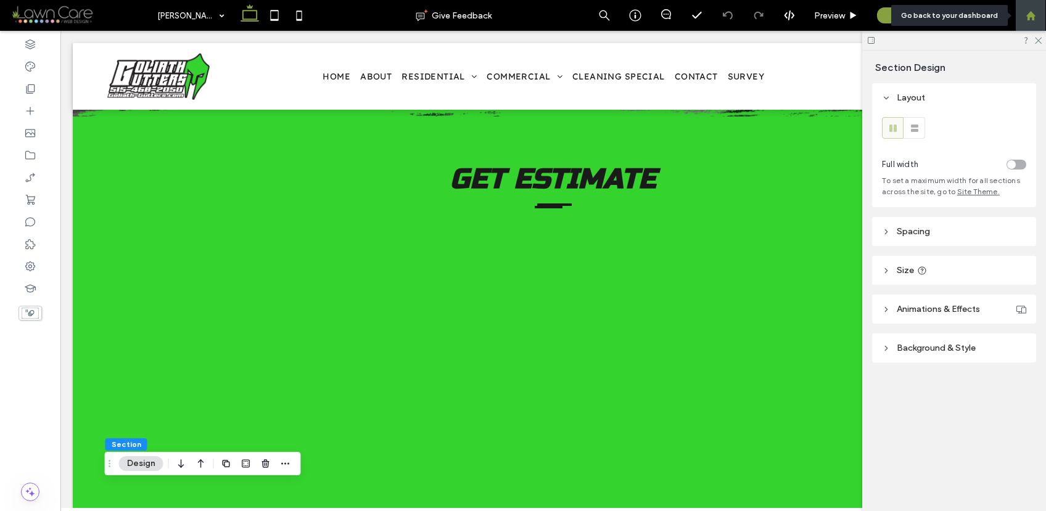
click at [1035, 15] on use at bounding box center [1030, 14] width 9 height 9
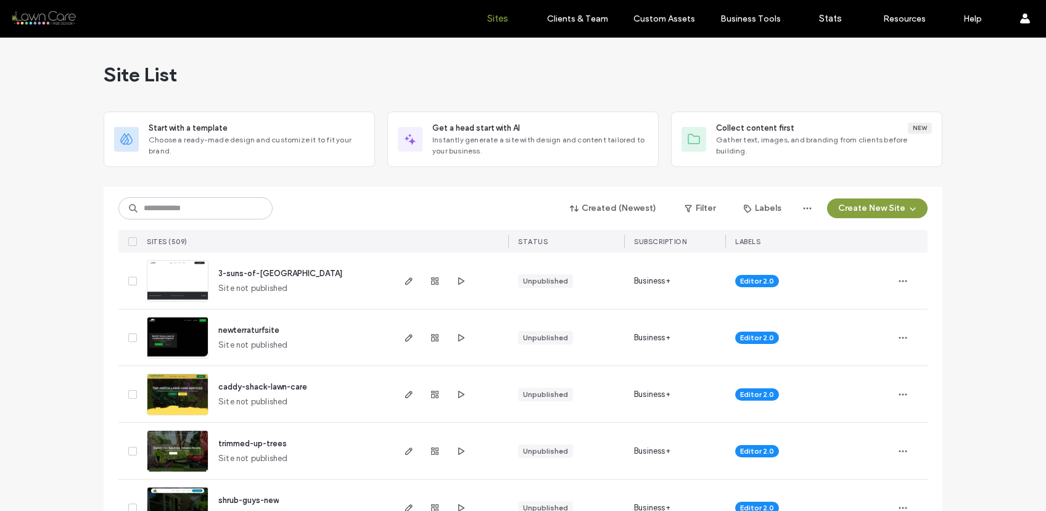
click at [220, 230] on div "SITES (509)" at bounding box center [267, 241] width 250 height 23
click at [212, 204] on input at bounding box center [195, 208] width 154 height 22
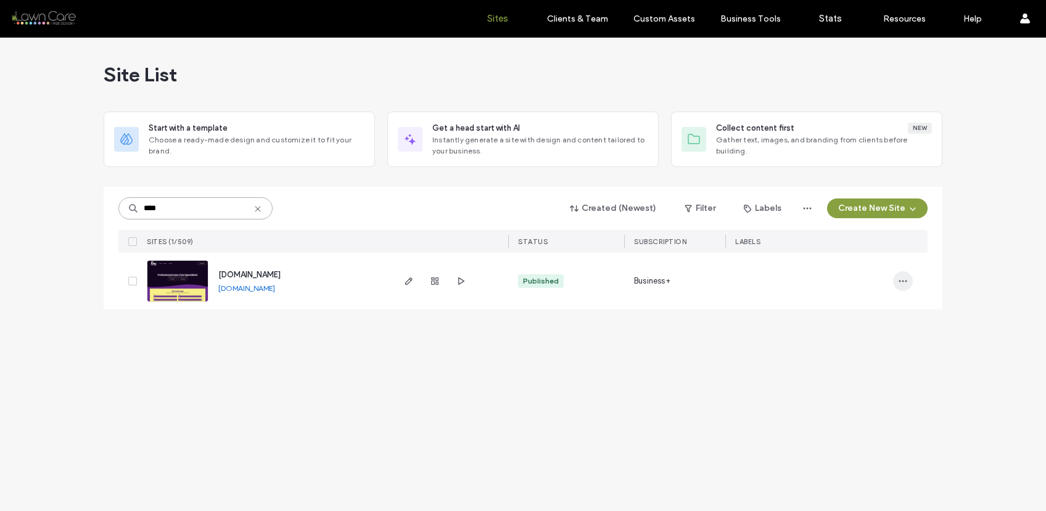
type input "****"
click at [896, 279] on span "button" at bounding box center [903, 281] width 20 height 20
click at [849, 381] on span "Site Dashboard" at bounding box center [855, 384] width 59 height 12
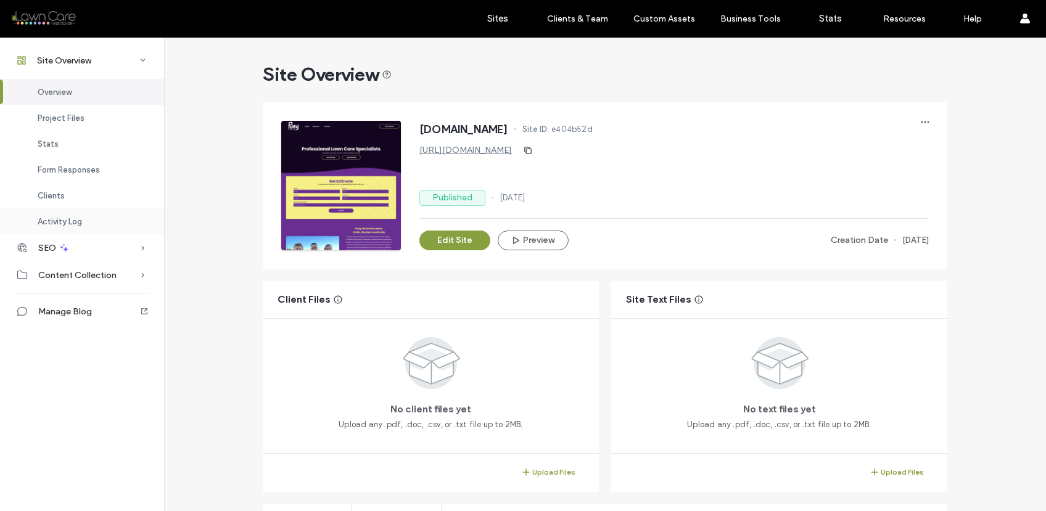
click at [89, 213] on div "Activity Log" at bounding box center [82, 222] width 164 height 26
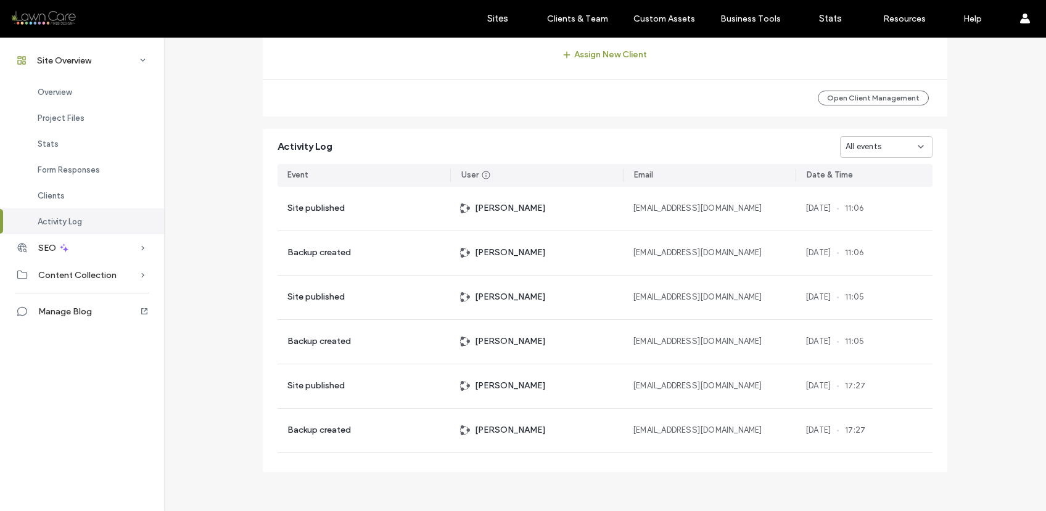
scroll to position [1225, 0]
click at [78, 139] on div "Stats" at bounding box center [82, 144] width 164 height 26
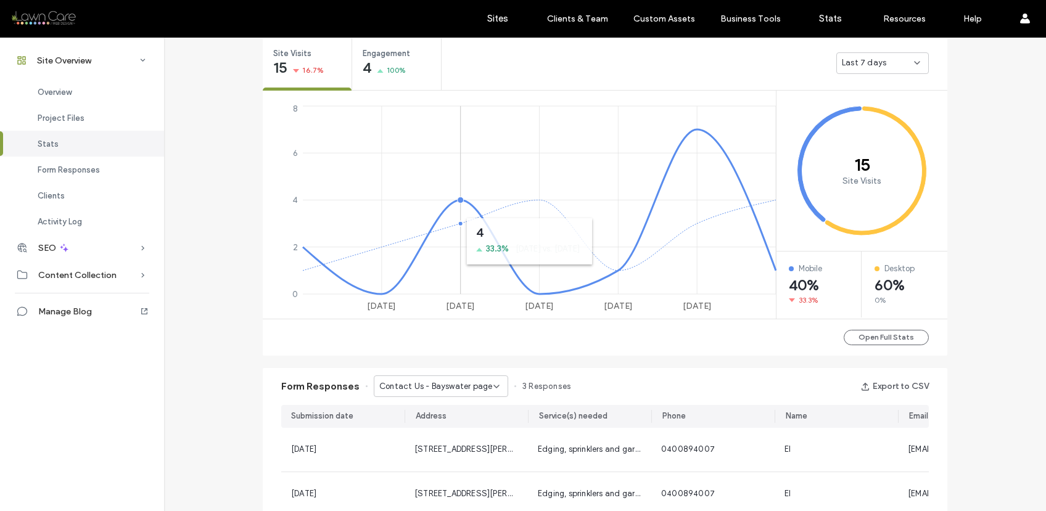
scroll to position [461, 0]
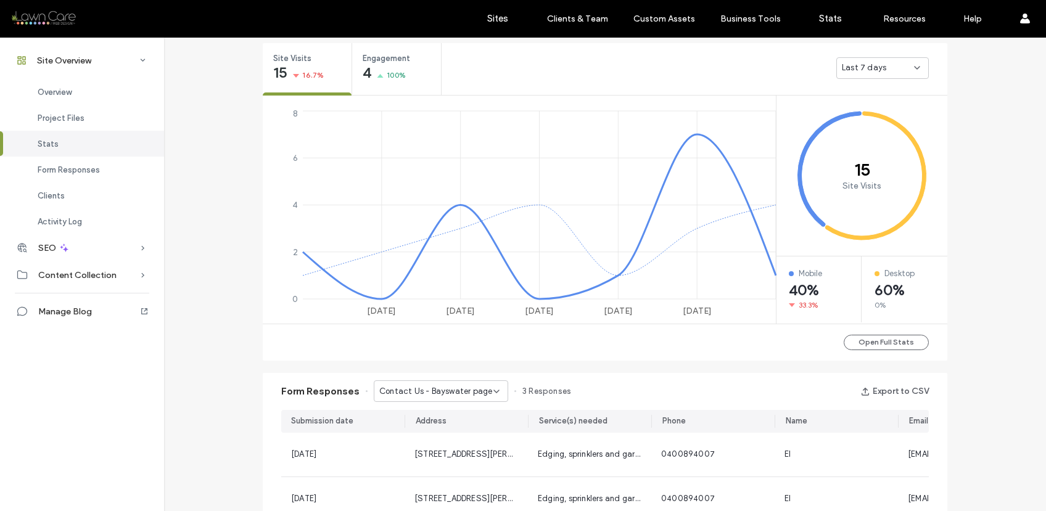
click at [851, 64] on span "Last 7 days" at bounding box center [864, 68] width 44 height 12
click at [855, 131] on span "Last 30 days" at bounding box center [862, 133] width 49 height 12
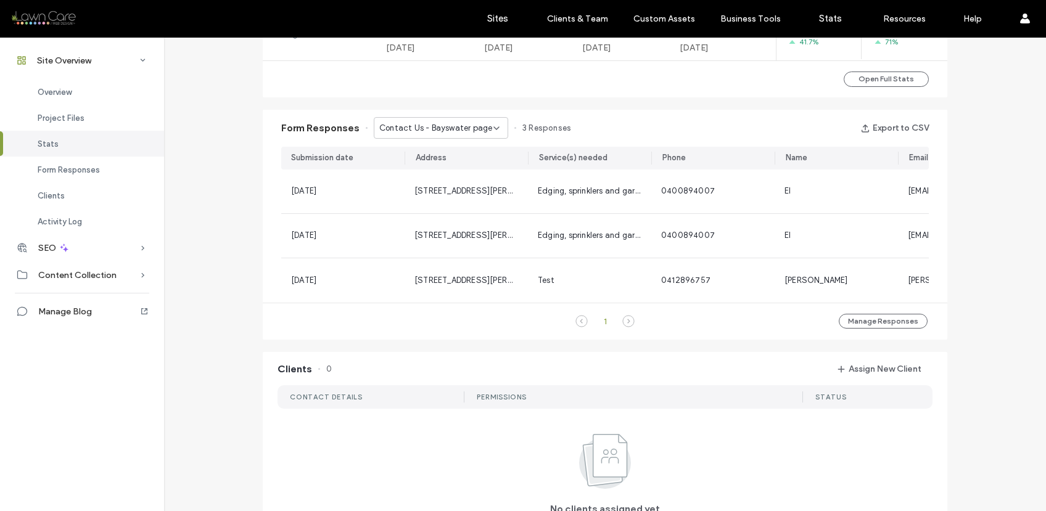
scroll to position [758, 0]
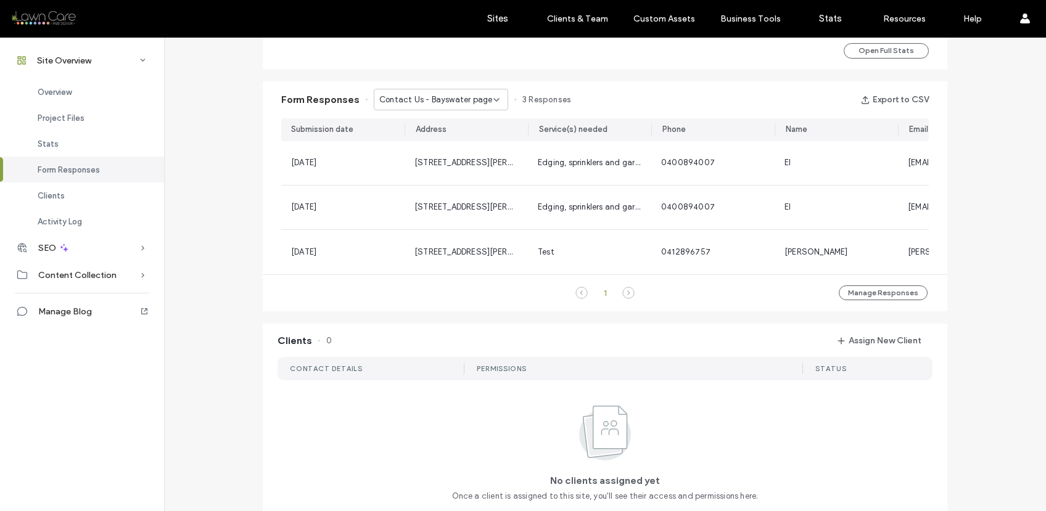
scroll to position [506, 0]
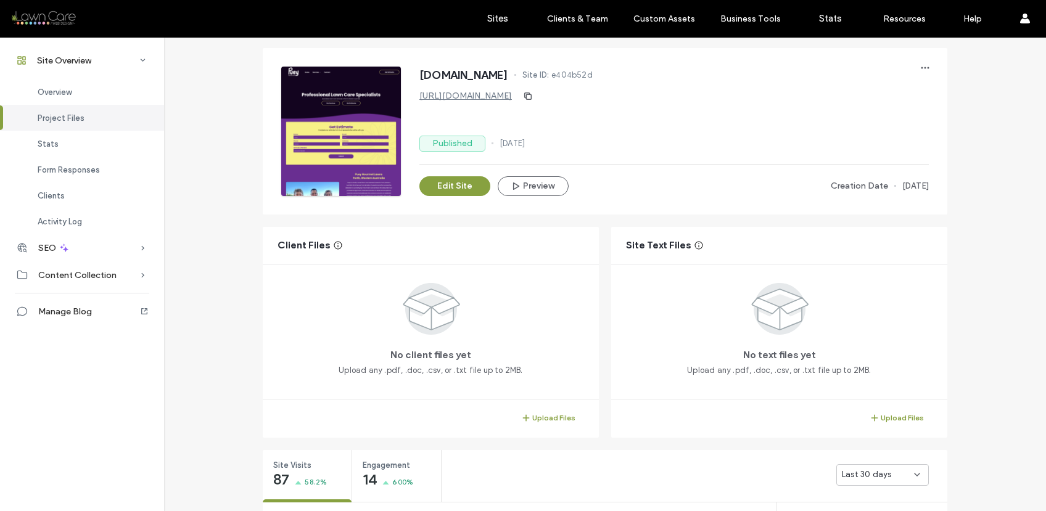
scroll to position [343, 0]
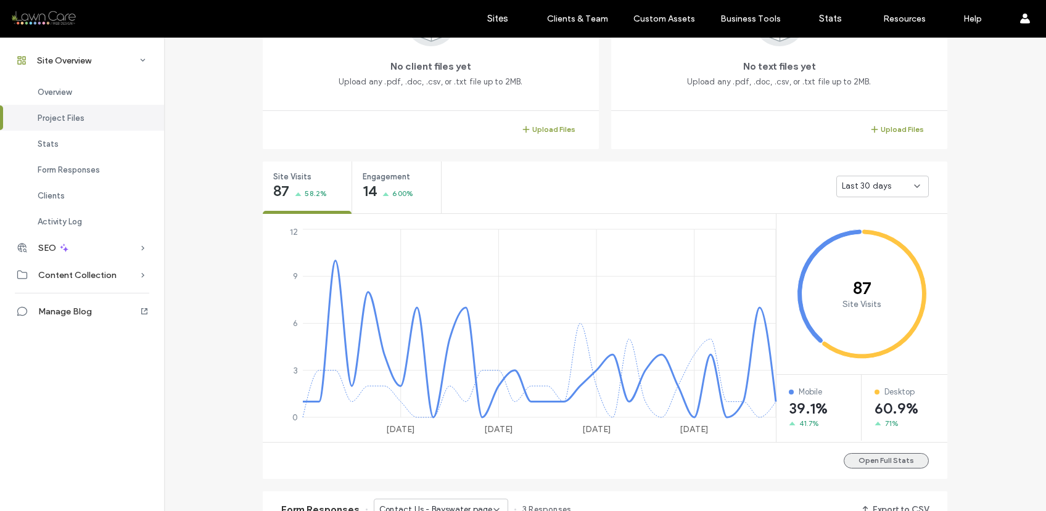
click at [913, 463] on button "Open Full Stats" at bounding box center [886, 460] width 85 height 15
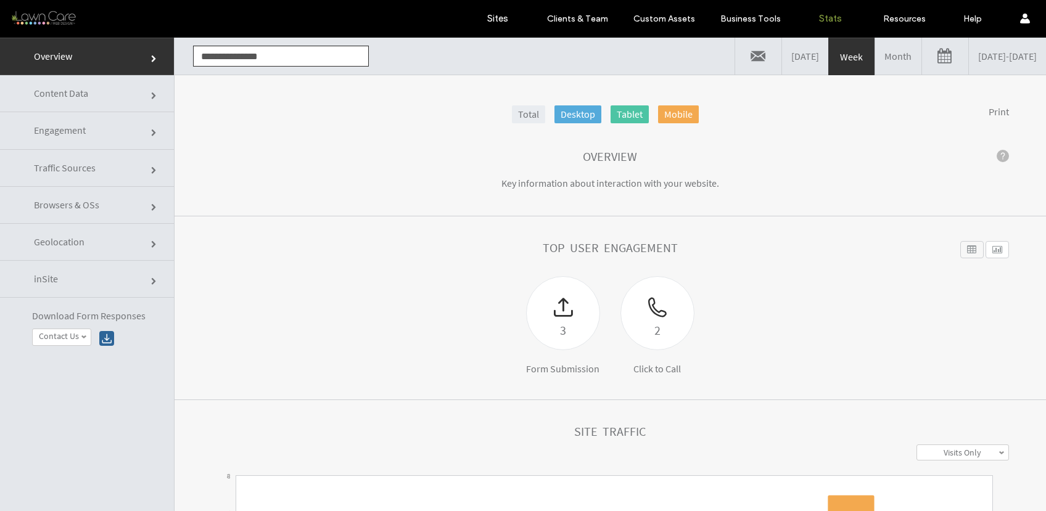
click at [969, 54] on link "[DATE] - [DATE]" at bounding box center [1007, 56] width 77 height 37
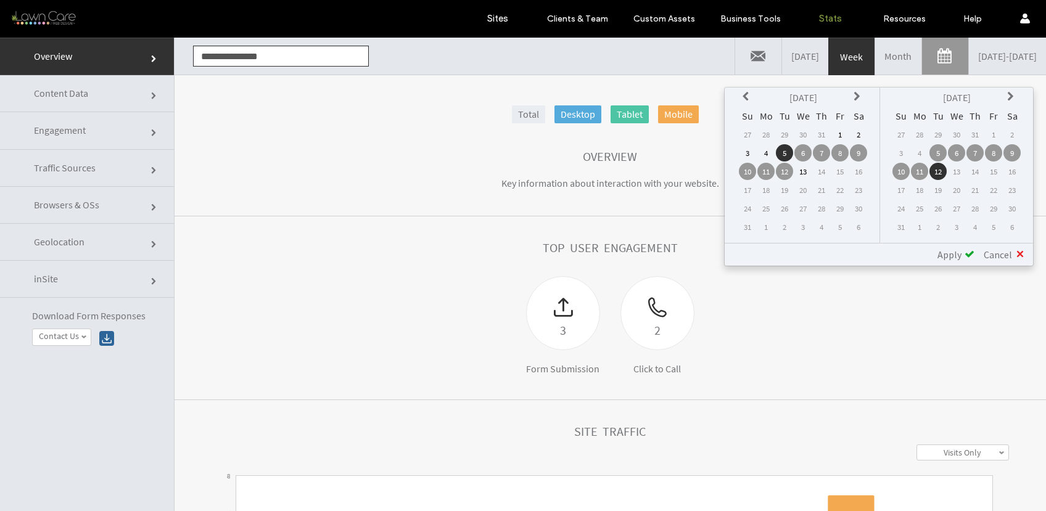
click at [748, 94] on icon at bounding box center [748, 97] width 10 height 10
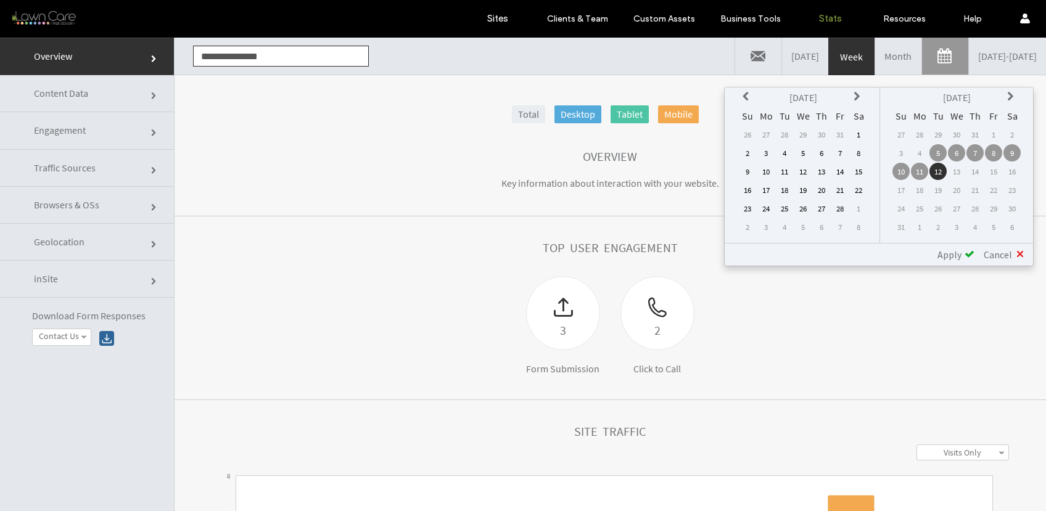
click at [748, 94] on icon at bounding box center [748, 97] width 10 height 10
click at [843, 133] on td "1" at bounding box center [840, 134] width 17 height 17
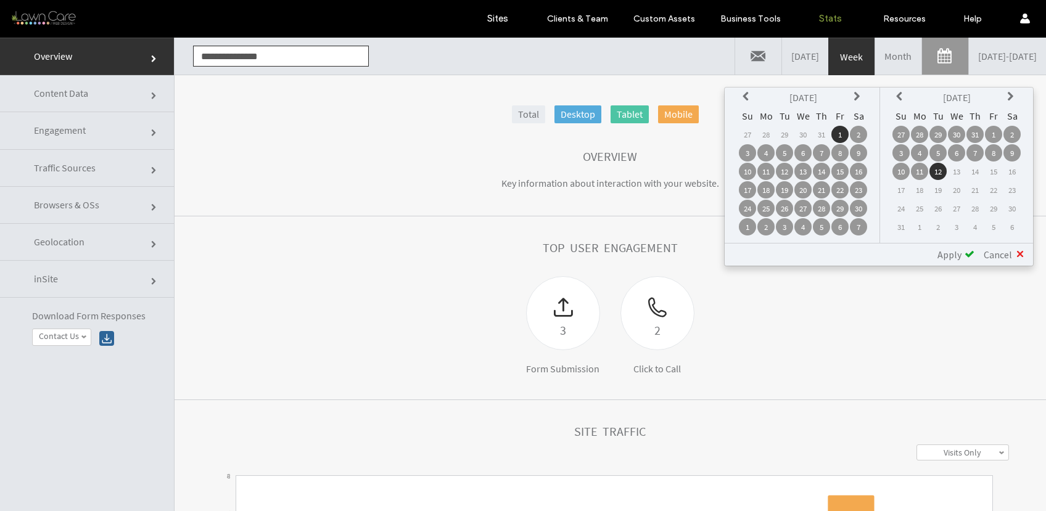
click at [900, 93] on icon at bounding box center [901, 97] width 10 height 10
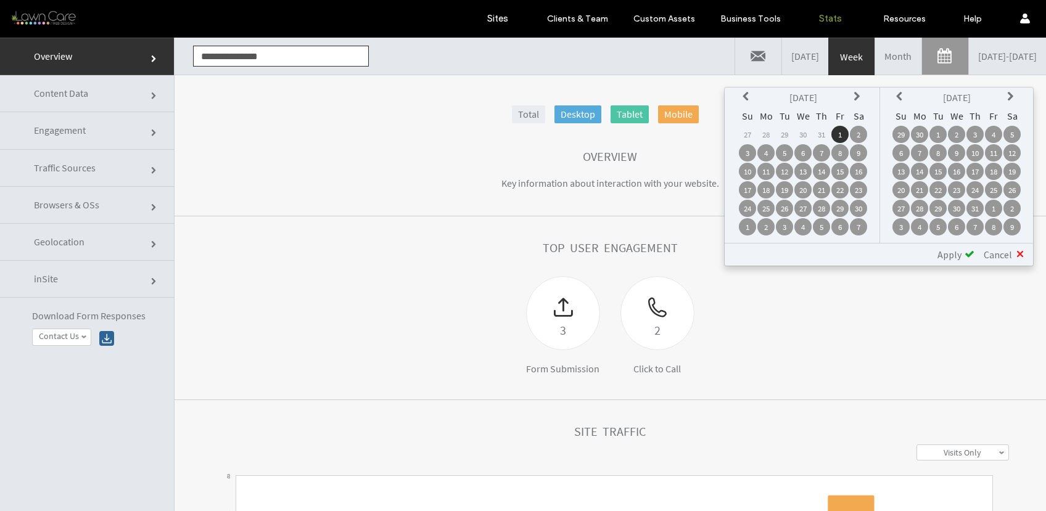
click at [900, 93] on icon at bounding box center [901, 97] width 10 height 10
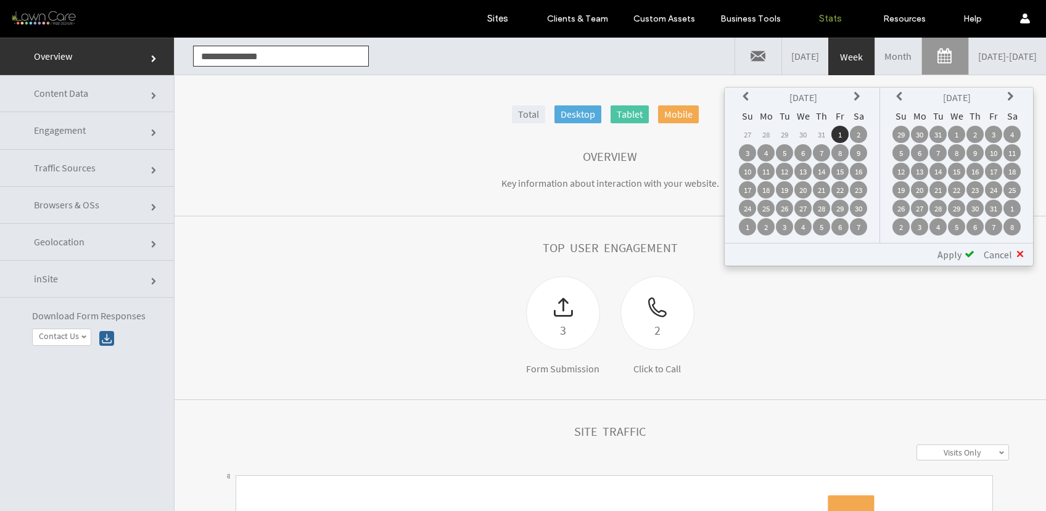
click at [900, 93] on icon at bounding box center [901, 97] width 10 height 10
click at [1012, 97] on icon at bounding box center [1012, 97] width 10 height 10
click at [995, 205] on td "31" at bounding box center [993, 208] width 17 height 17
click at [961, 249] on span "Apply" at bounding box center [950, 255] width 24 height 12
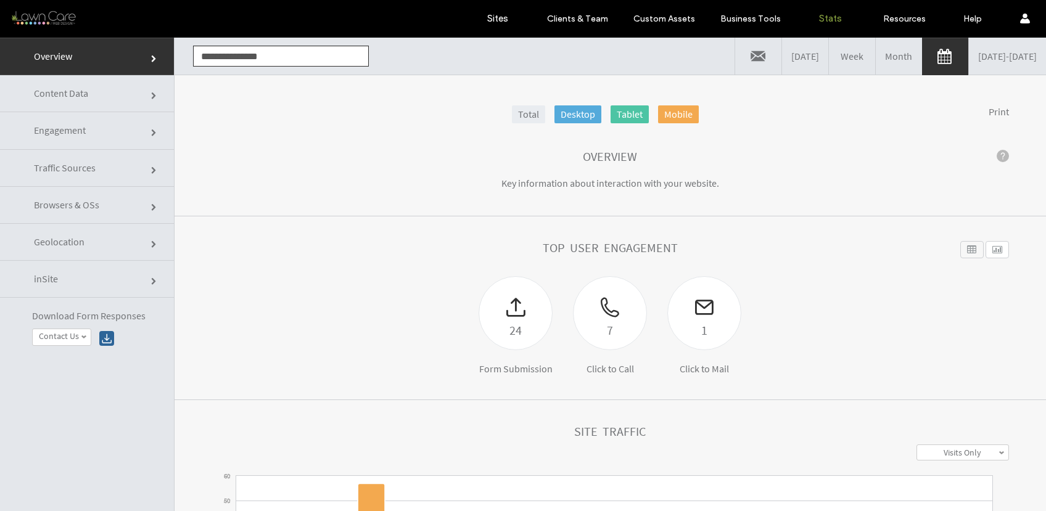
click at [1011, 56] on link "11/01/2024 - 01/31/2025" at bounding box center [1007, 56] width 77 height 37
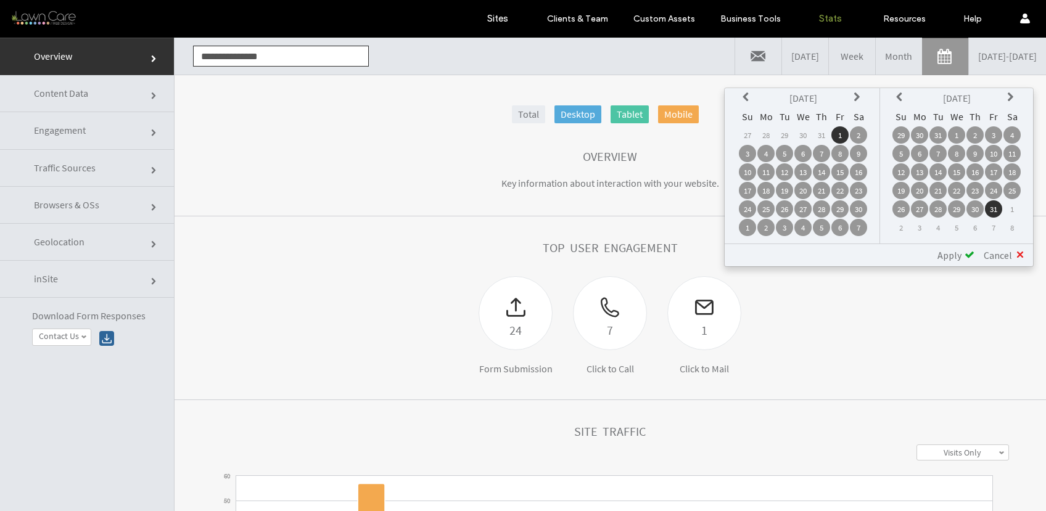
click at [742, 94] on th at bounding box center [747, 97] width 17 height 17
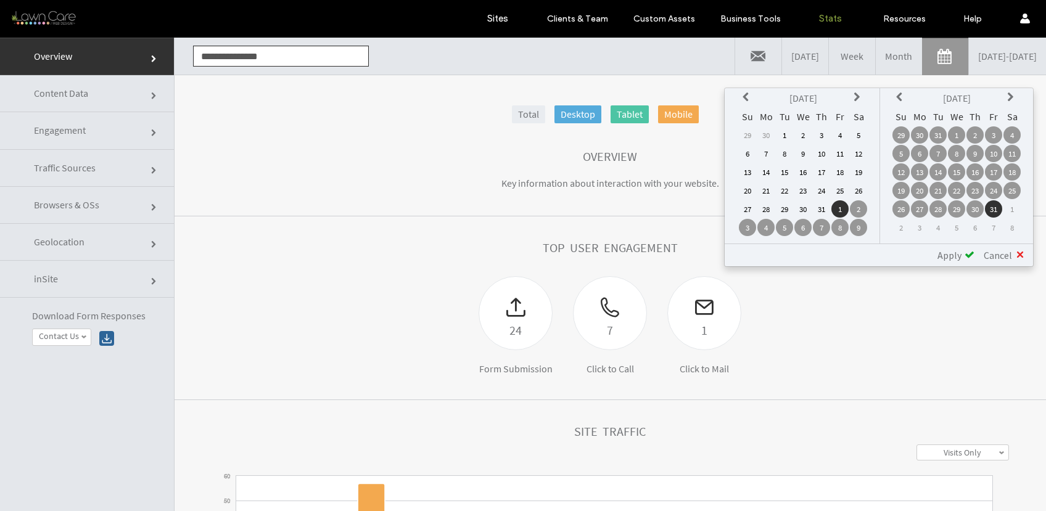
click at [743, 96] on icon at bounding box center [748, 98] width 10 height 10
click at [856, 96] on icon at bounding box center [859, 98] width 10 height 10
click at [900, 96] on icon at bounding box center [901, 98] width 10 height 10
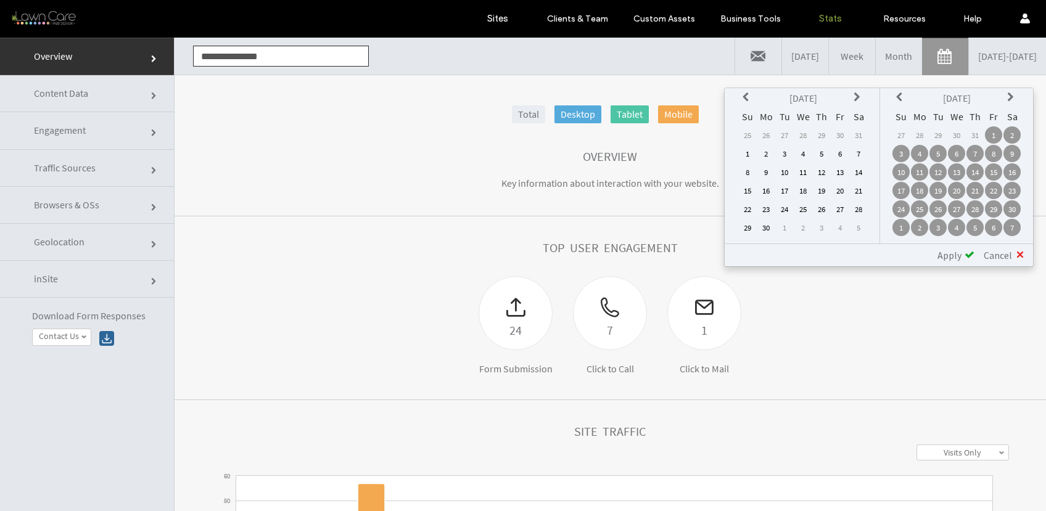
click at [900, 96] on icon at bounding box center [901, 98] width 10 height 10
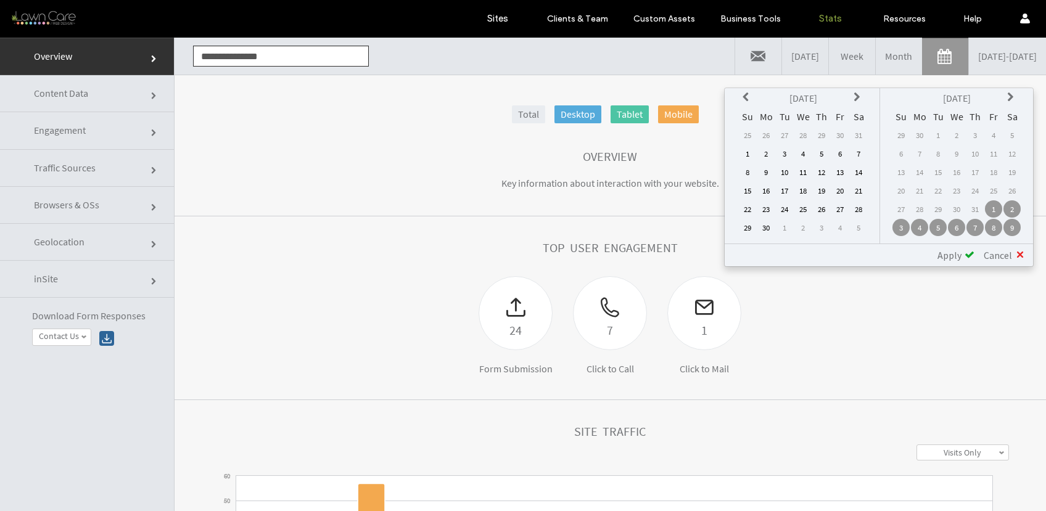
click at [1012, 95] on icon at bounding box center [1012, 98] width 10 height 10
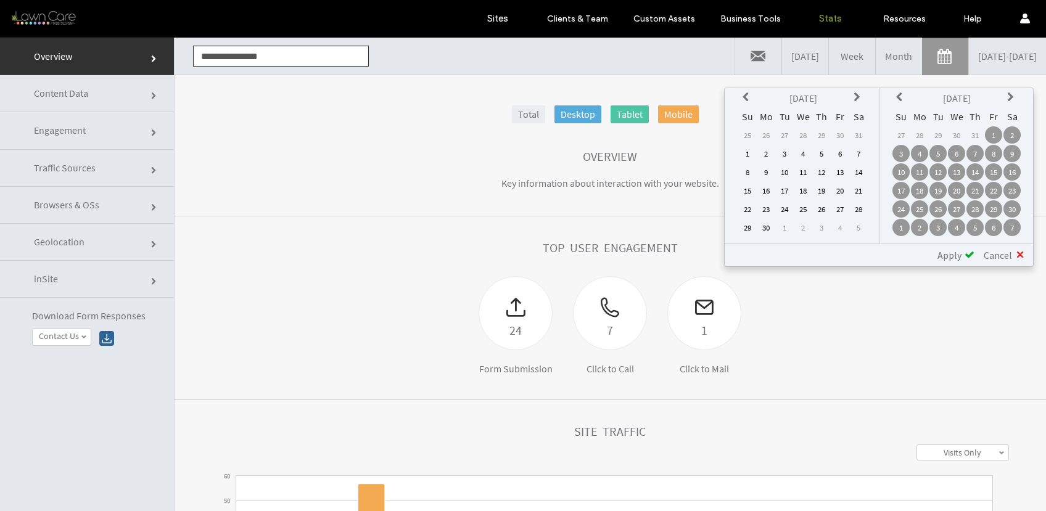
click at [1015, 211] on td "30" at bounding box center [1012, 209] width 17 height 17
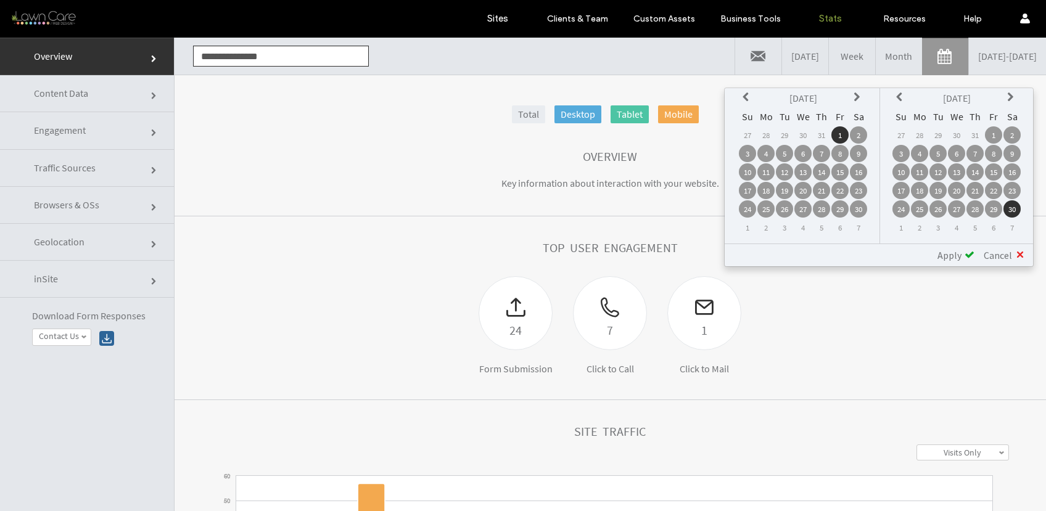
click at [746, 96] on icon at bounding box center [748, 98] width 10 height 10
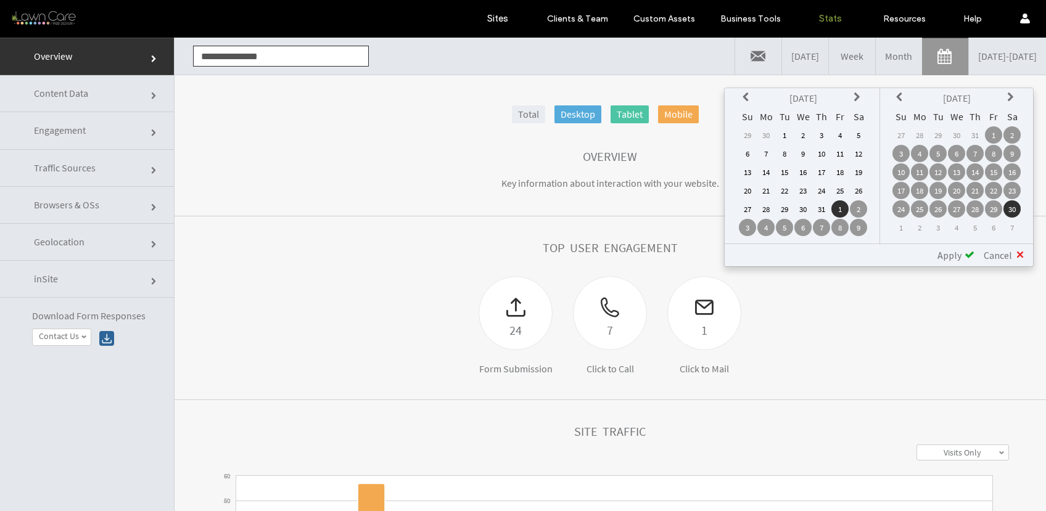
click at [746, 96] on icon at bounding box center [748, 98] width 10 height 10
click at [748, 154] on td "1" at bounding box center [747, 153] width 17 height 17
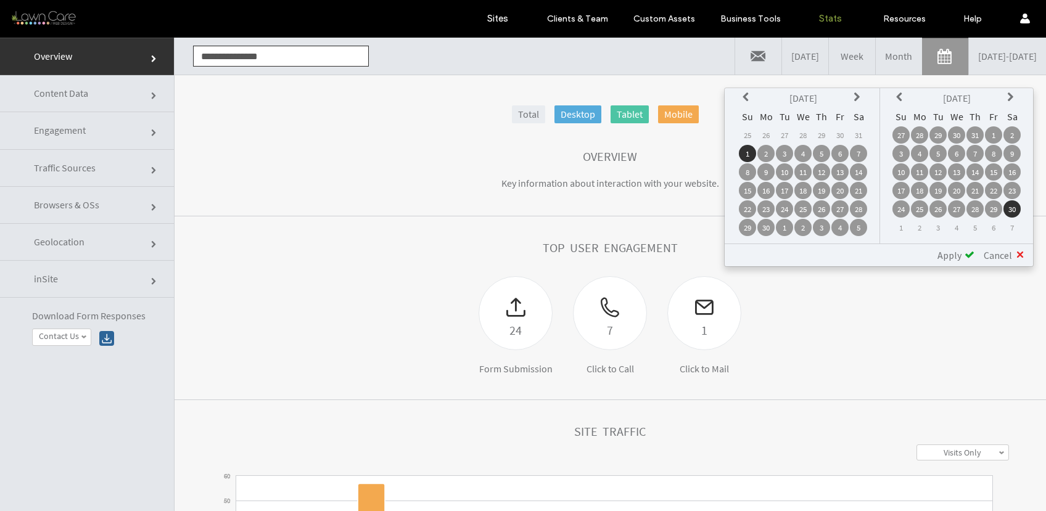
click at [959, 257] on span "Apply" at bounding box center [950, 255] width 24 height 12
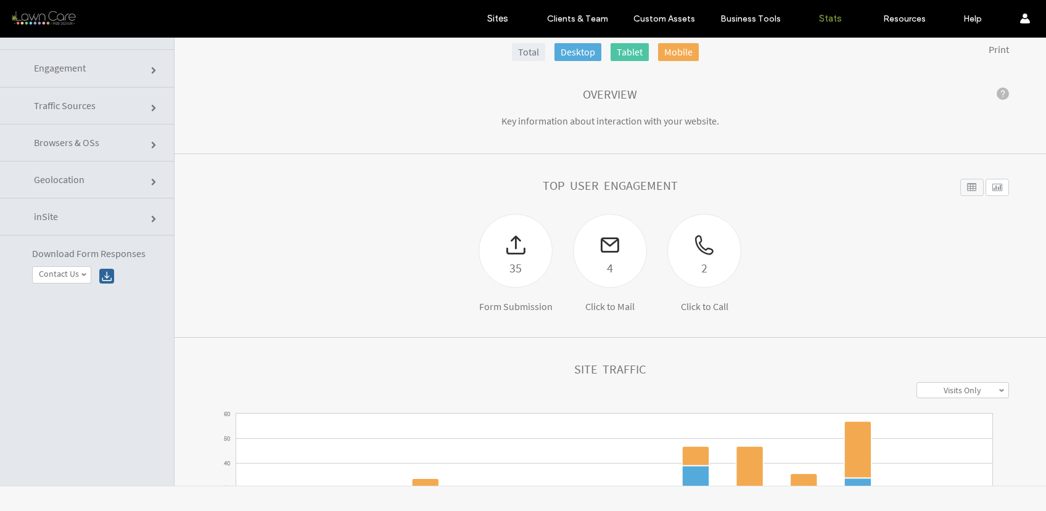
click link "Traffic Sources"
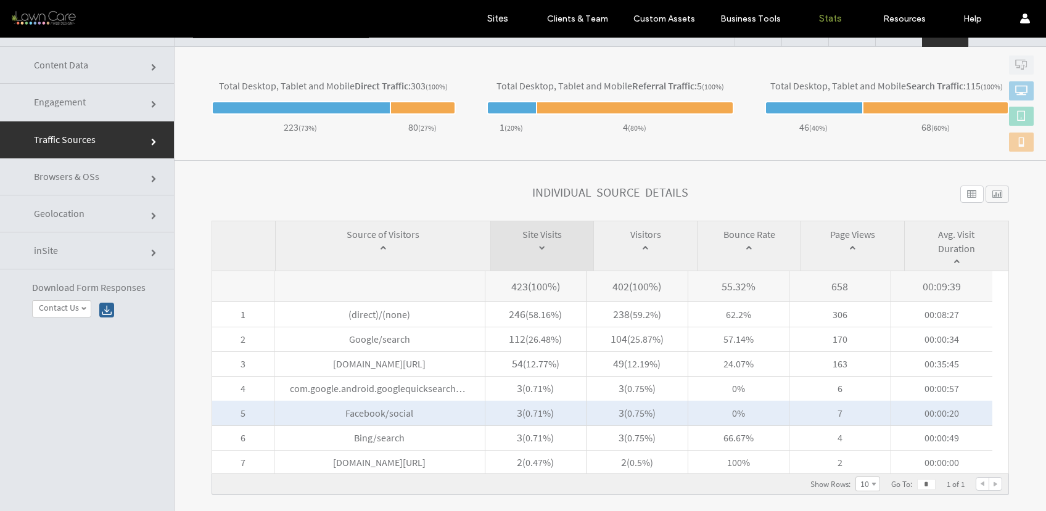
scroll to position [62, 0]
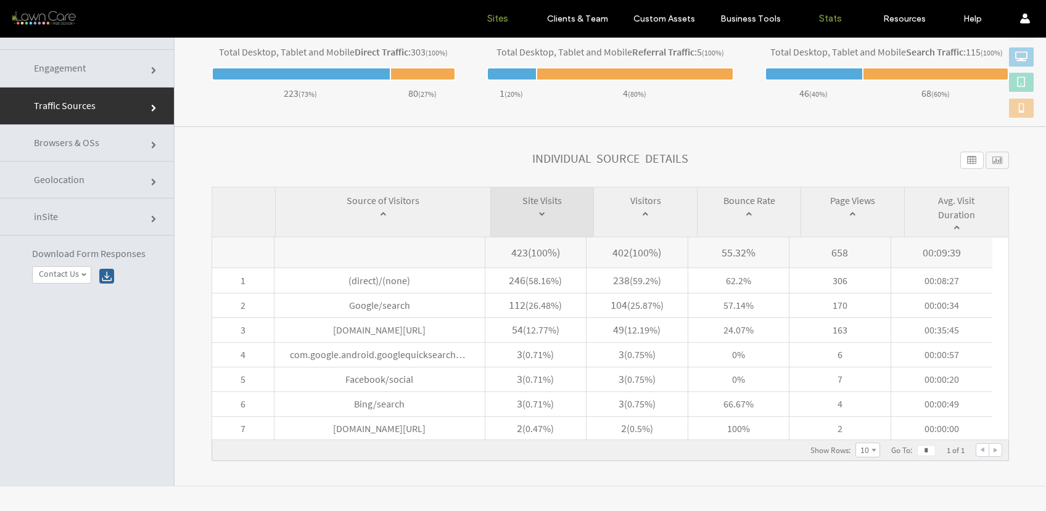
click at [472, 18] on link "Sites" at bounding box center [497, 18] width 73 height 37
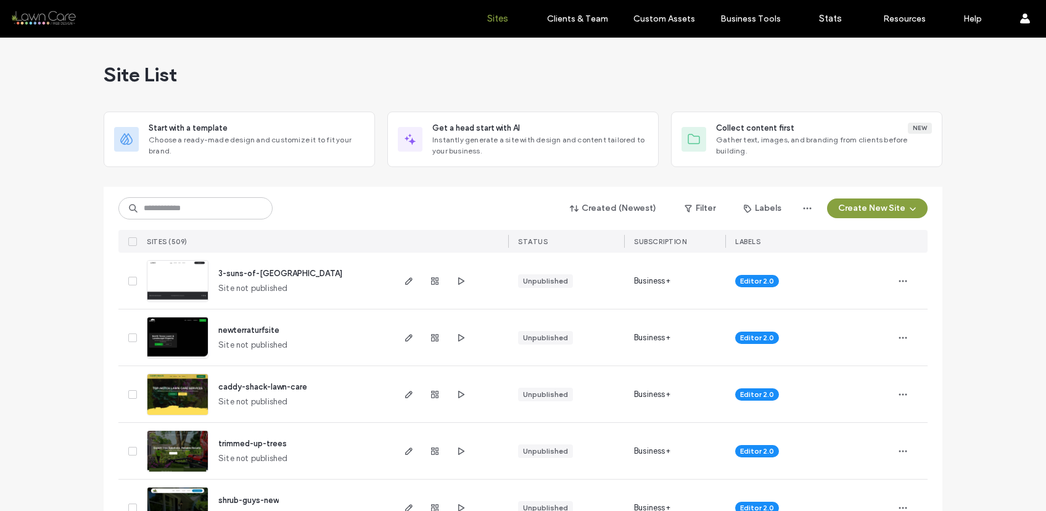
click at [243, 225] on div "Created (Newest) Filter Labels Create New Site SITES (509) STATUS SUBSCRIPTION …" at bounding box center [522, 220] width 809 height 66
click at [242, 208] on input at bounding box center [195, 208] width 154 height 22
type input "*"
click at [218, 211] on input at bounding box center [195, 208] width 154 height 22
